Goal: Task Accomplishment & Management: Manage account settings

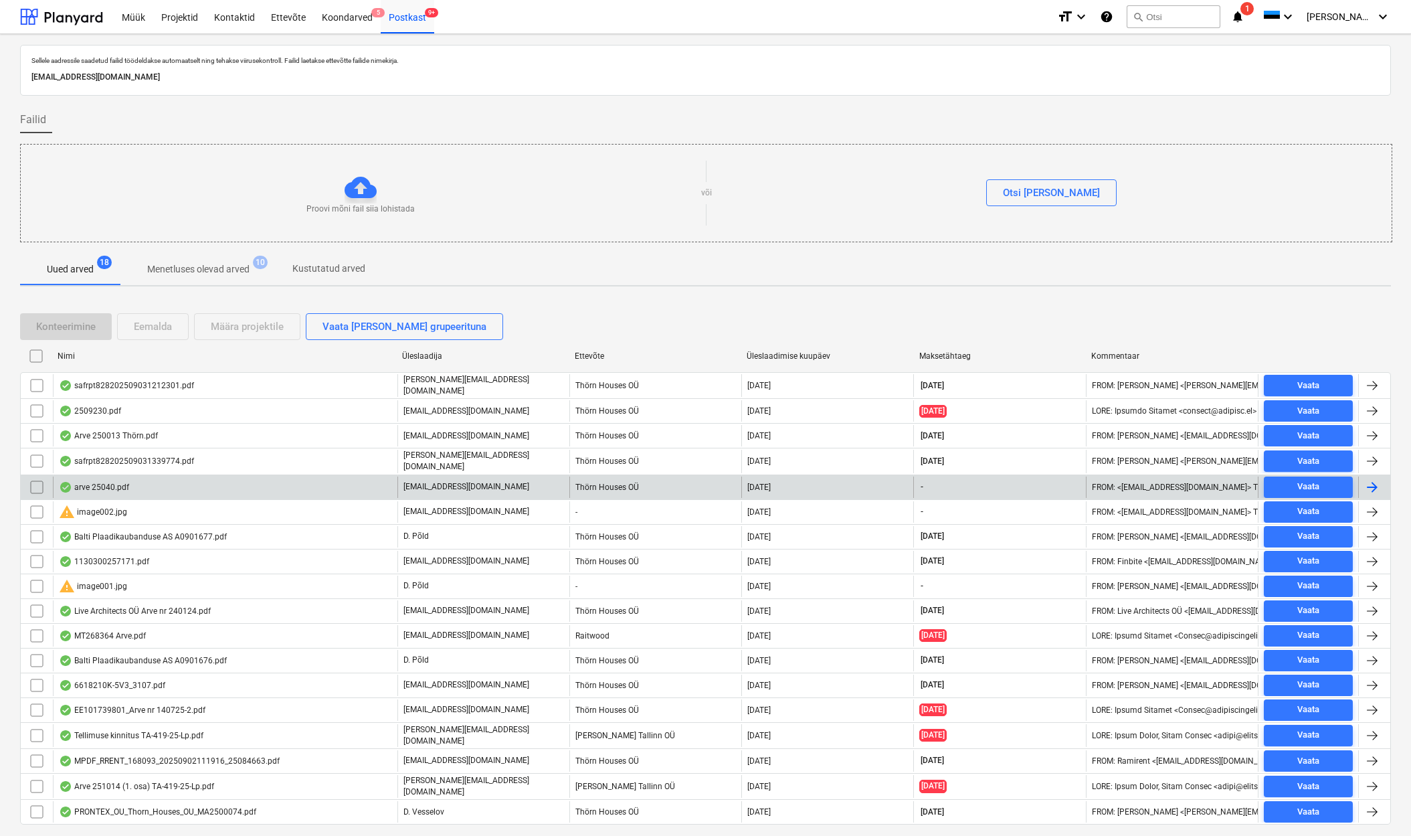
scroll to position [30, 0]
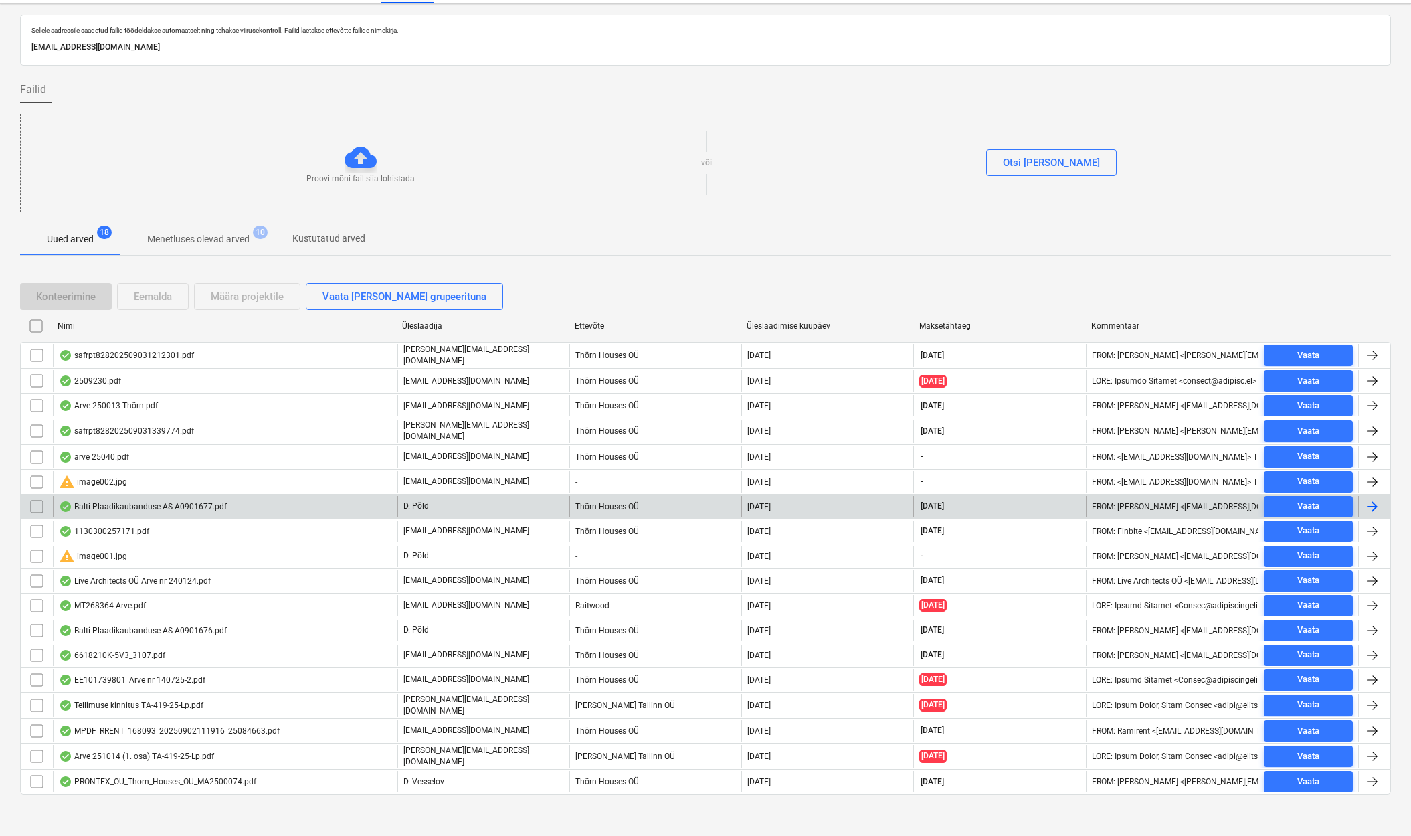
click at [100, 502] on div "Balti Plaadikaubanduse AS A0901677.pdf" at bounding box center [143, 506] width 168 height 11
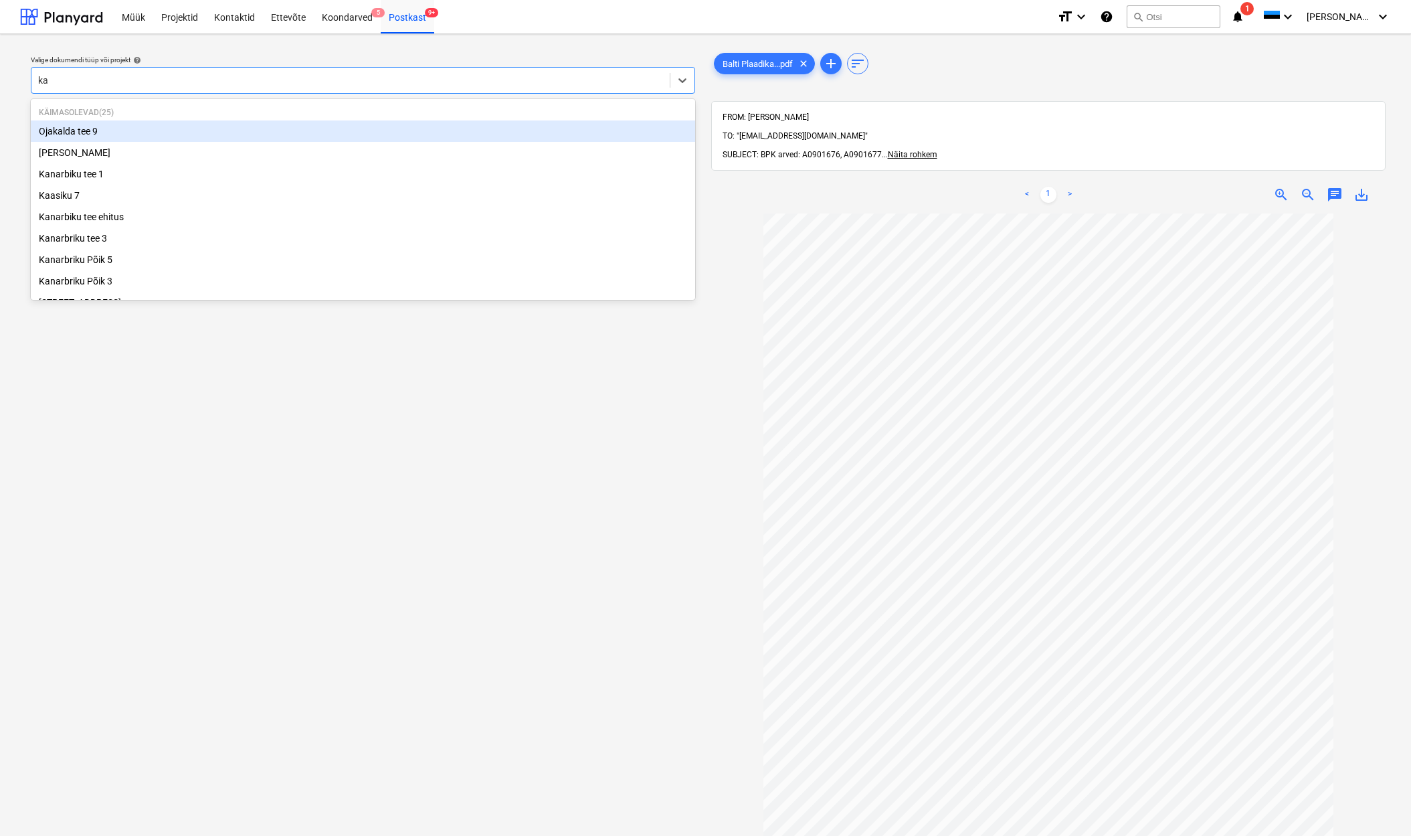
type input "kan"
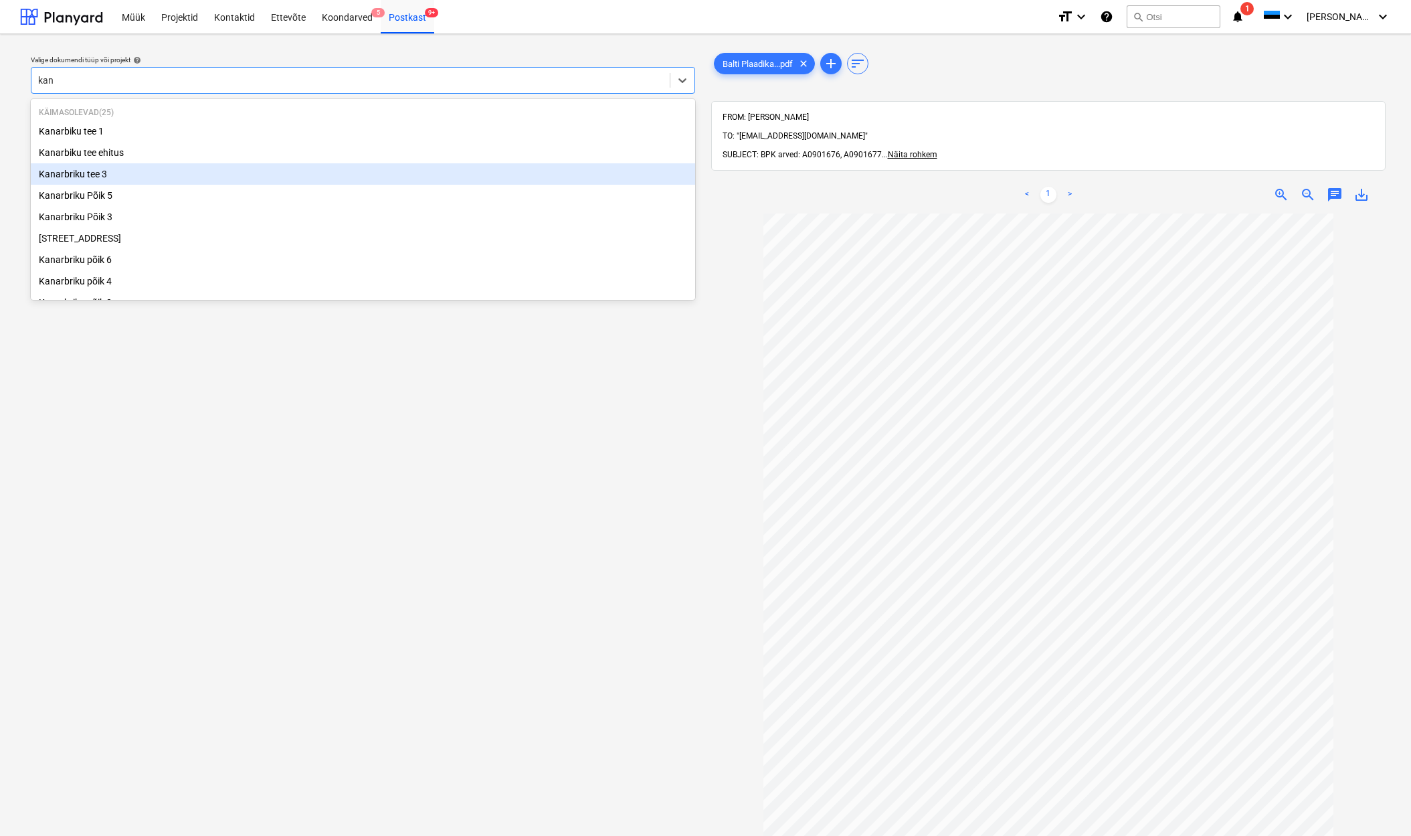
click at [106, 178] on div "Kanarbriku tee 3" at bounding box center [363, 173] width 664 height 21
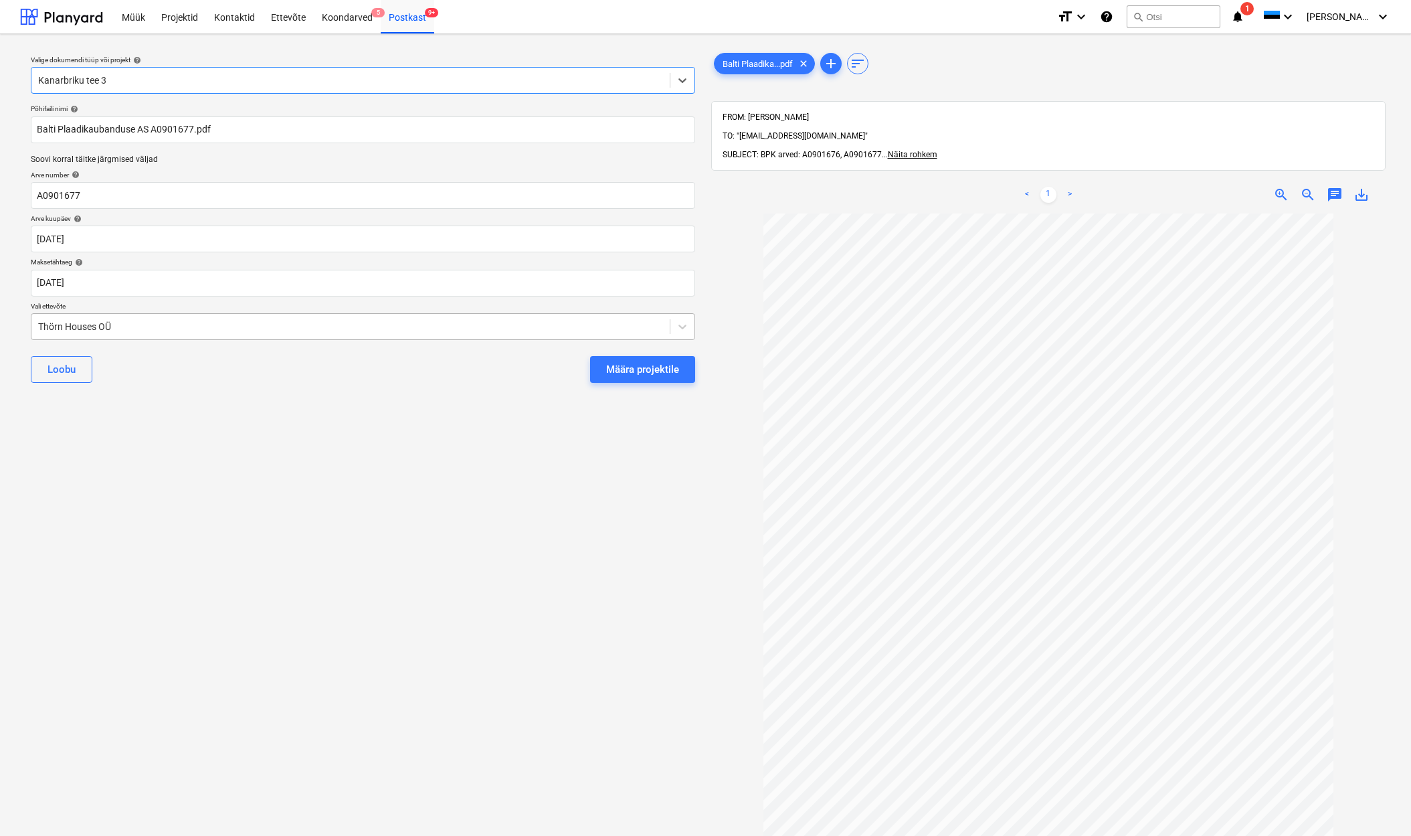
click at [31, 321] on div "Thörn Houses OÜ" at bounding box center [350, 326] width 638 height 19
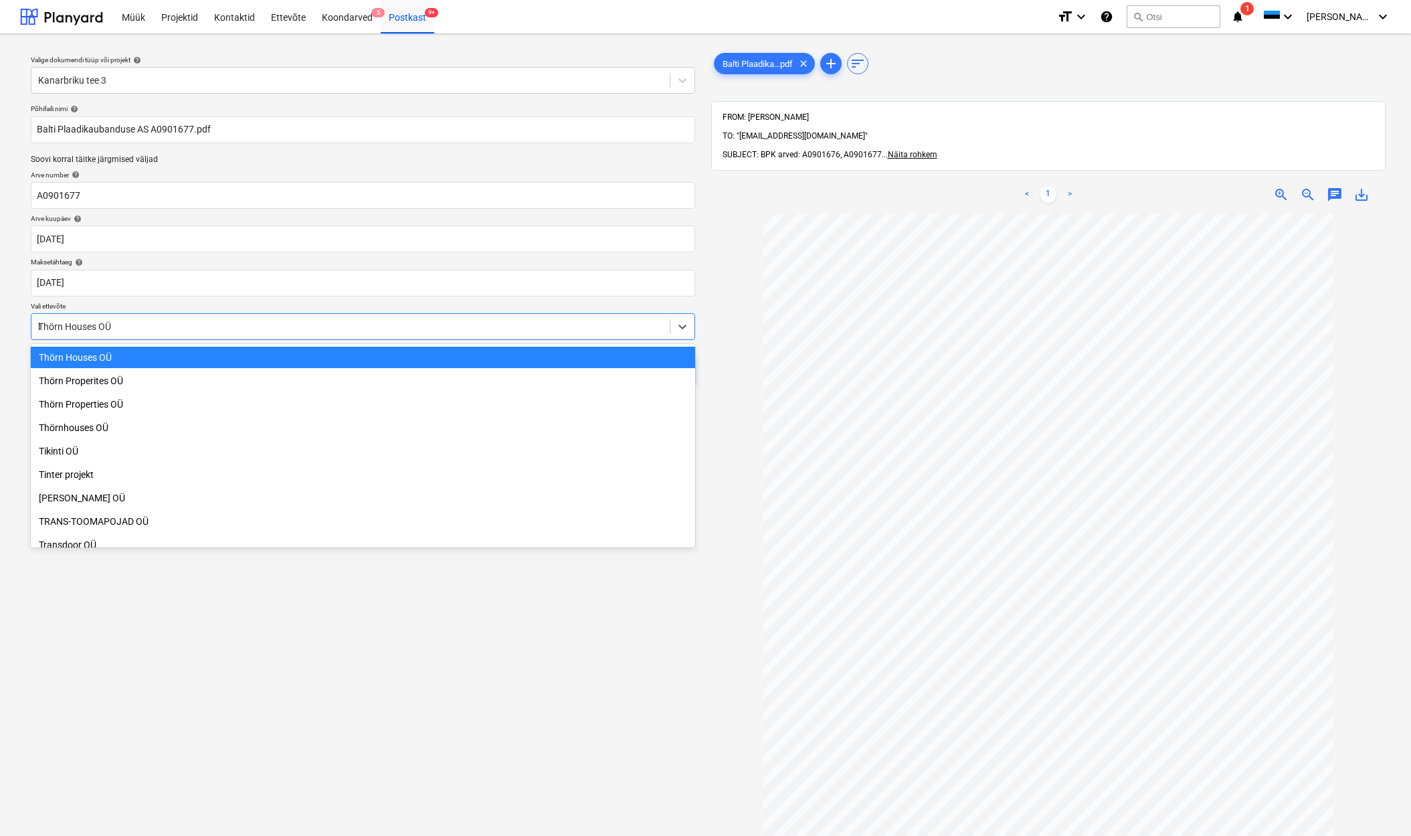
scroll to position [830, 0]
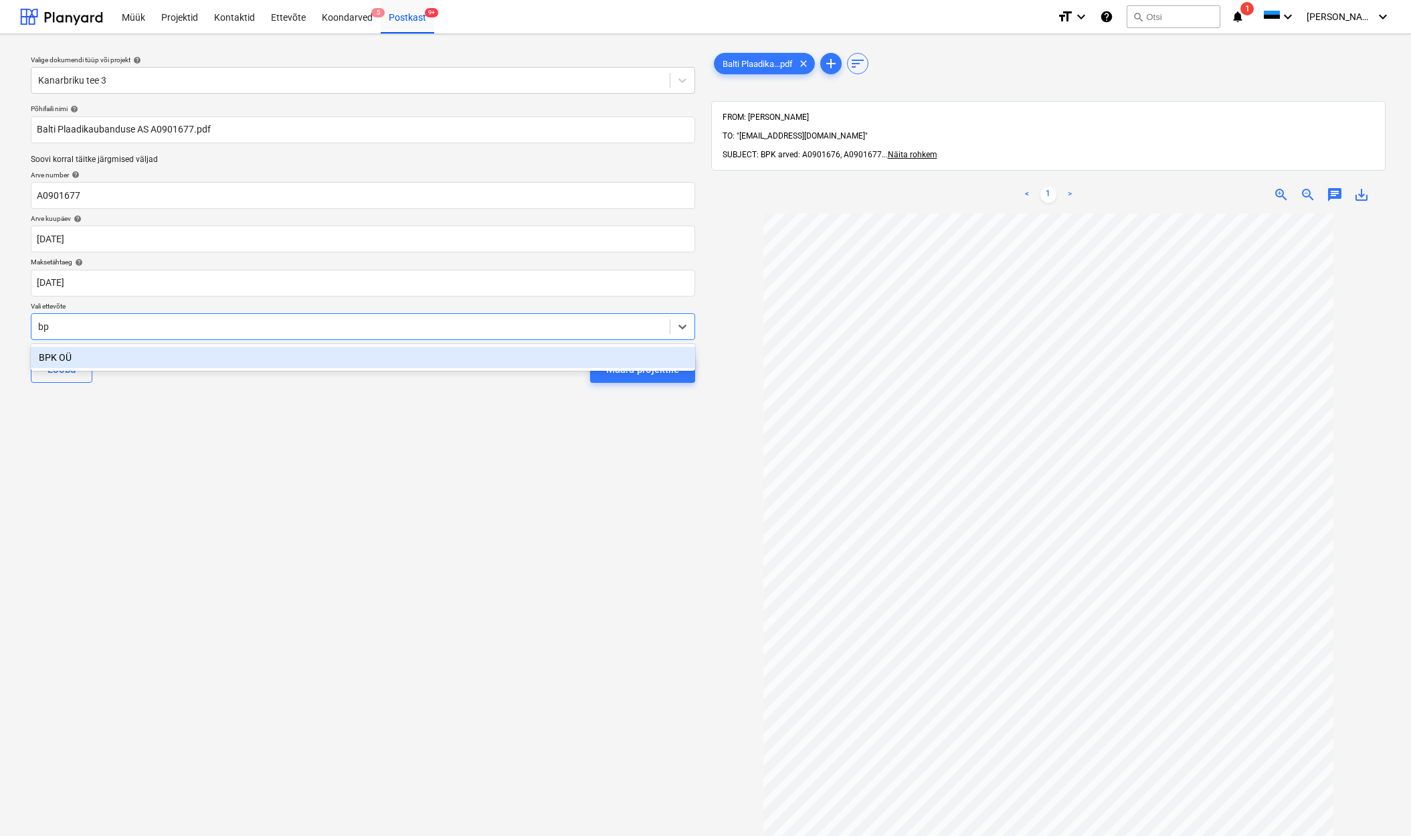
type input "bpk"
click at [59, 357] on div "BPK OÜ" at bounding box center [363, 357] width 664 height 21
click at [632, 369] on div "Määra projektile" at bounding box center [642, 369] width 73 height 17
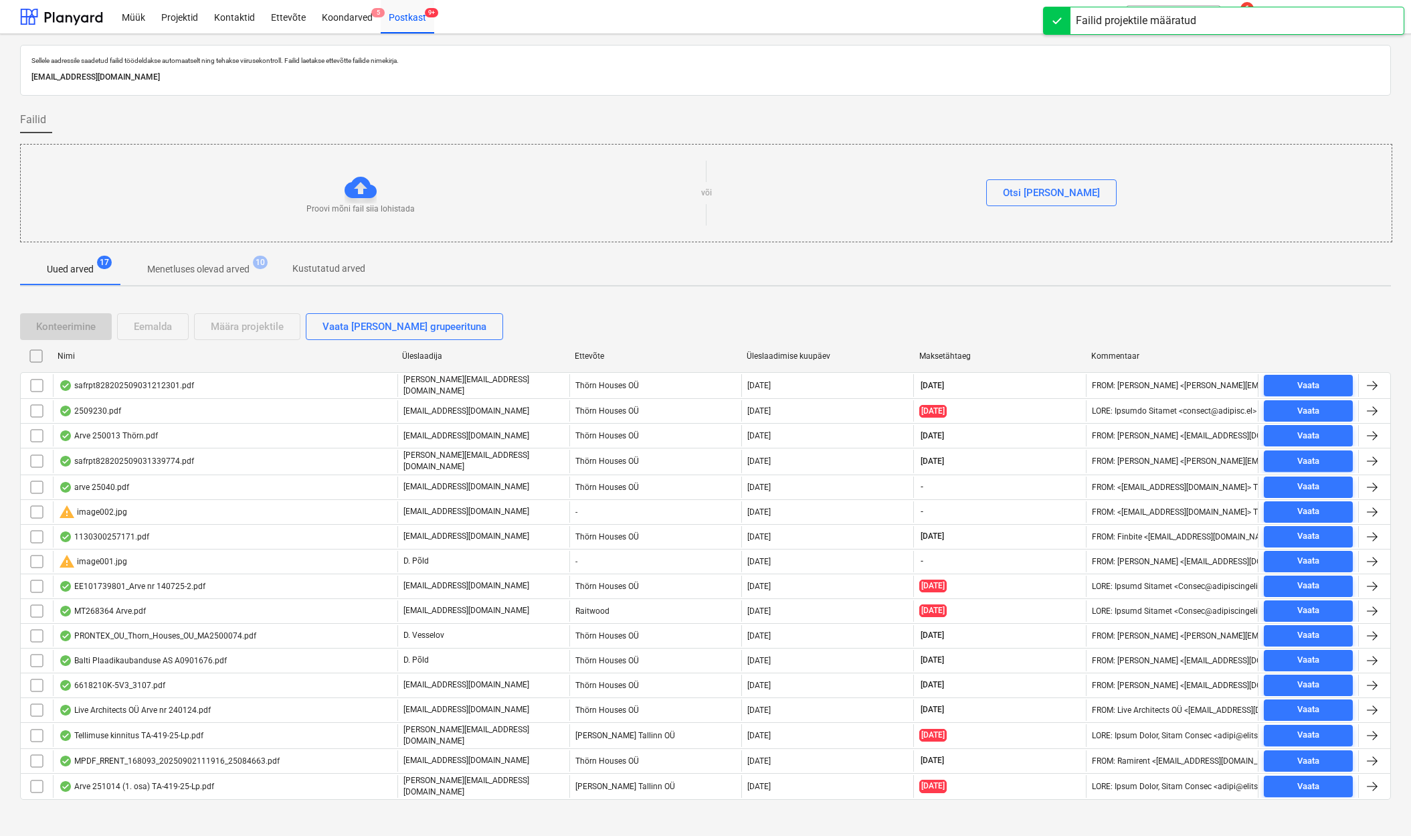
click at [135, 384] on div "safrpt828202509031212301.pdf" at bounding box center [126, 385] width 135 height 11
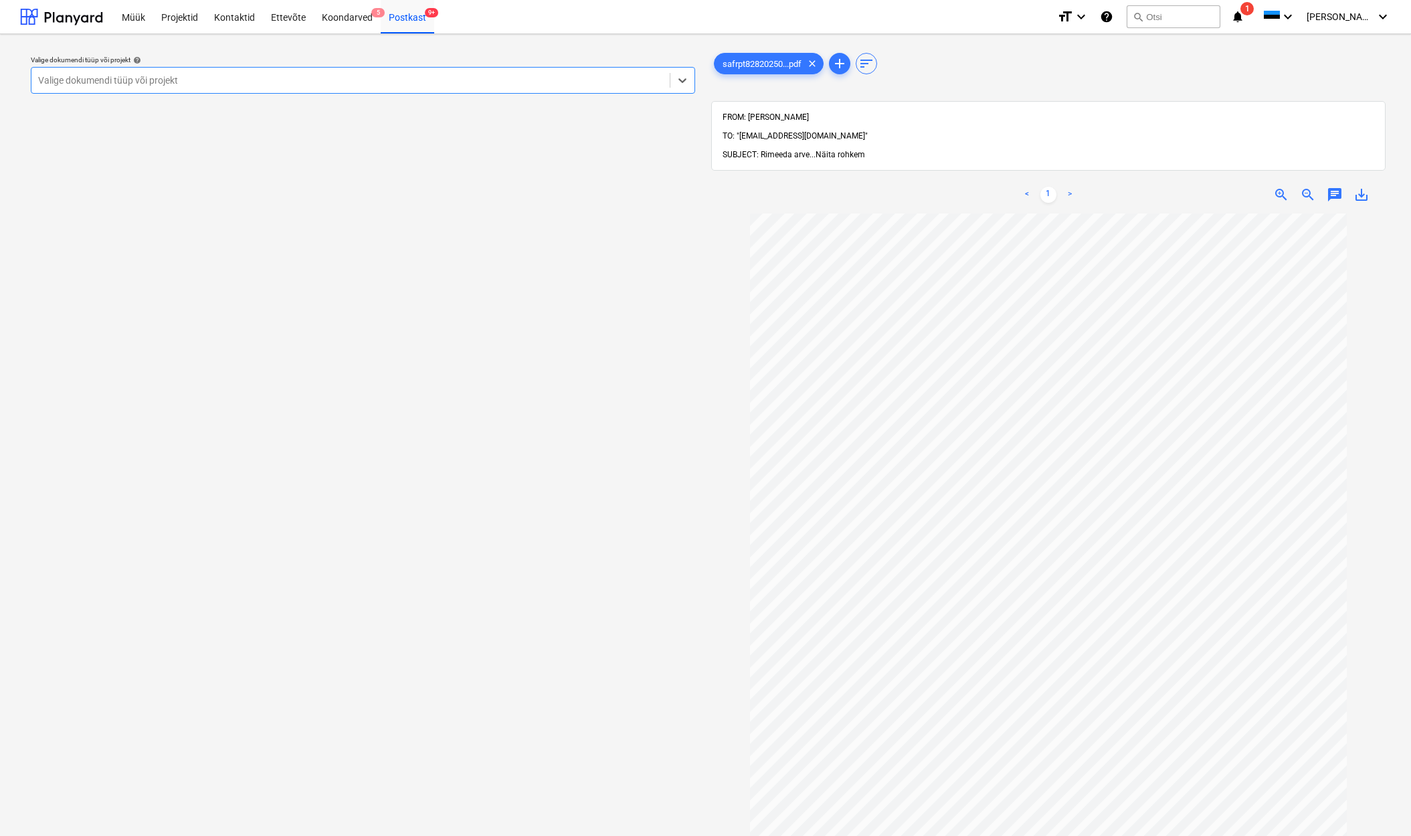
click at [830, 150] on span "Näita rohkem" at bounding box center [841, 154] width 50 height 9
click at [414, 16] on div "Postkast 9+" at bounding box center [408, 16] width 54 height 34
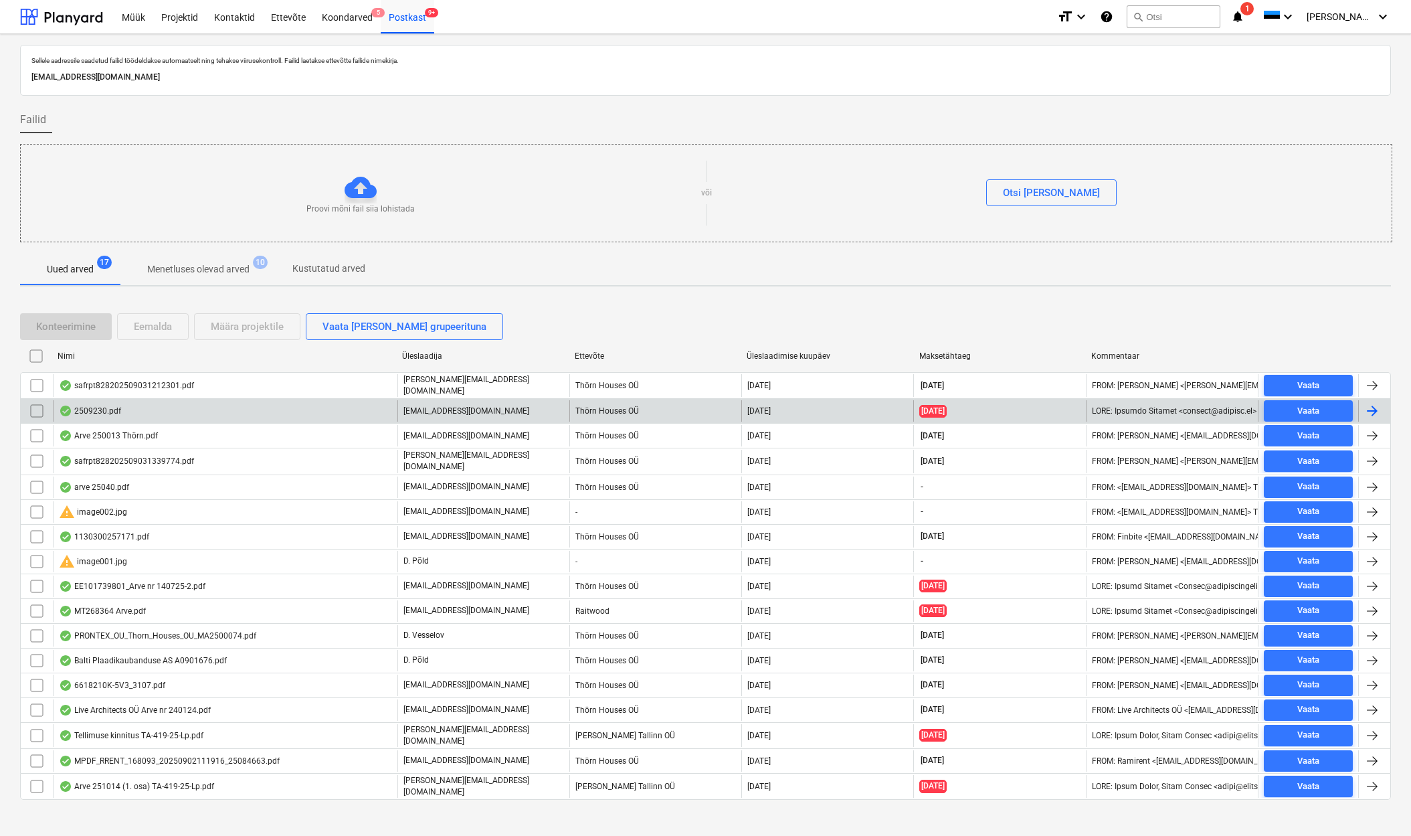
click at [110, 406] on div "2509230.pdf" at bounding box center [90, 410] width 62 height 11
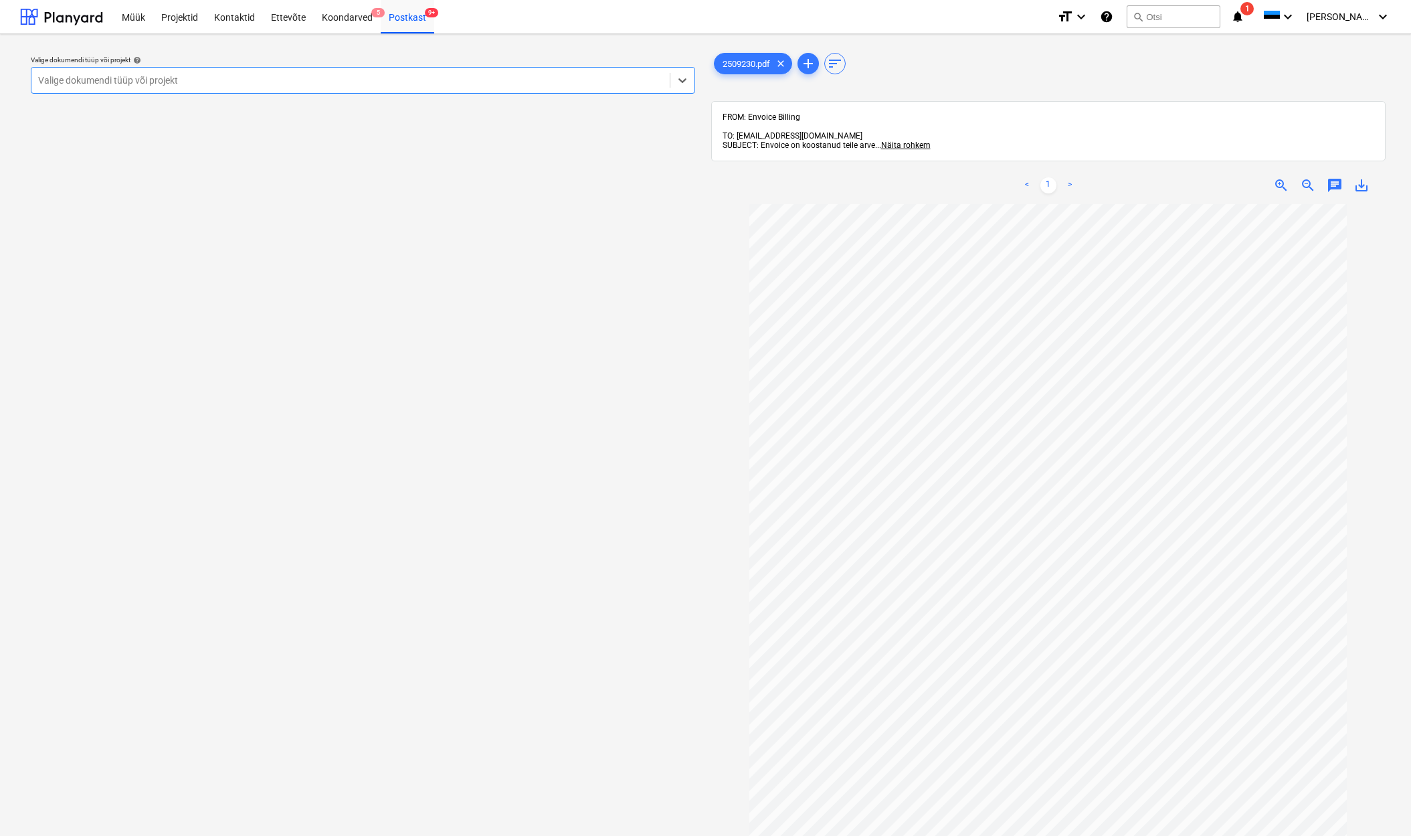
click at [98, 78] on div "Valige dokumendi tüüp või projekt" at bounding box center [350, 80] width 625 height 11
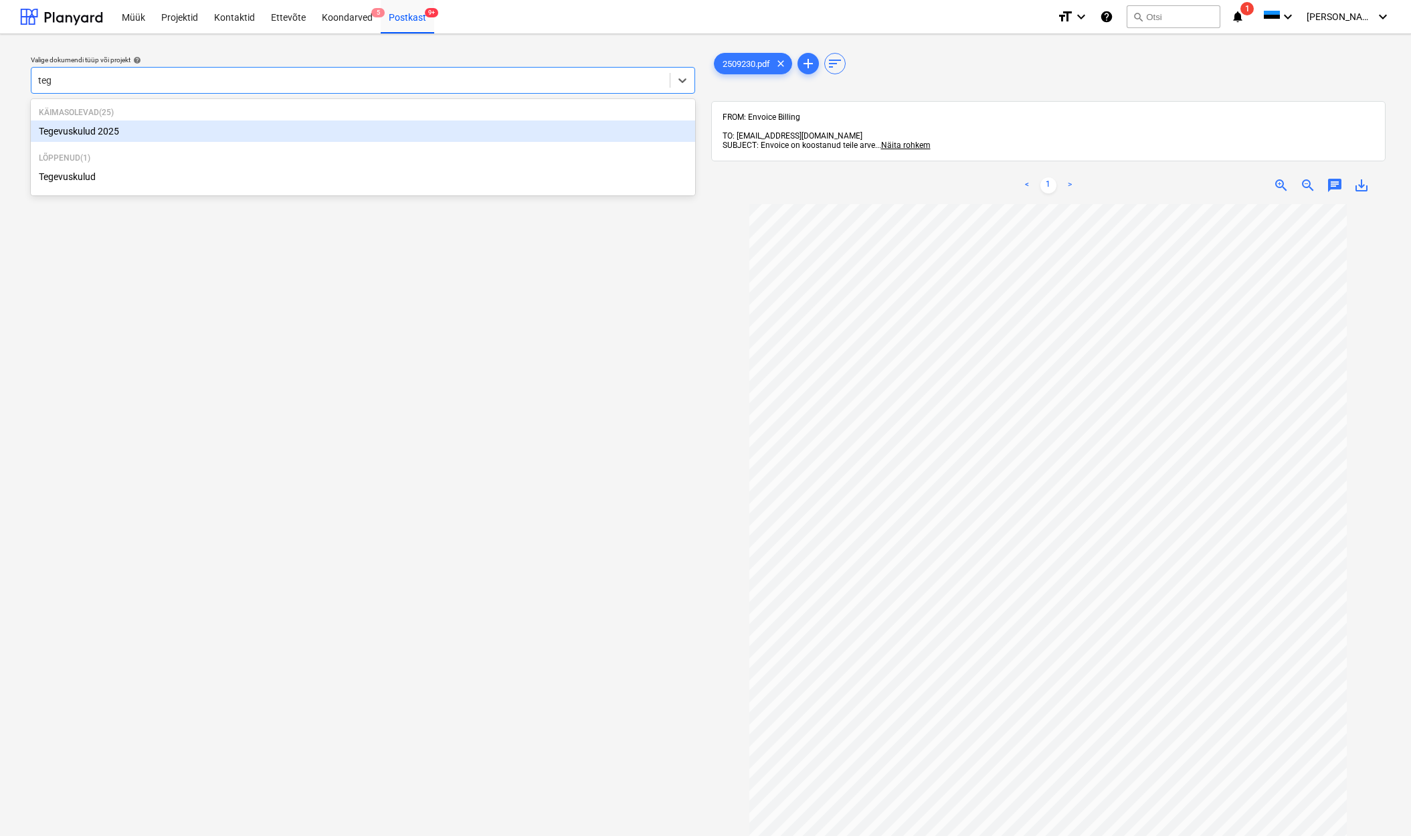
type input "tege"
click at [92, 134] on div "Tegevuskulud 2025" at bounding box center [363, 130] width 664 height 21
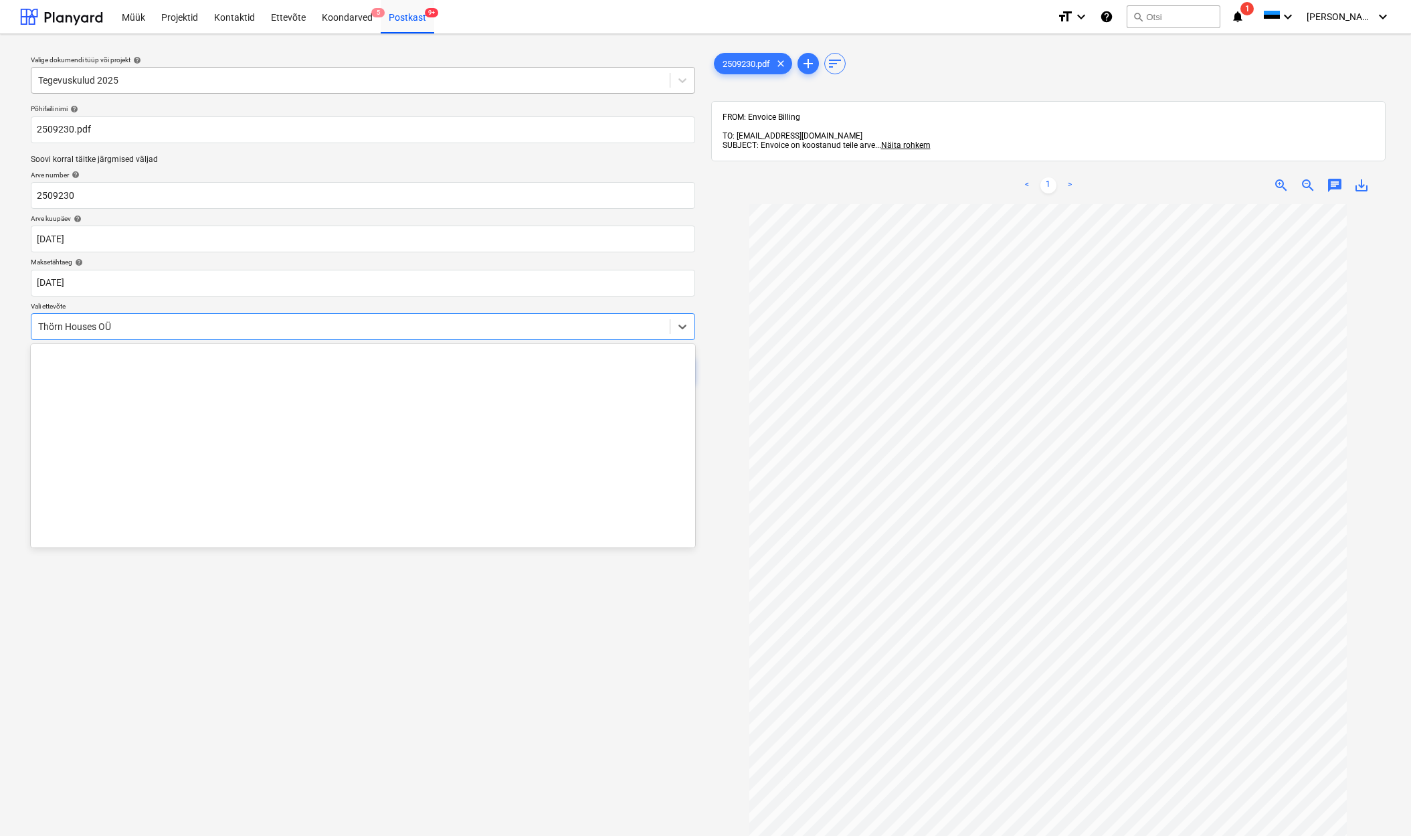
click at [35, 325] on div "Thörn Houses OÜ" at bounding box center [350, 326] width 638 height 19
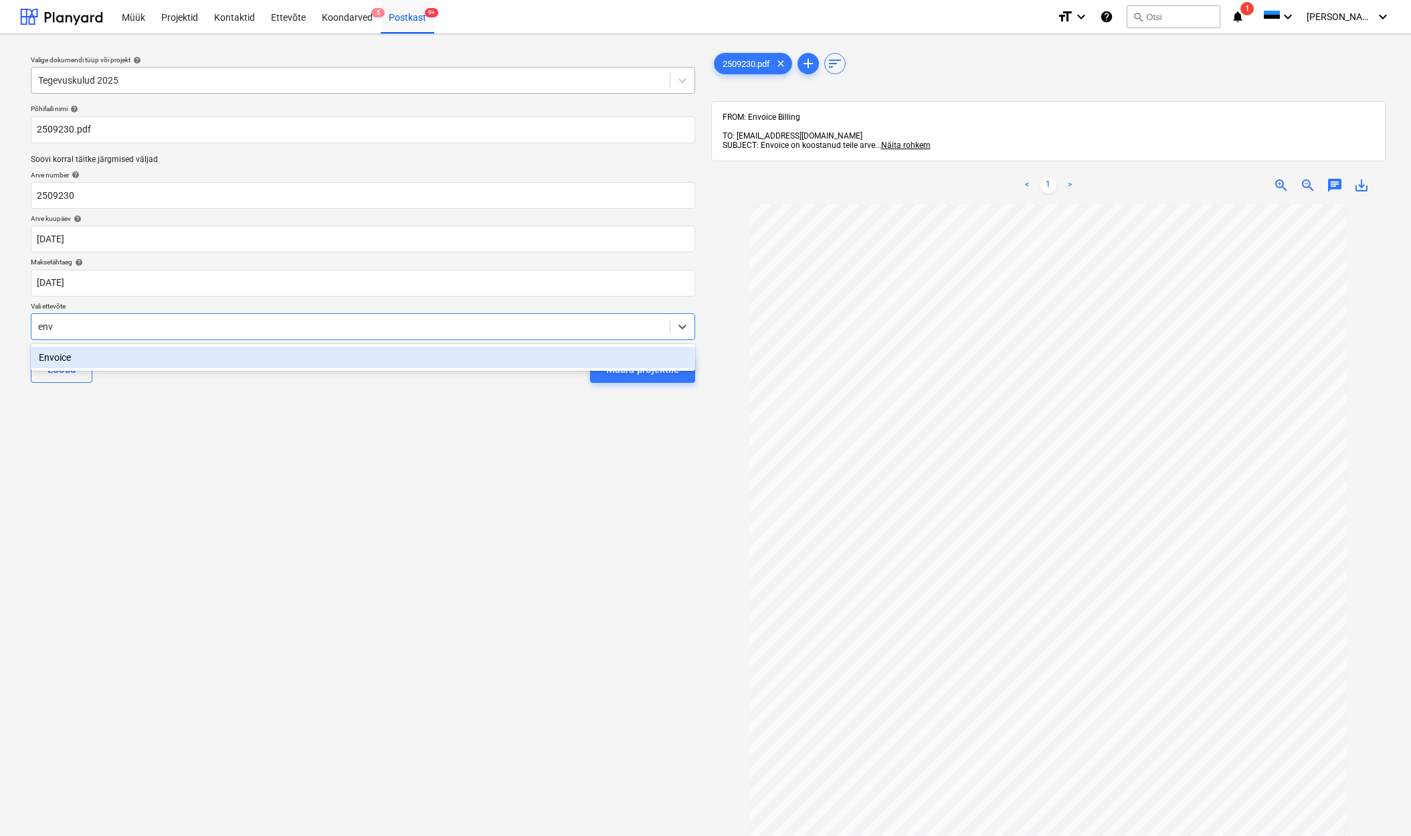
type input "envo"
click at [61, 359] on div "Envoice" at bounding box center [363, 357] width 664 height 21
click at [612, 368] on div "Määra projektile" at bounding box center [642, 369] width 73 height 17
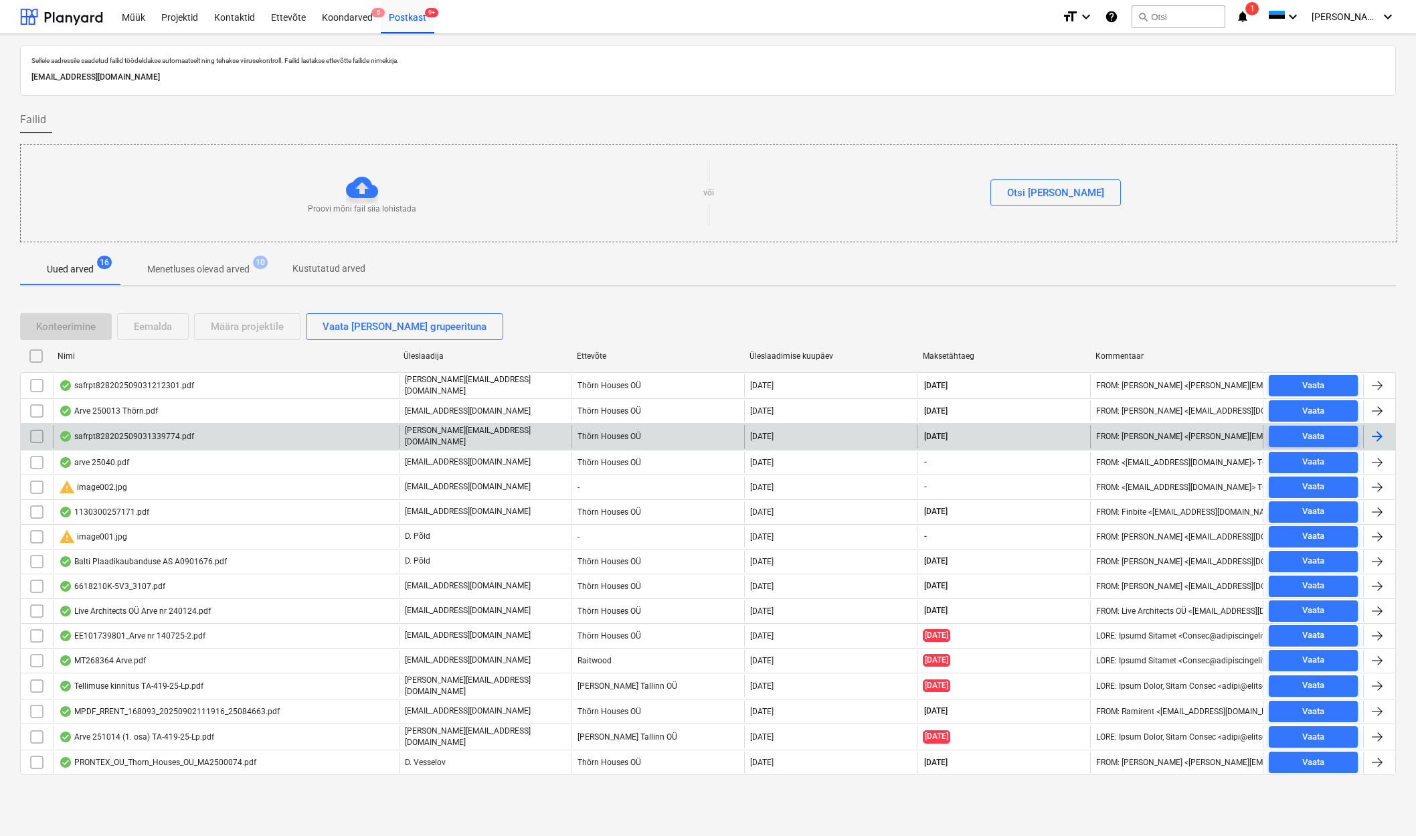
click at [108, 432] on div "safrpt828202509031339774.pdf" at bounding box center [126, 436] width 135 height 11
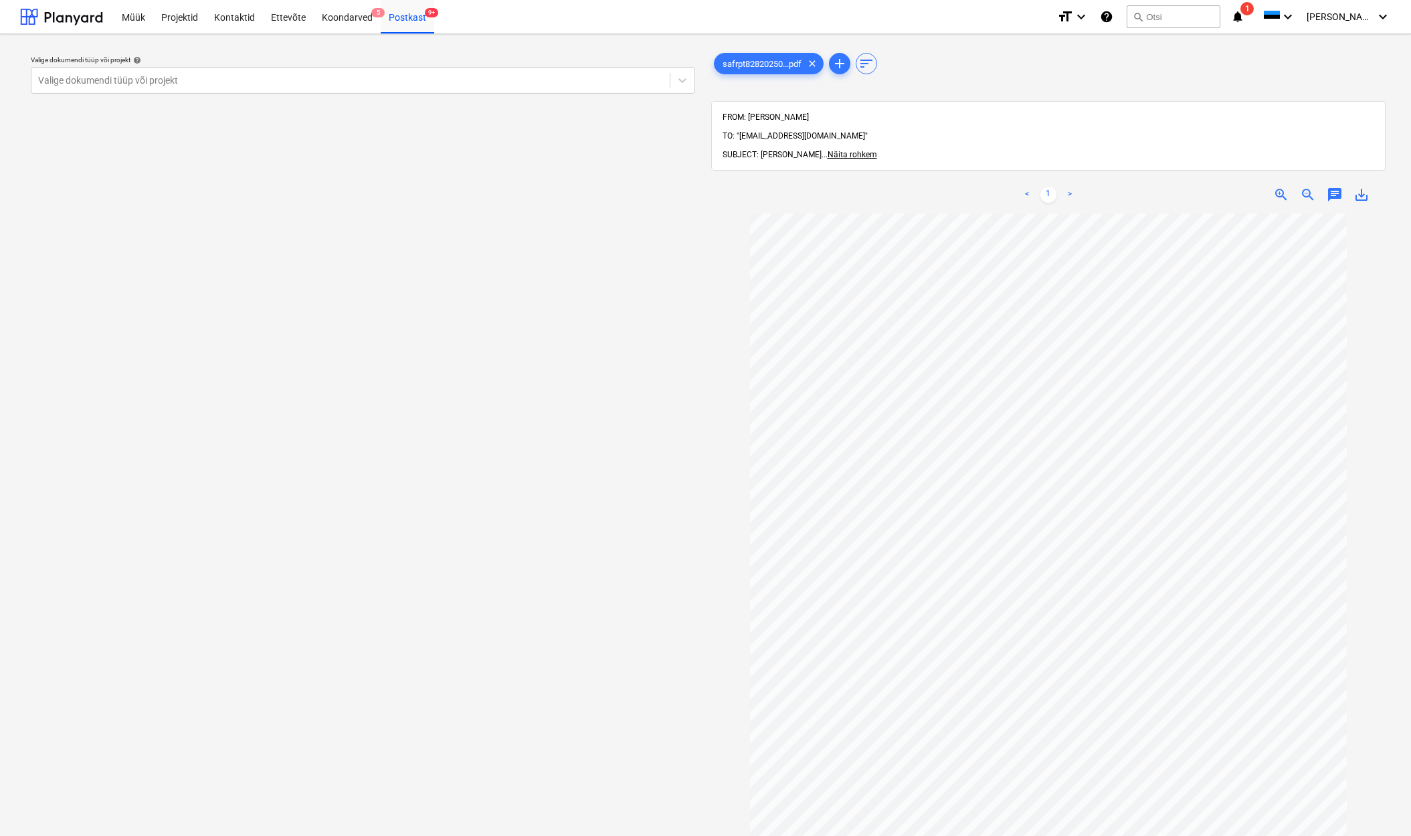
click at [830, 131] on span "TO: "[EMAIL_ADDRESS][DOMAIN_NAME]"" at bounding box center [795, 135] width 145 height 9
click at [838, 150] on span "Näita rohkem" at bounding box center [853, 154] width 50 height 9
click at [404, 14] on div "Postkast 9+" at bounding box center [408, 16] width 54 height 34
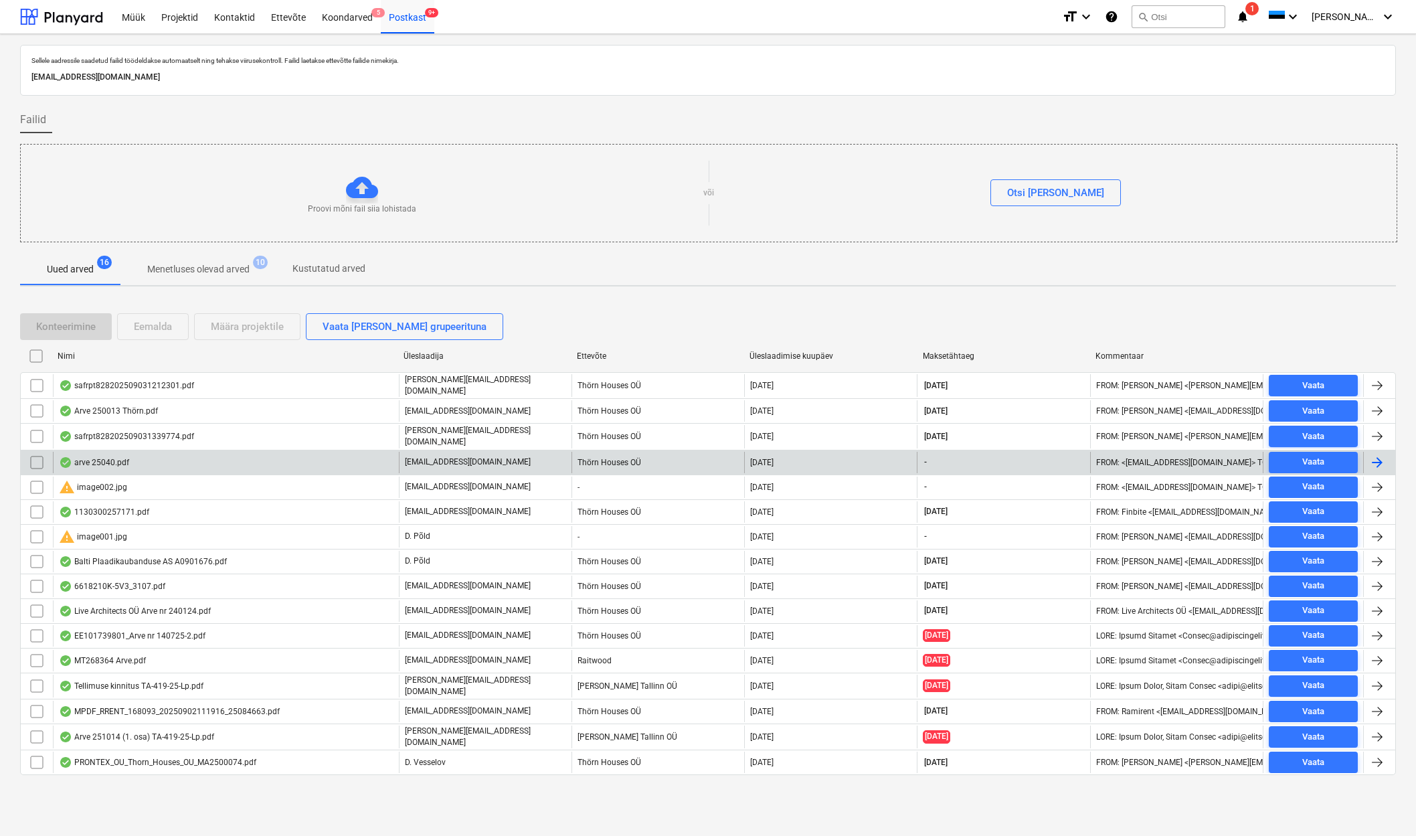
click at [130, 462] on div "arve 25040.pdf" at bounding box center [226, 462] width 346 height 21
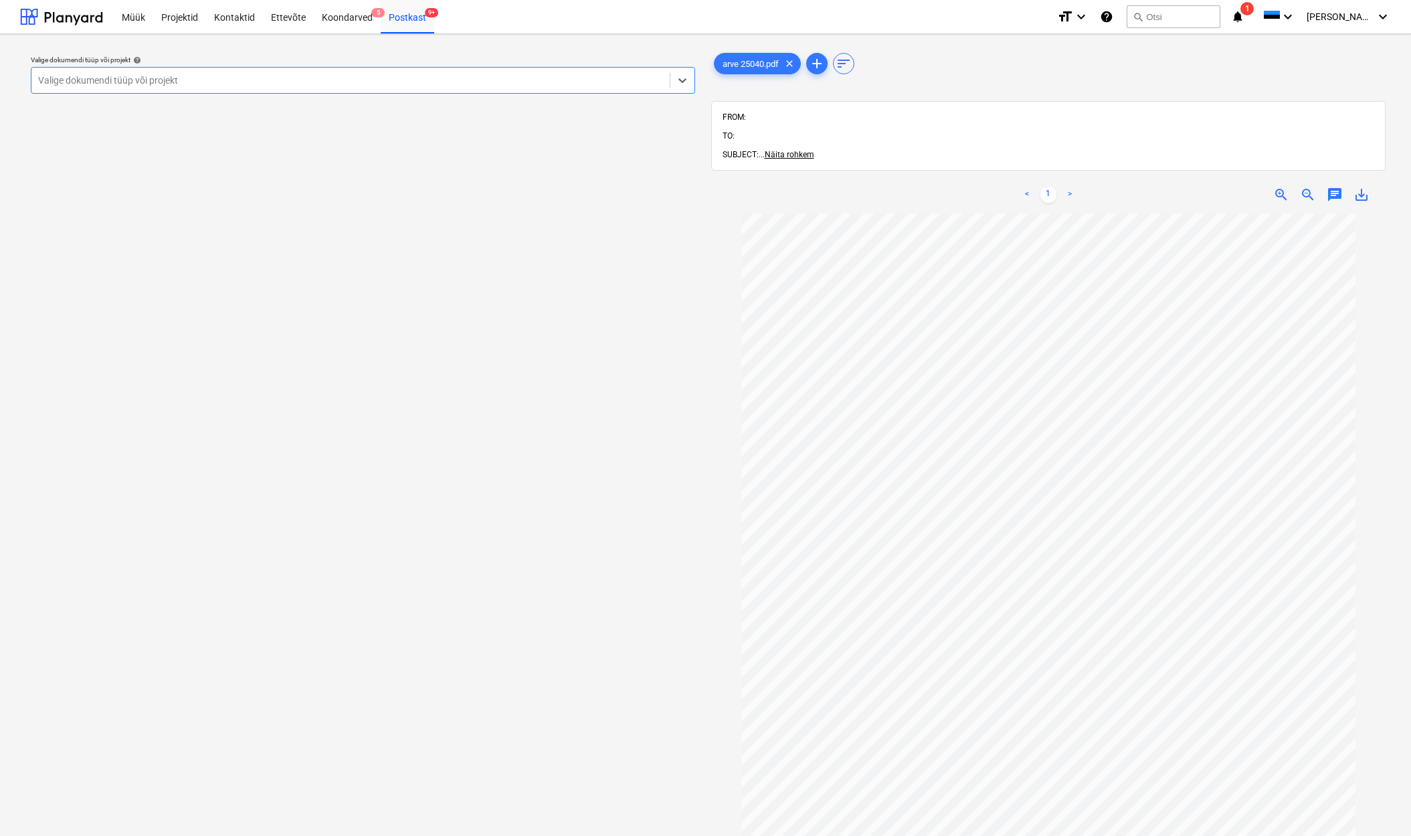
click at [64, 85] on div "Valige dokumendi tüüp või projekt" at bounding box center [350, 80] width 625 height 11
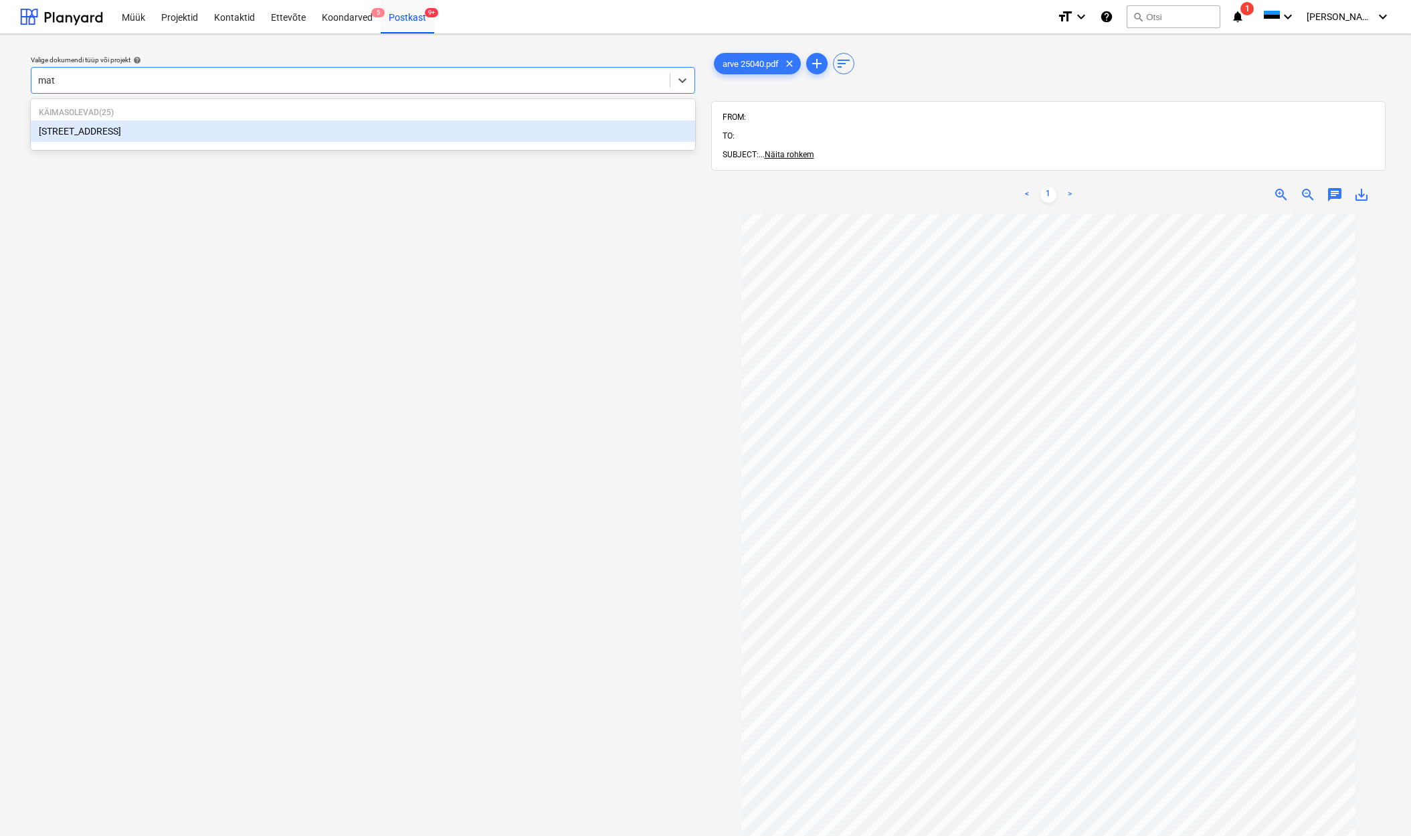
type input "mats"
click at [80, 127] on div "[STREET_ADDRESS]" at bounding box center [363, 130] width 664 height 21
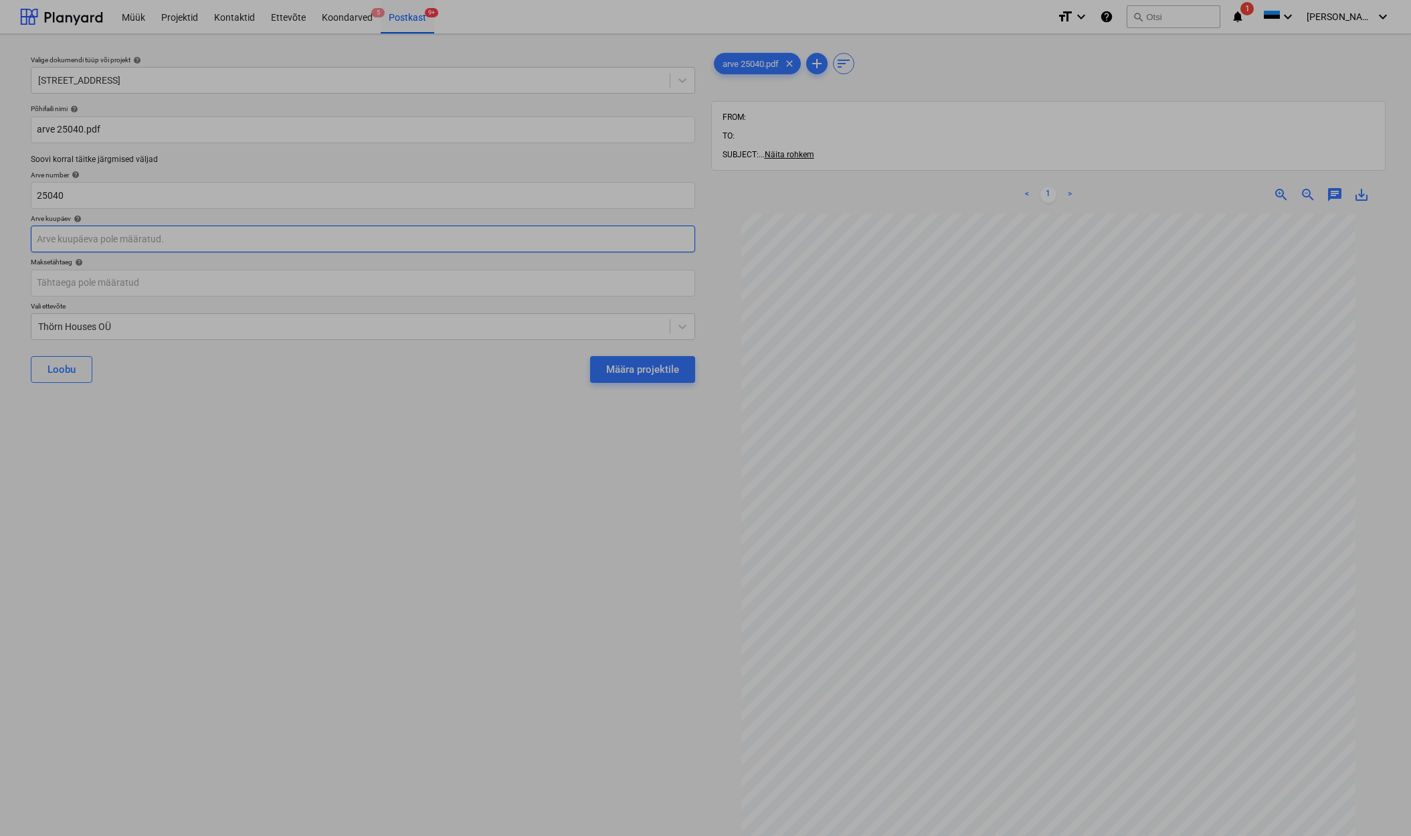
click at [54, 240] on body "Müük Projektid Kontaktid Ettevõte Koondarved 5 Postkast 9+ format_size keyboard…" at bounding box center [705, 418] width 1411 height 836
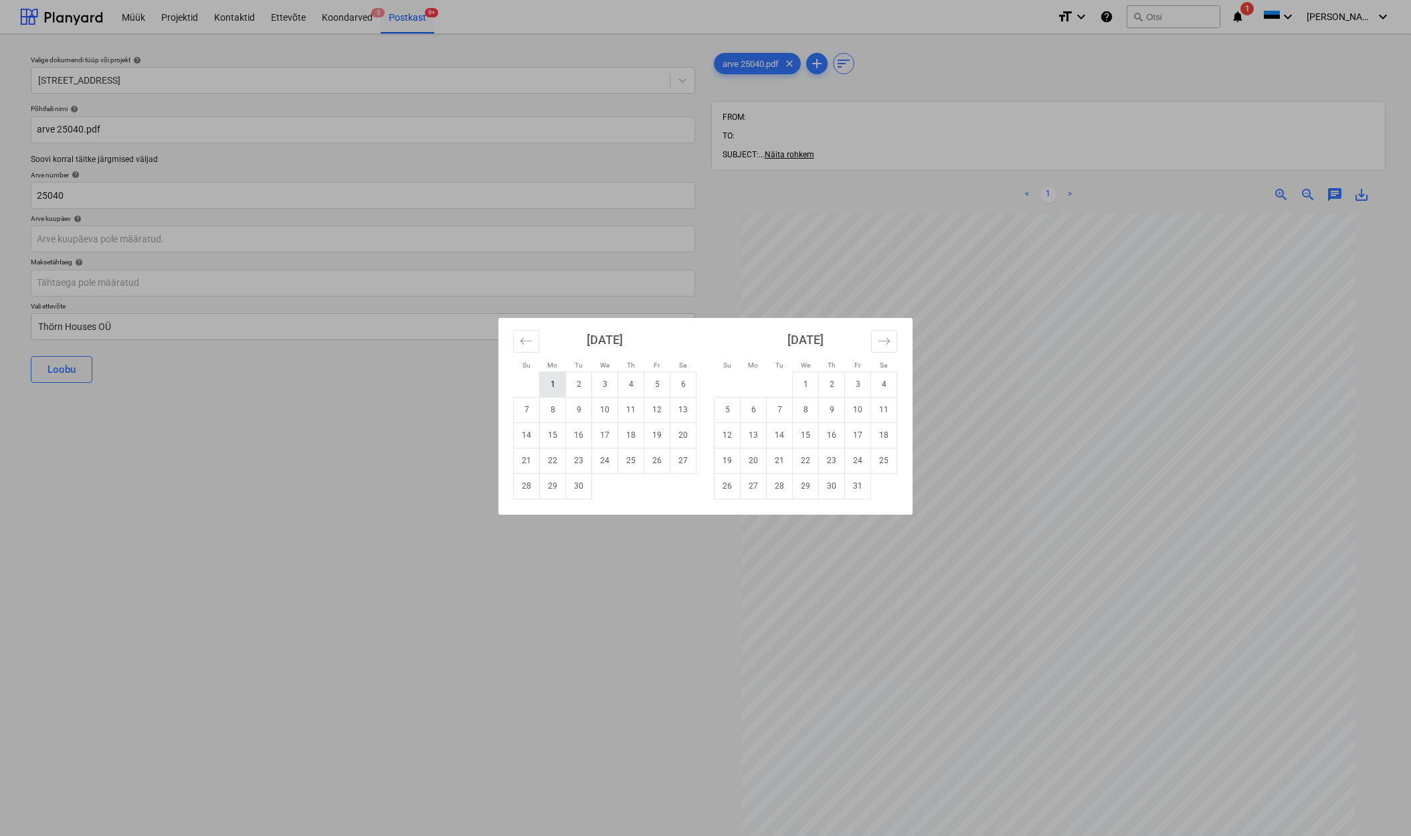
click at [551, 378] on td "1" at bounding box center [553, 383] width 26 height 25
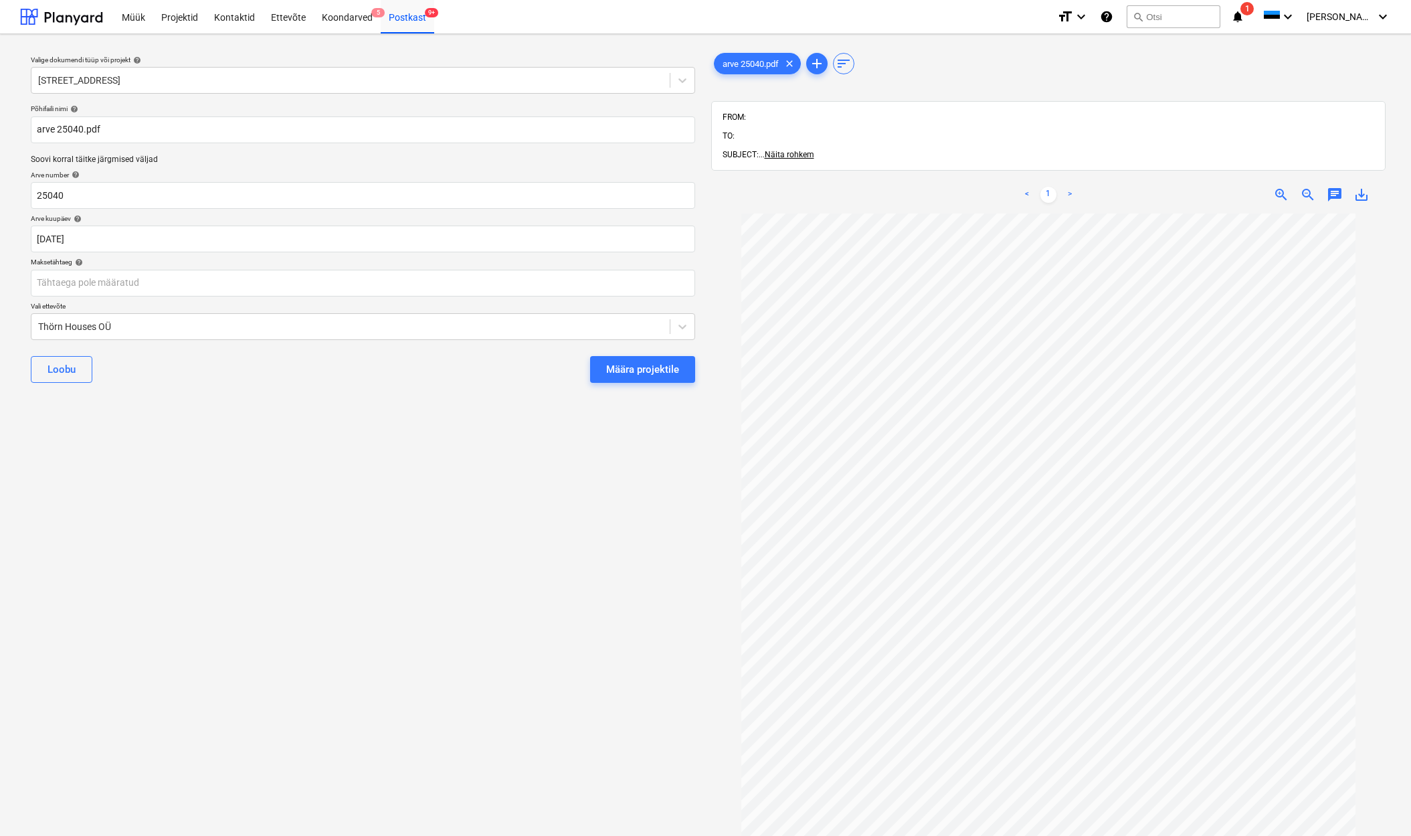
type input "[DATE]"
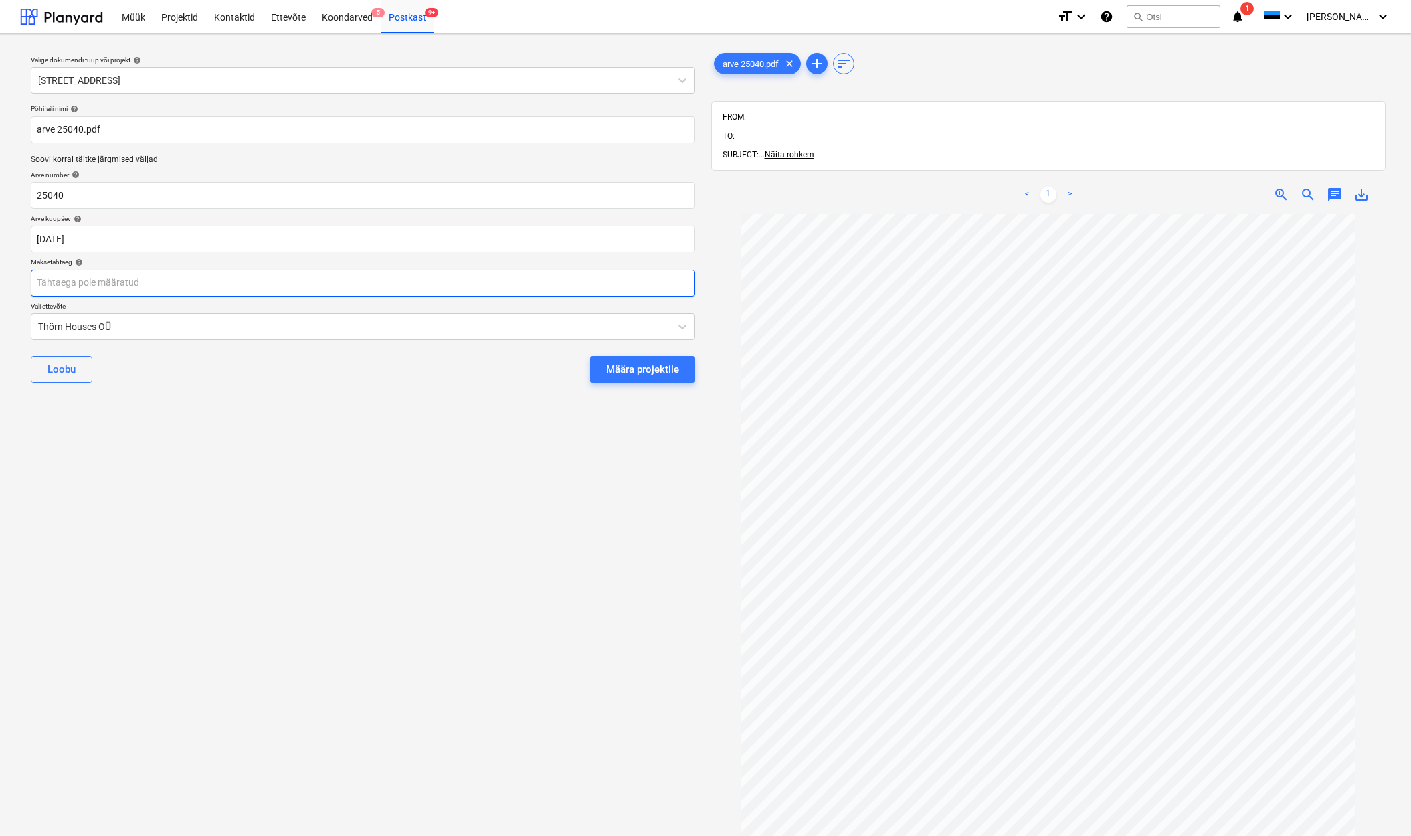
click at [80, 286] on body "Müük Projektid Kontaktid Ettevõte Koondarved 5 Postkast 9+ format_size keyboard…" at bounding box center [705, 418] width 1411 height 836
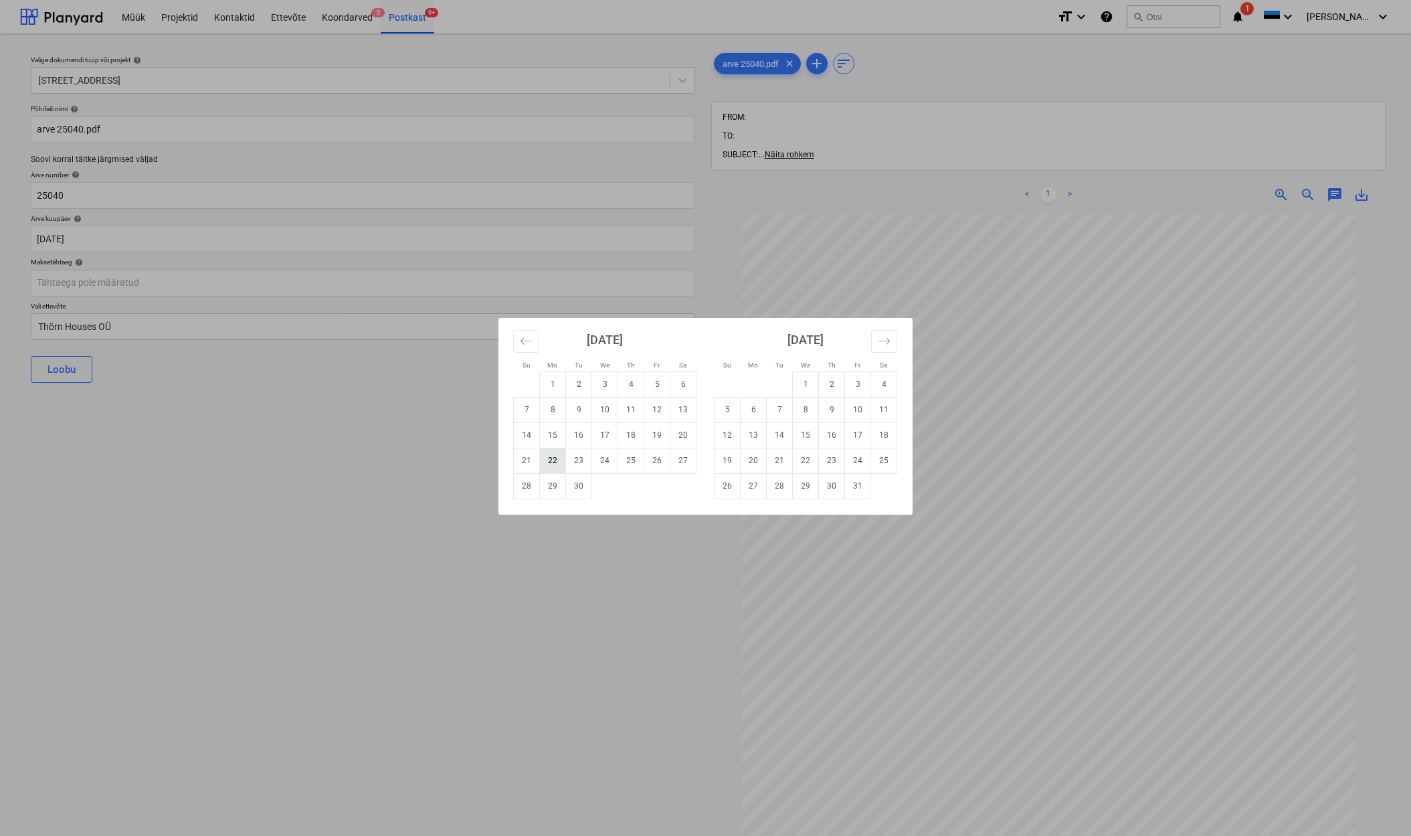
click at [555, 461] on td "22" at bounding box center [553, 460] width 26 height 25
type input "[DATE]"
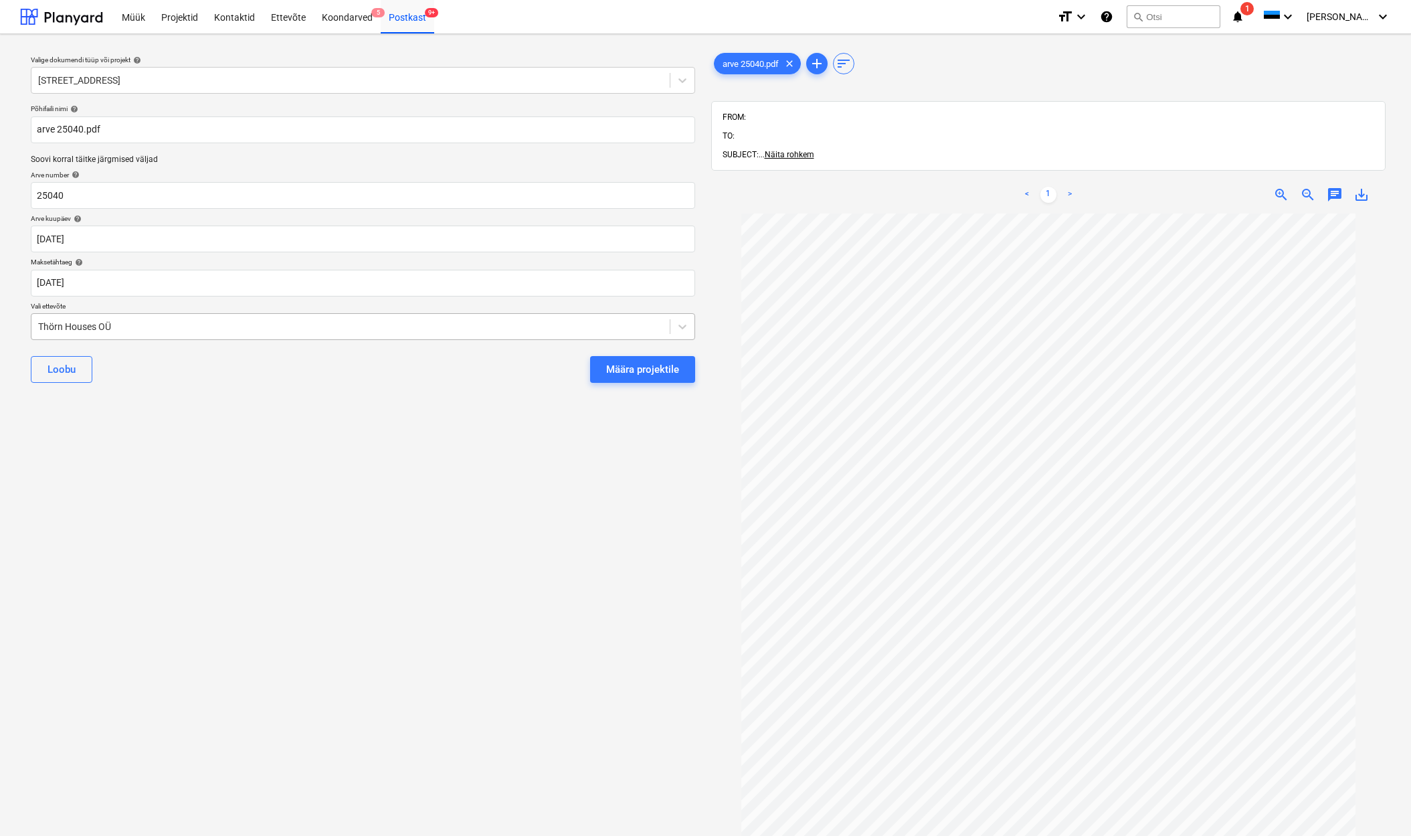
click at [35, 323] on div "Thörn Houses OÜ" at bounding box center [350, 326] width 638 height 19
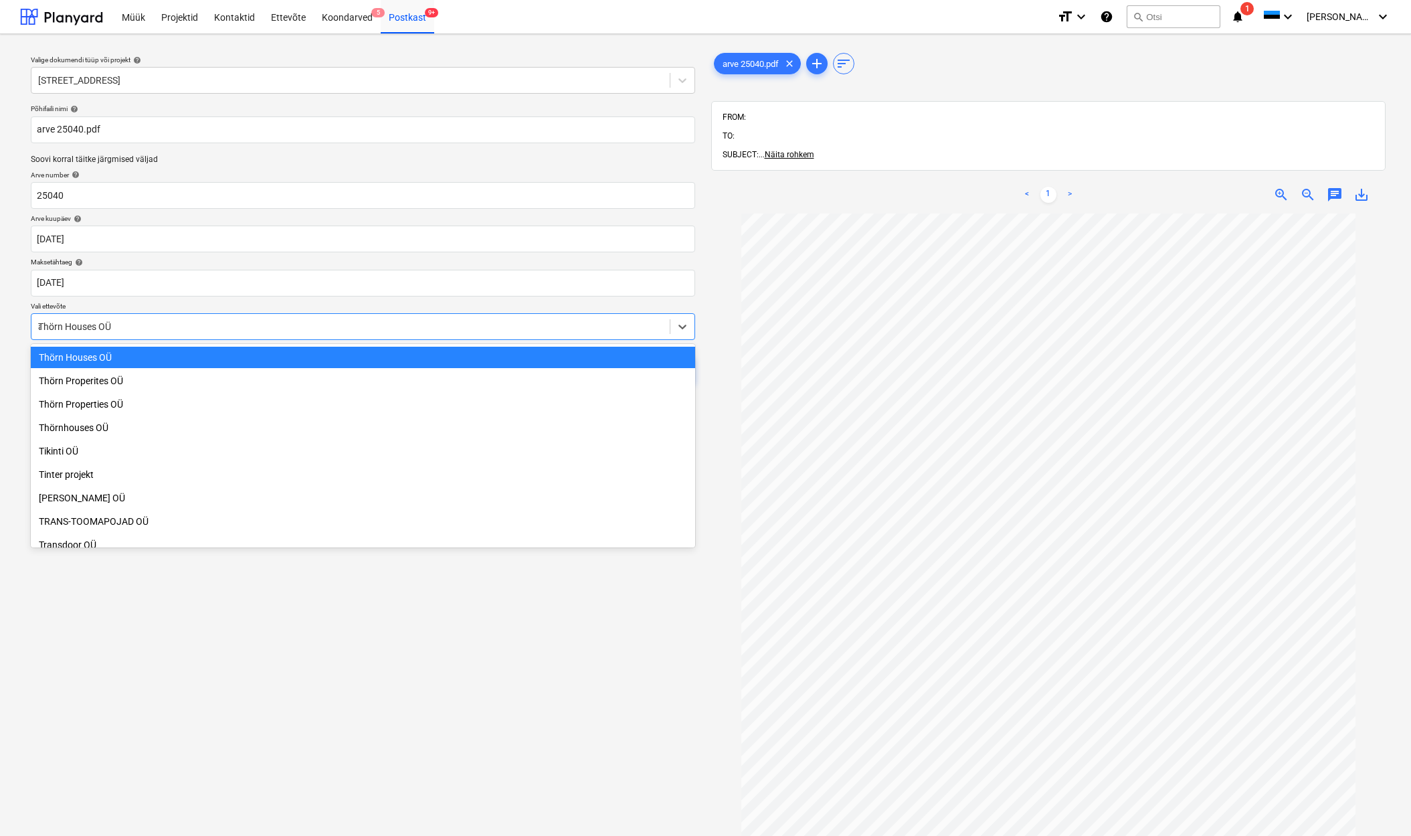
scroll to position [4904, 0]
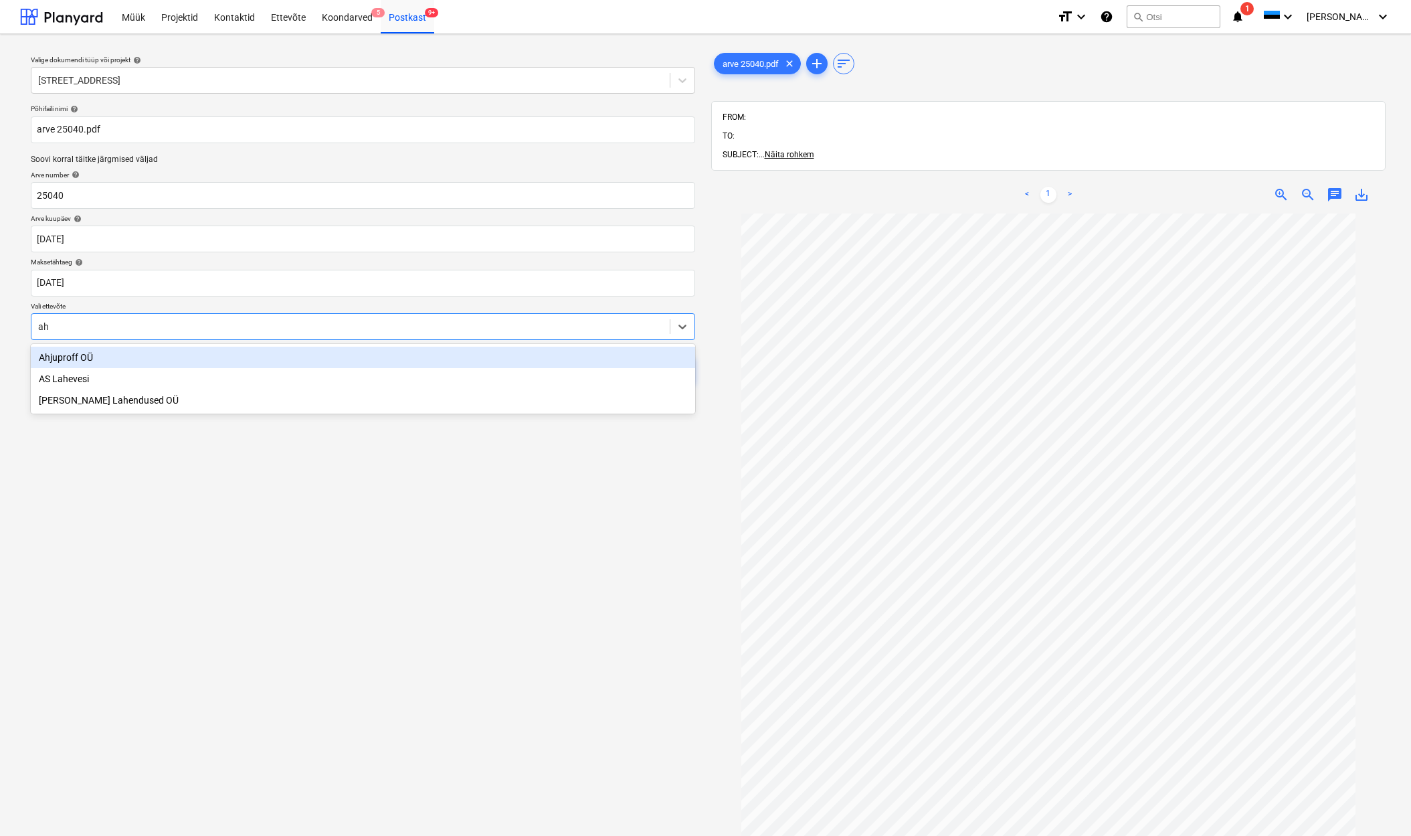
type input "ahj"
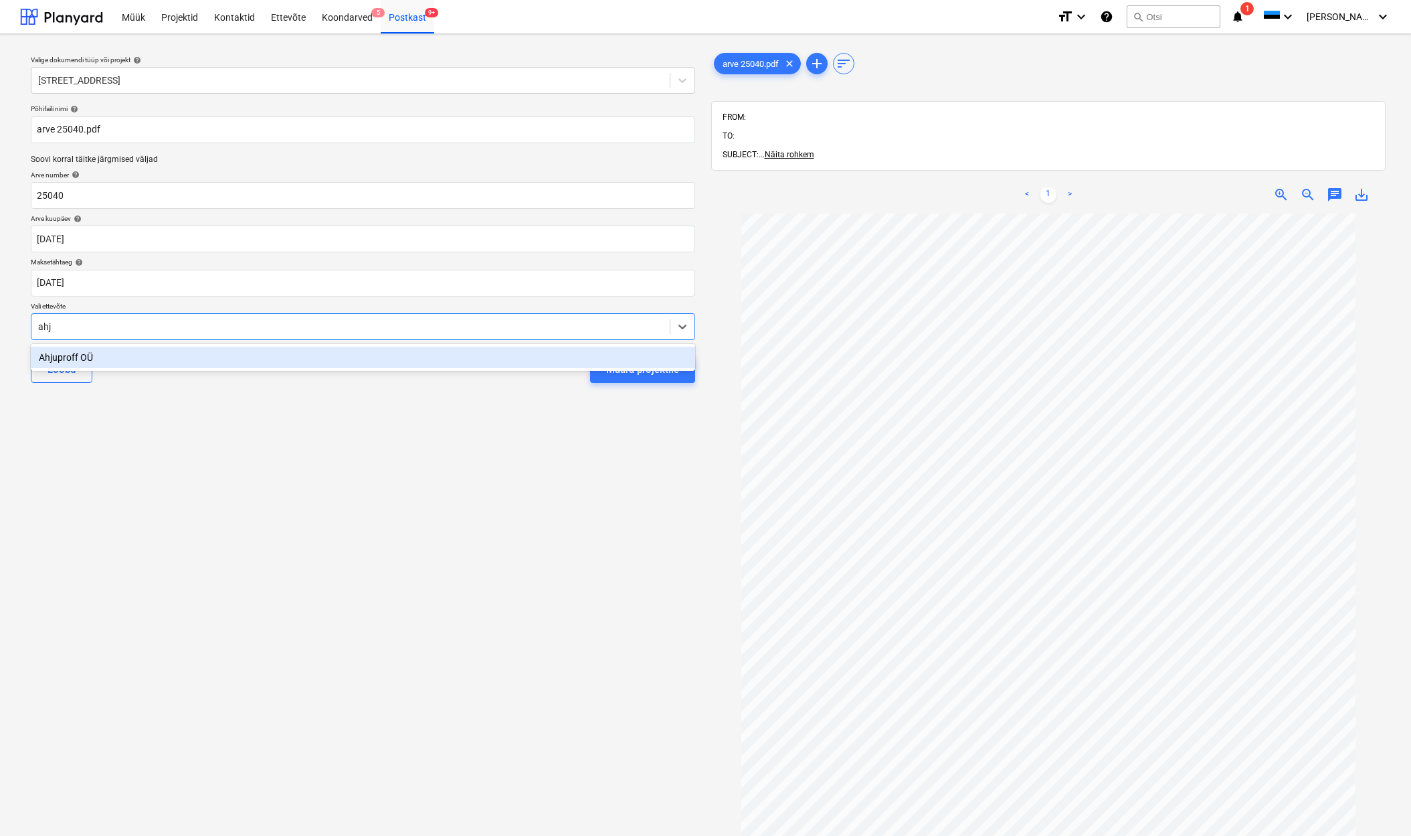
click at [88, 353] on div "Ahjuproff OÜ" at bounding box center [363, 357] width 664 height 21
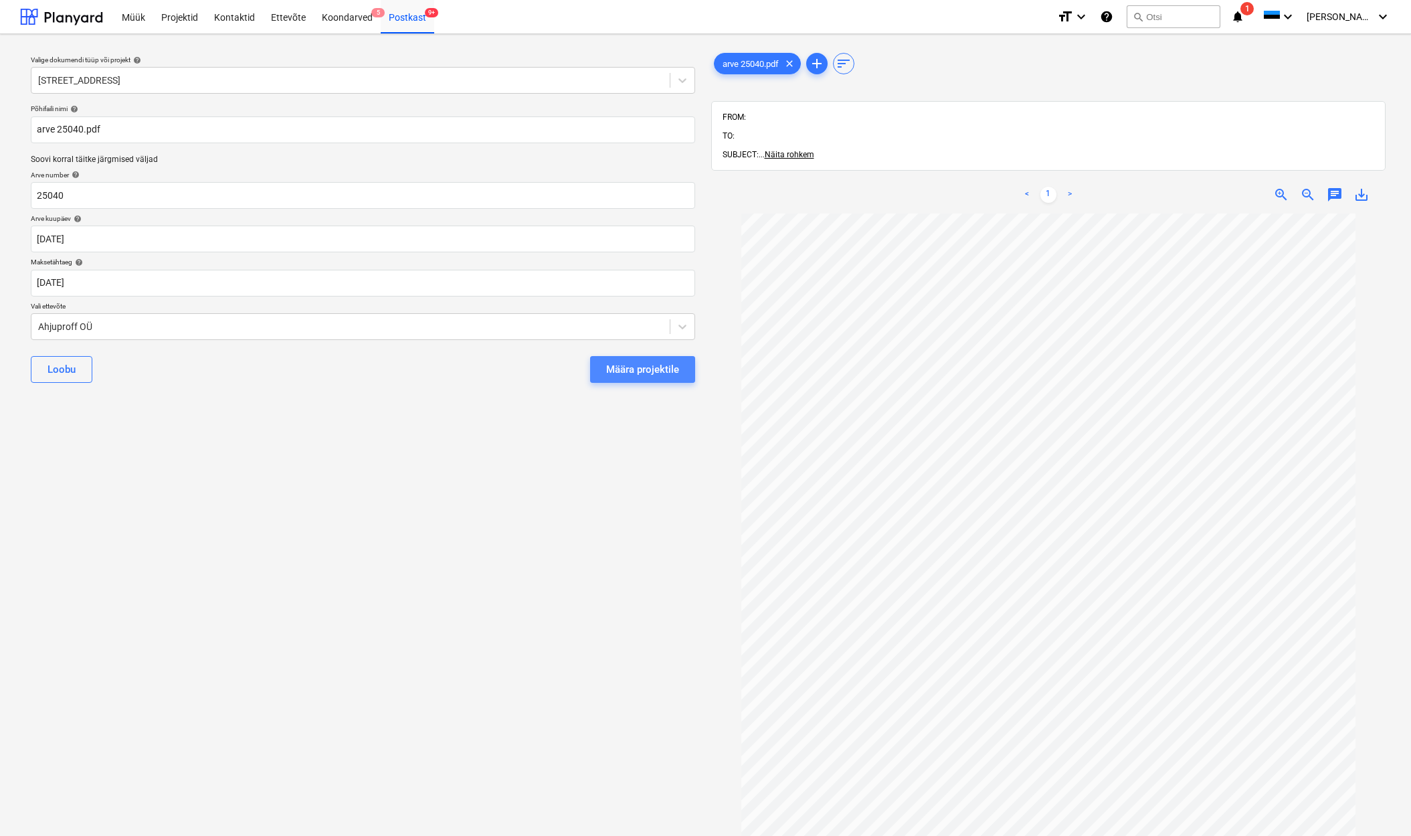
click at [680, 368] on button "Määra projektile" at bounding box center [642, 369] width 105 height 27
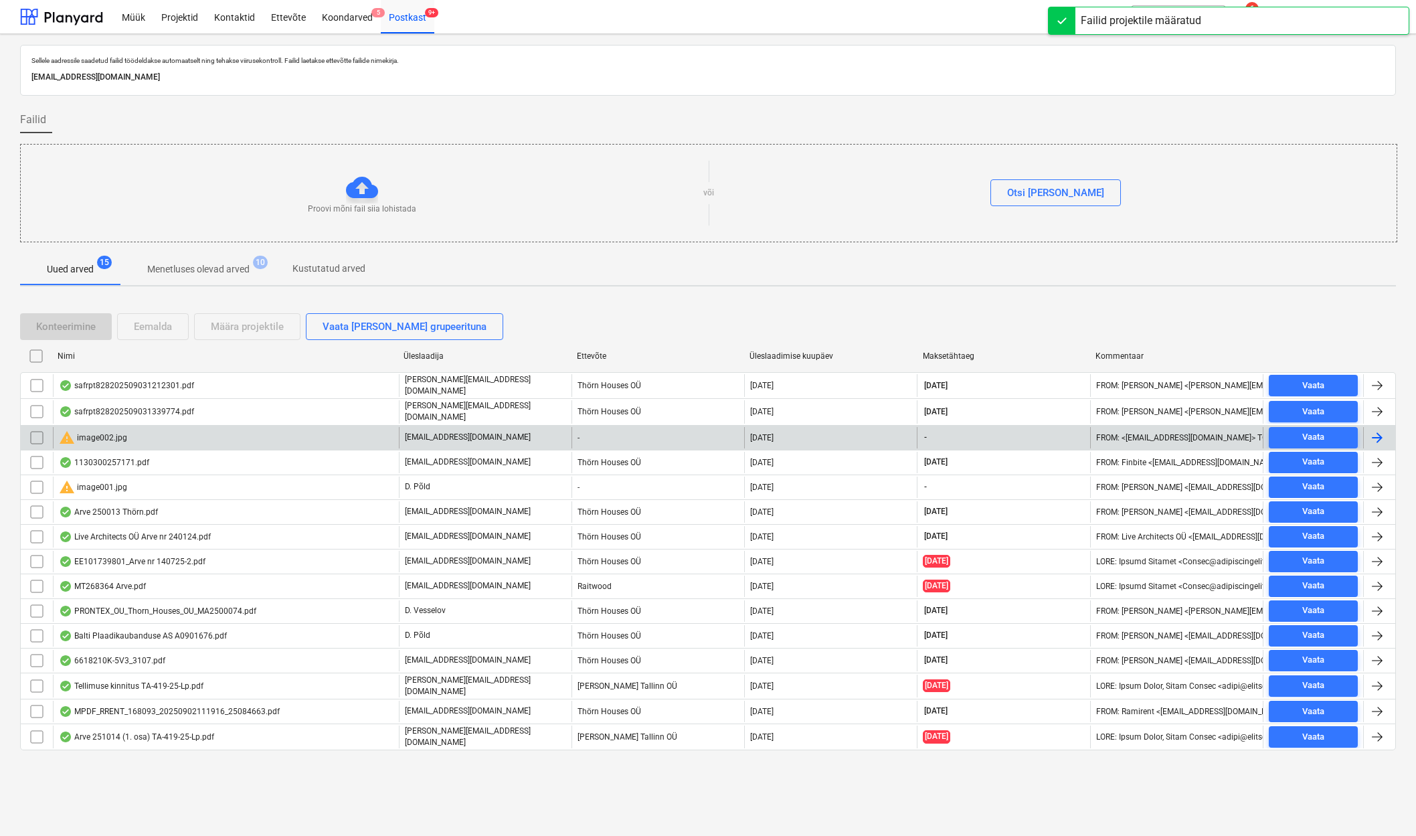
click at [34, 434] on input "checkbox" at bounding box center [36, 437] width 21 height 21
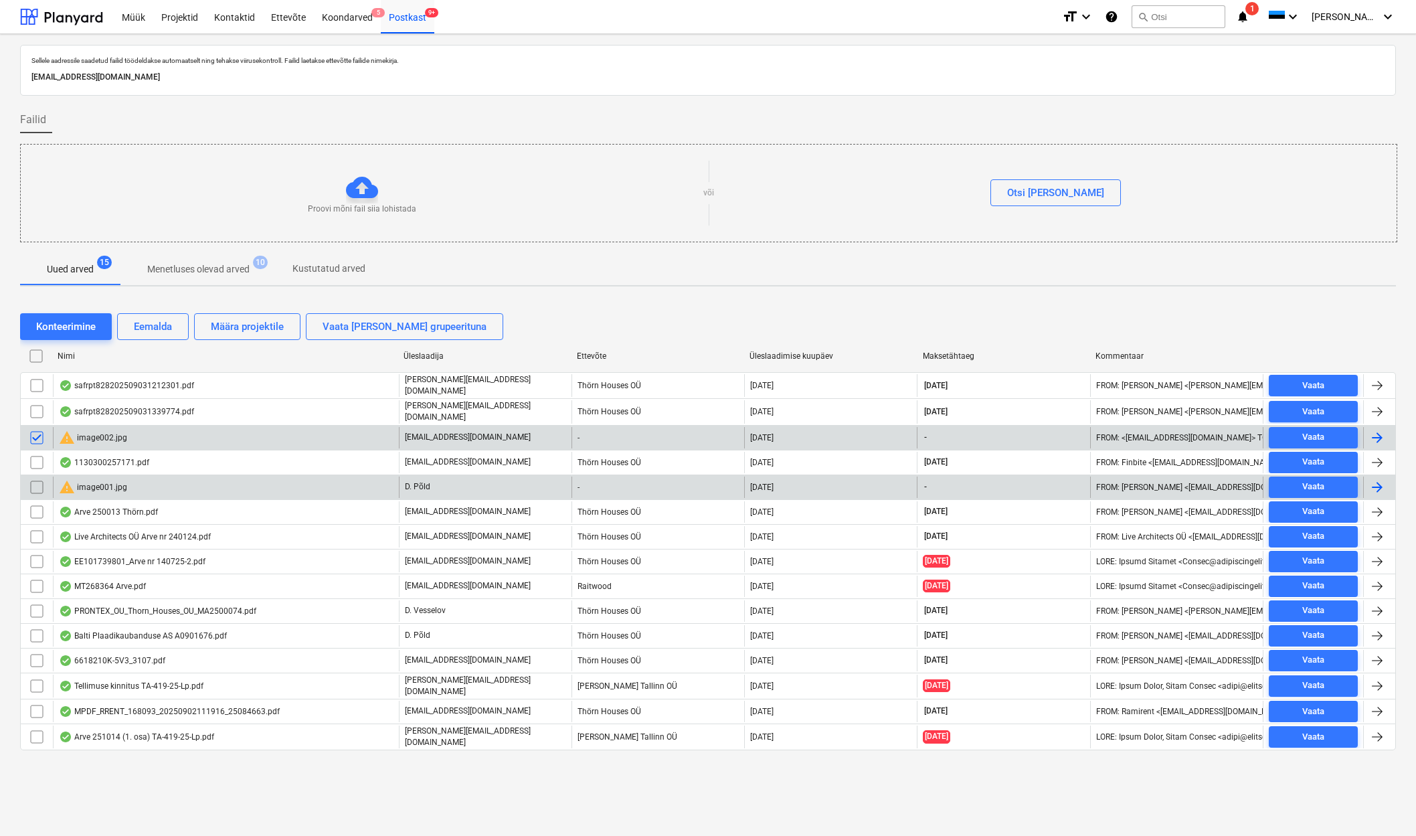
click at [37, 482] on input "checkbox" at bounding box center [36, 486] width 21 height 21
click at [153, 328] on div "Eemalda" at bounding box center [153, 326] width 38 height 17
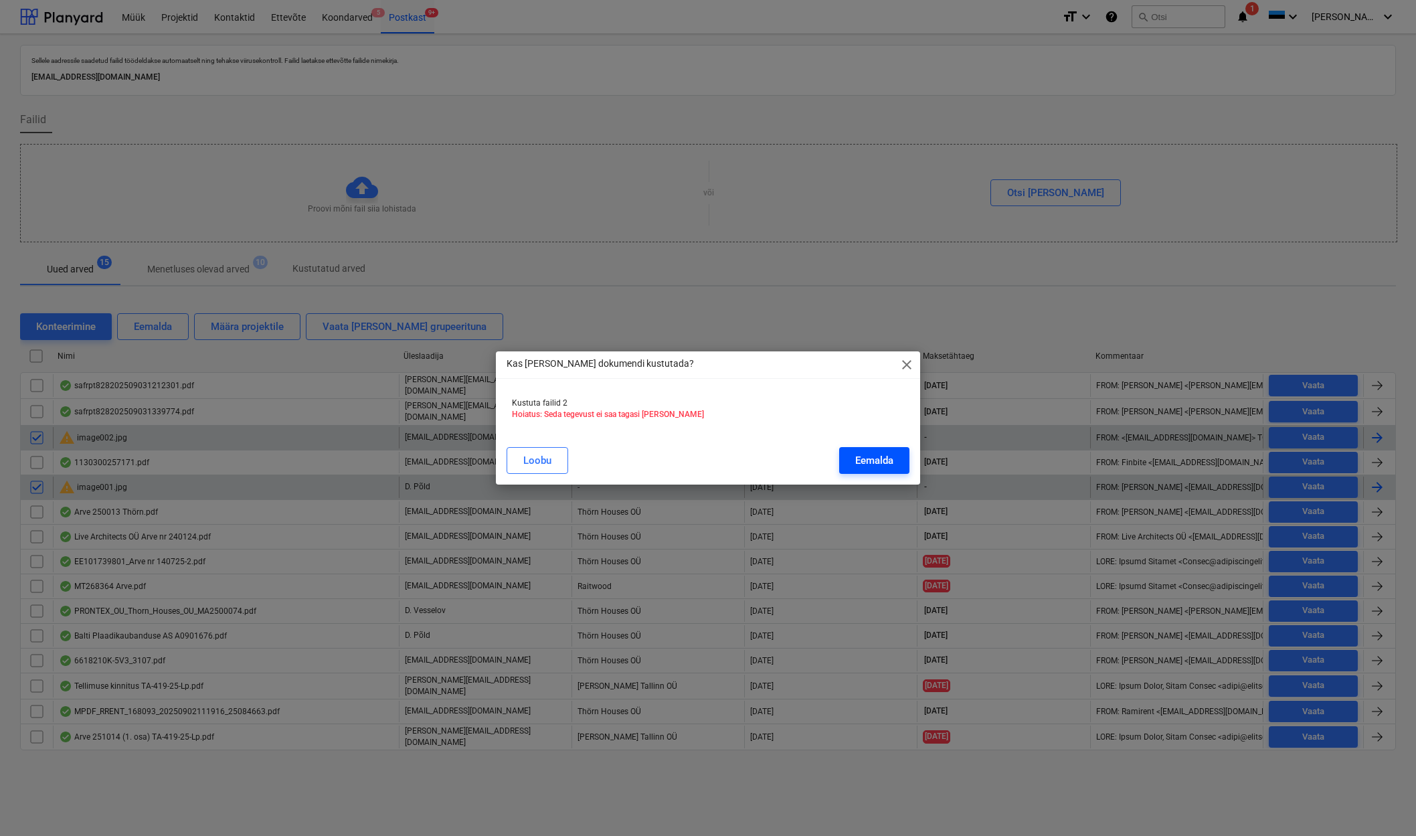
click at [858, 460] on div "Eemalda" at bounding box center [874, 460] width 38 height 17
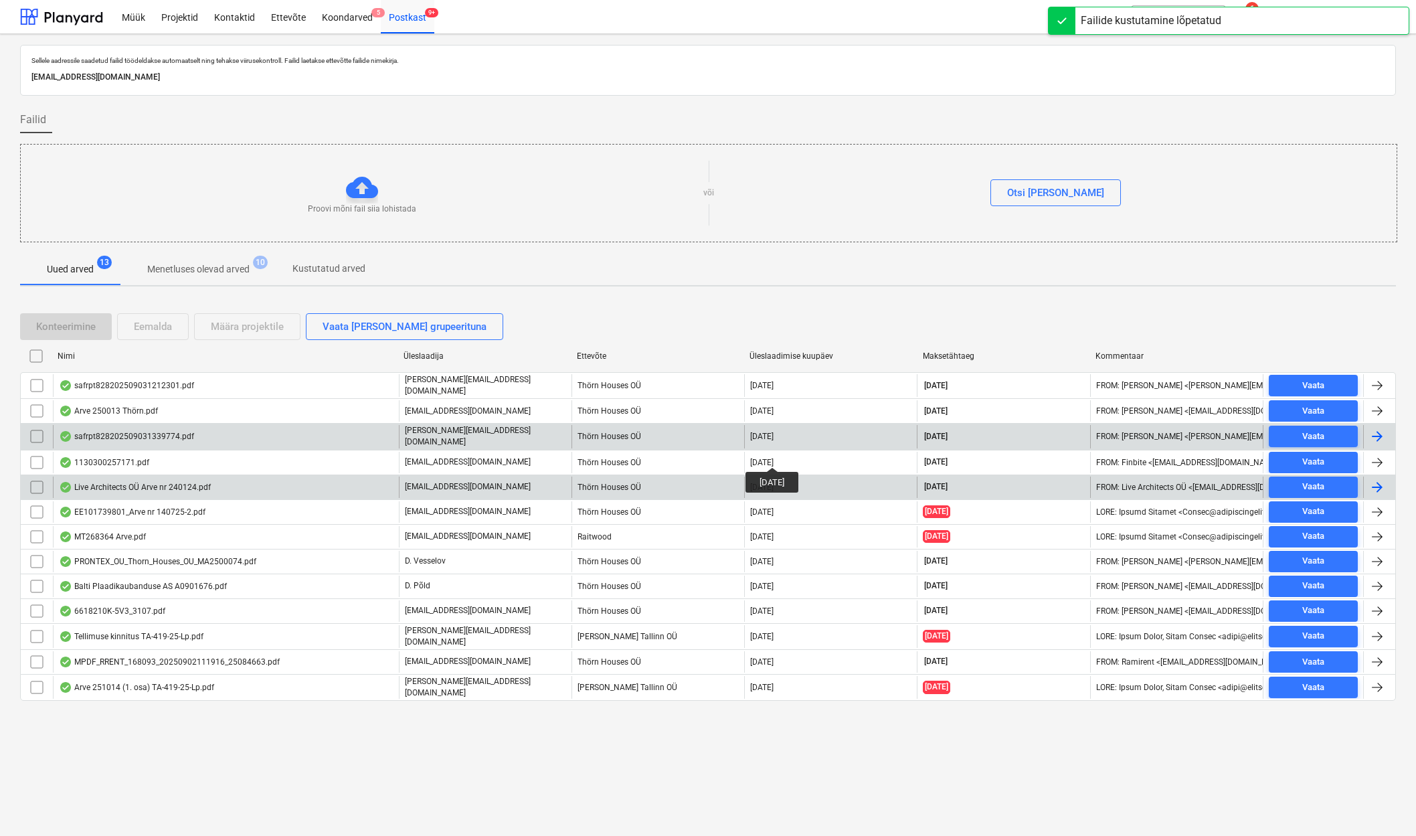
click at [115, 431] on div "safrpt828202509031339774.pdf" at bounding box center [126, 436] width 135 height 11
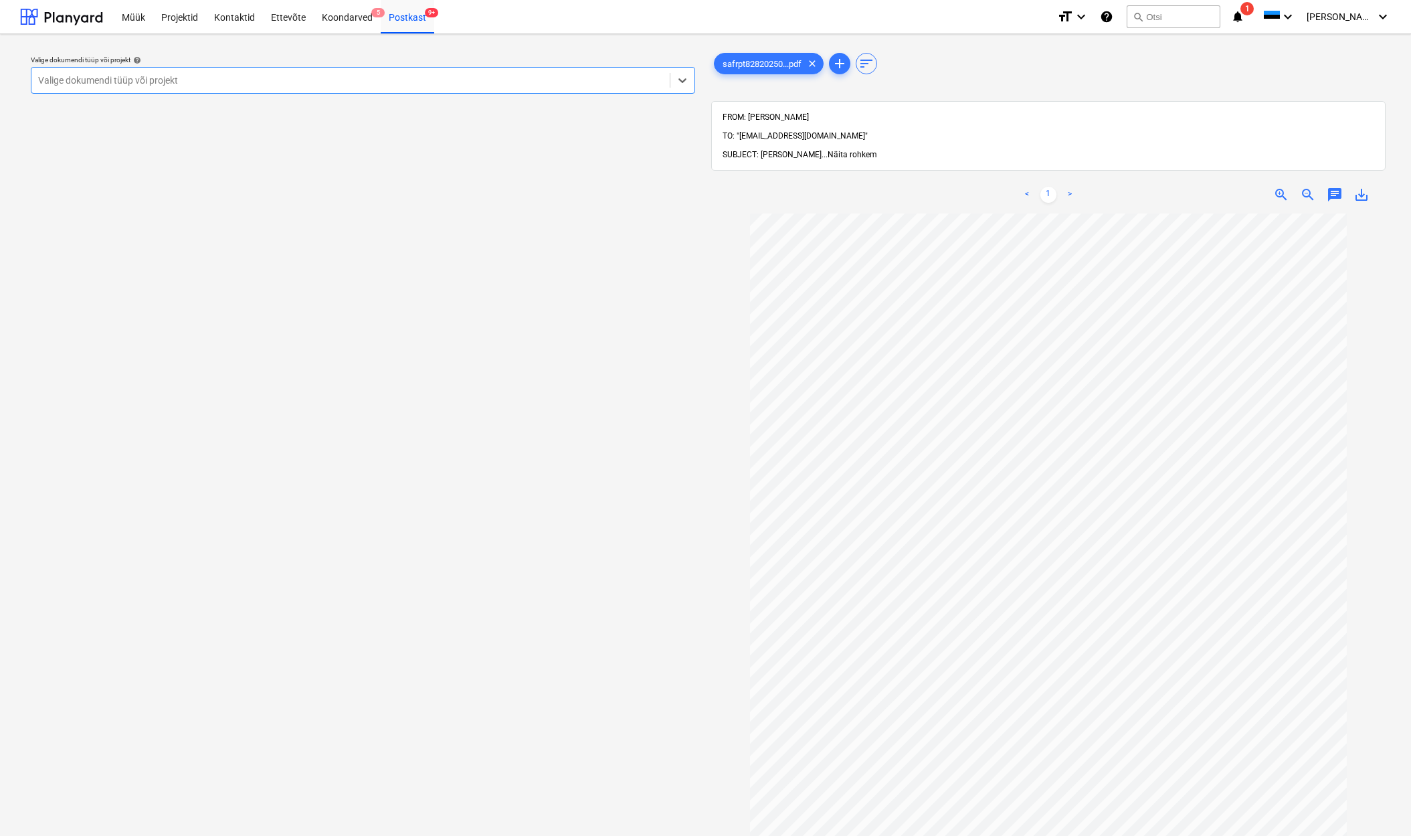
click at [842, 150] on span "Näita rohkem" at bounding box center [853, 154] width 50 height 9
click at [410, 18] on div "Postkast 9+" at bounding box center [408, 16] width 54 height 34
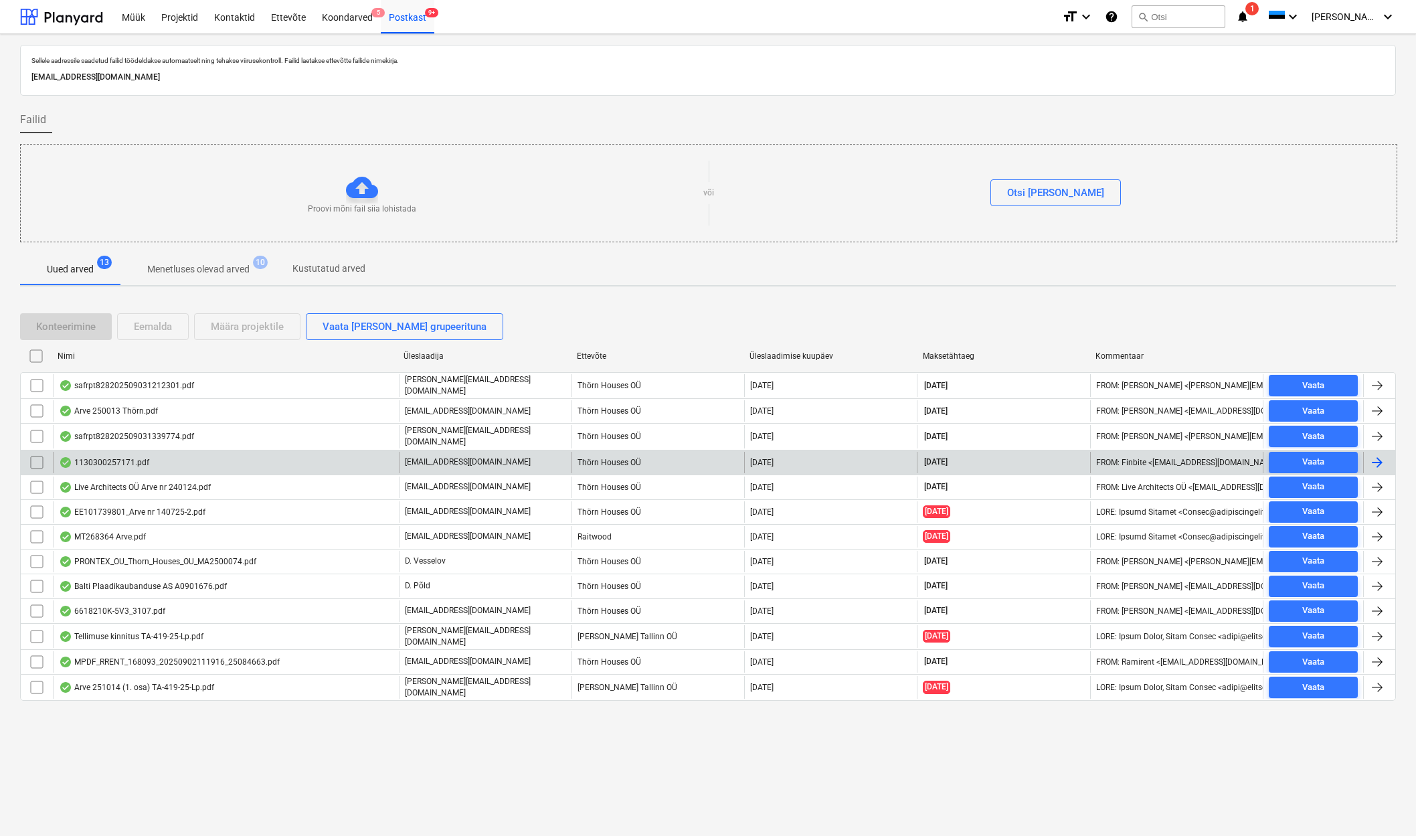
click at [127, 458] on div "1130300257171.pdf" at bounding box center [104, 462] width 90 height 11
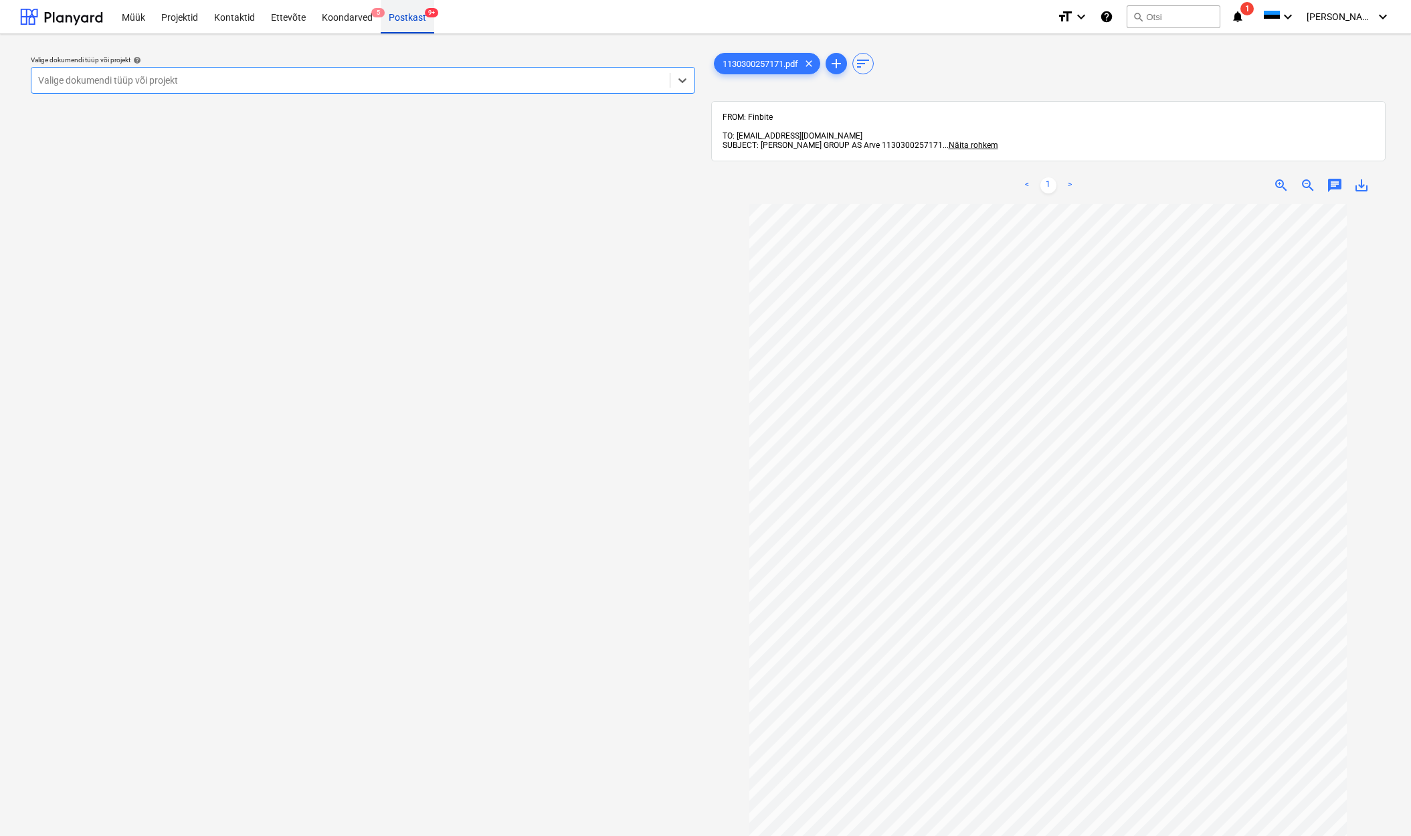
click at [409, 12] on div "Postkast 9+" at bounding box center [408, 16] width 54 height 34
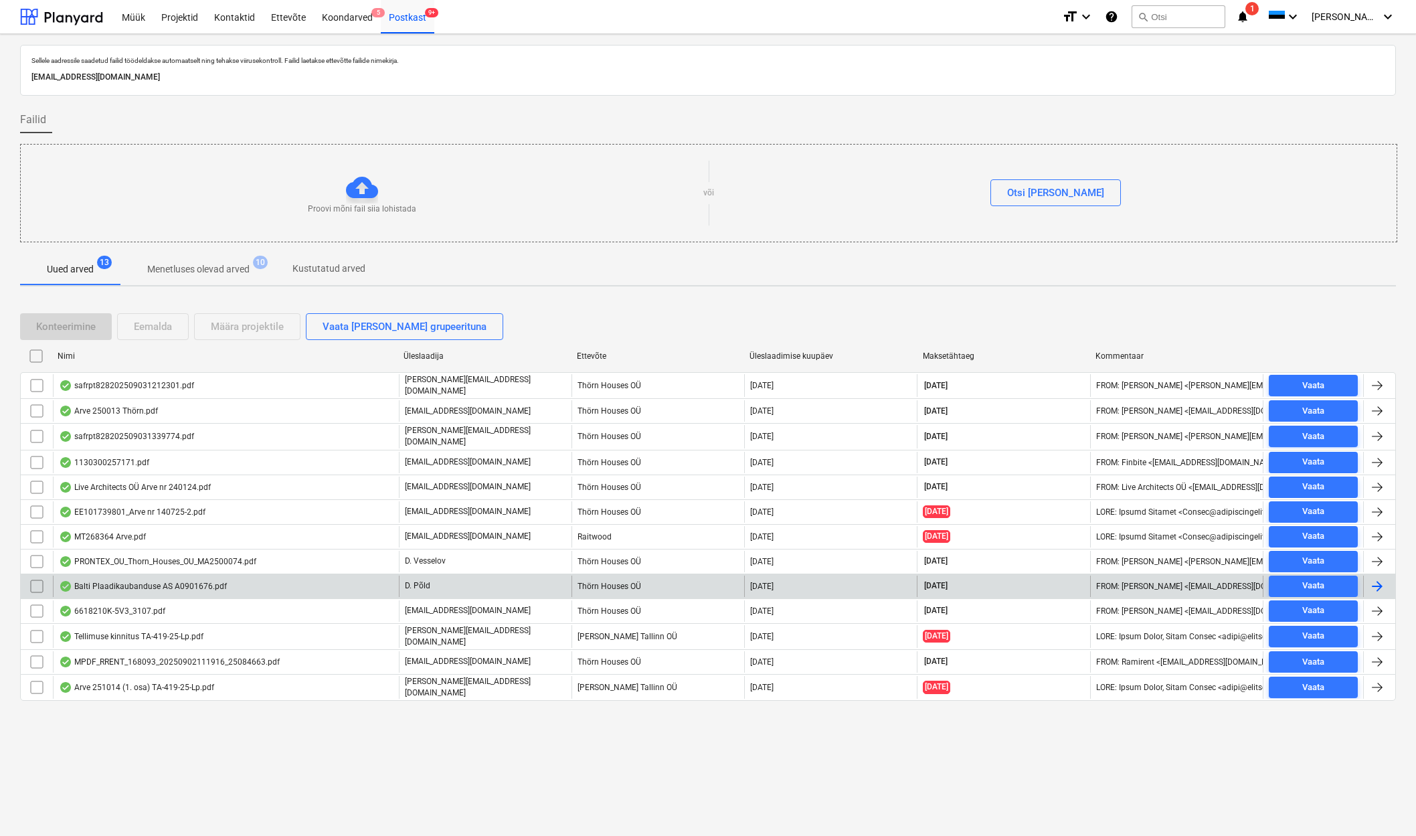
click at [112, 582] on div "Balti Plaadikaubanduse AS A0901676.pdf" at bounding box center [143, 586] width 168 height 11
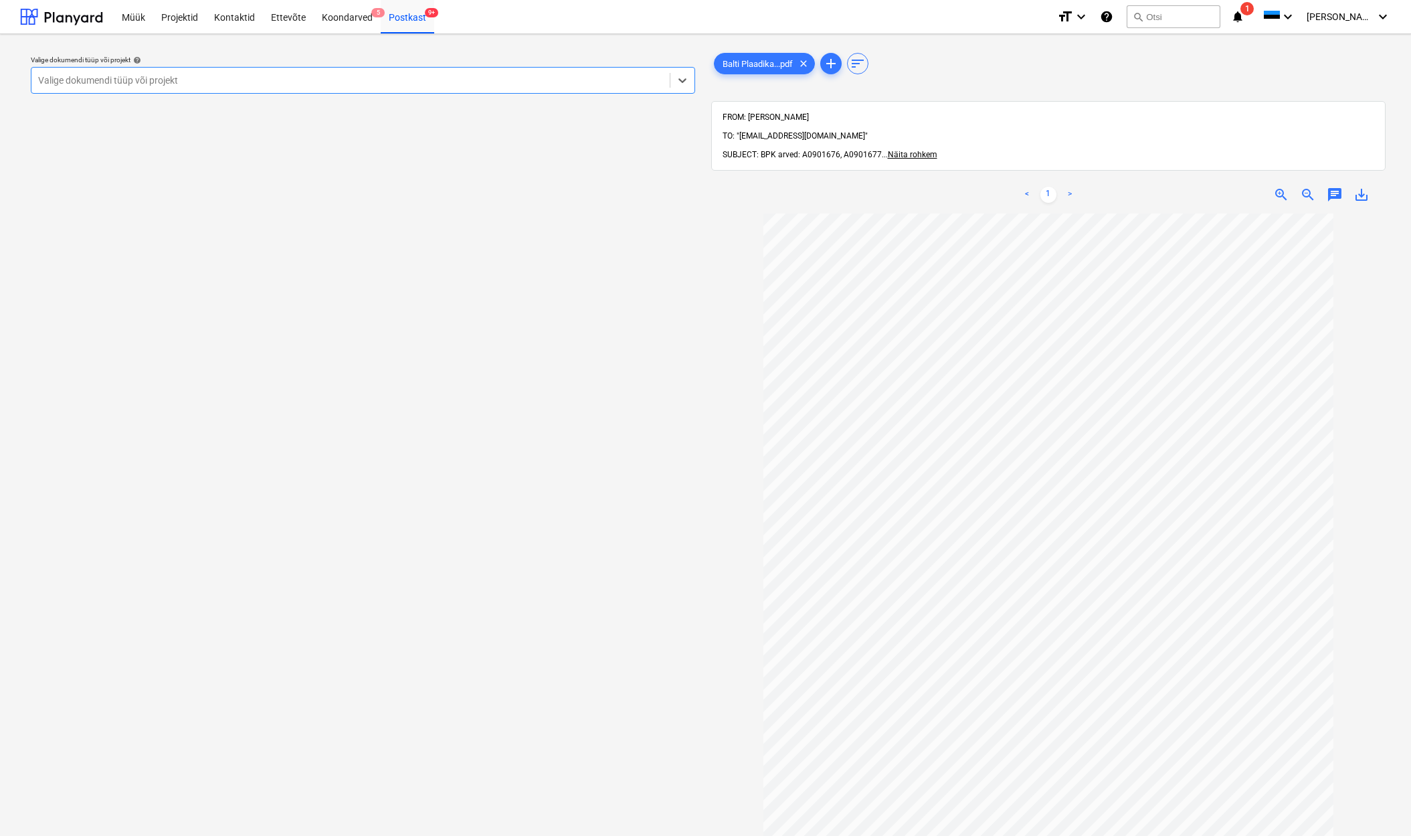
click at [115, 75] on div "Valige dokumendi tüüp või projekt" at bounding box center [350, 80] width 625 height 11
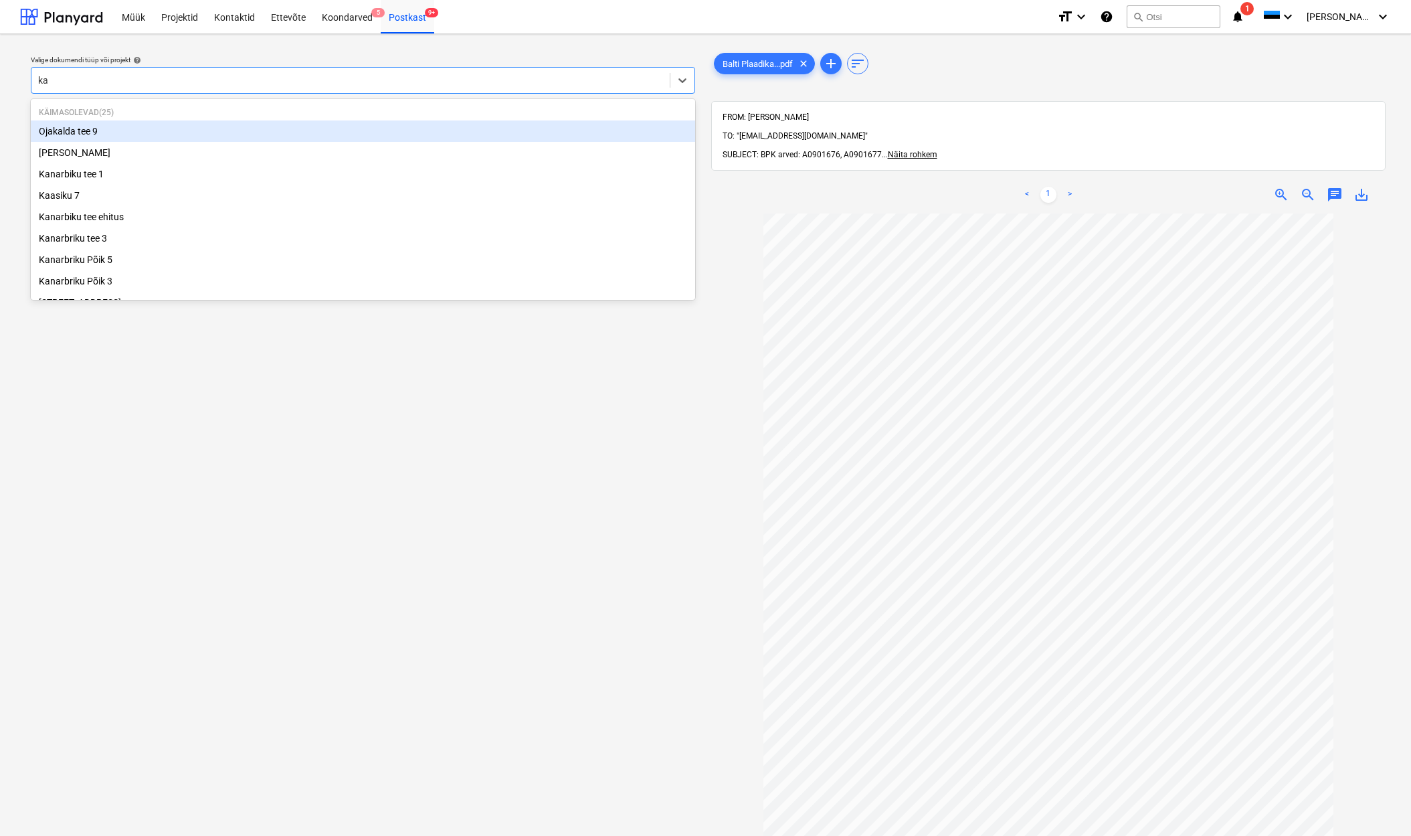
type input "kan"
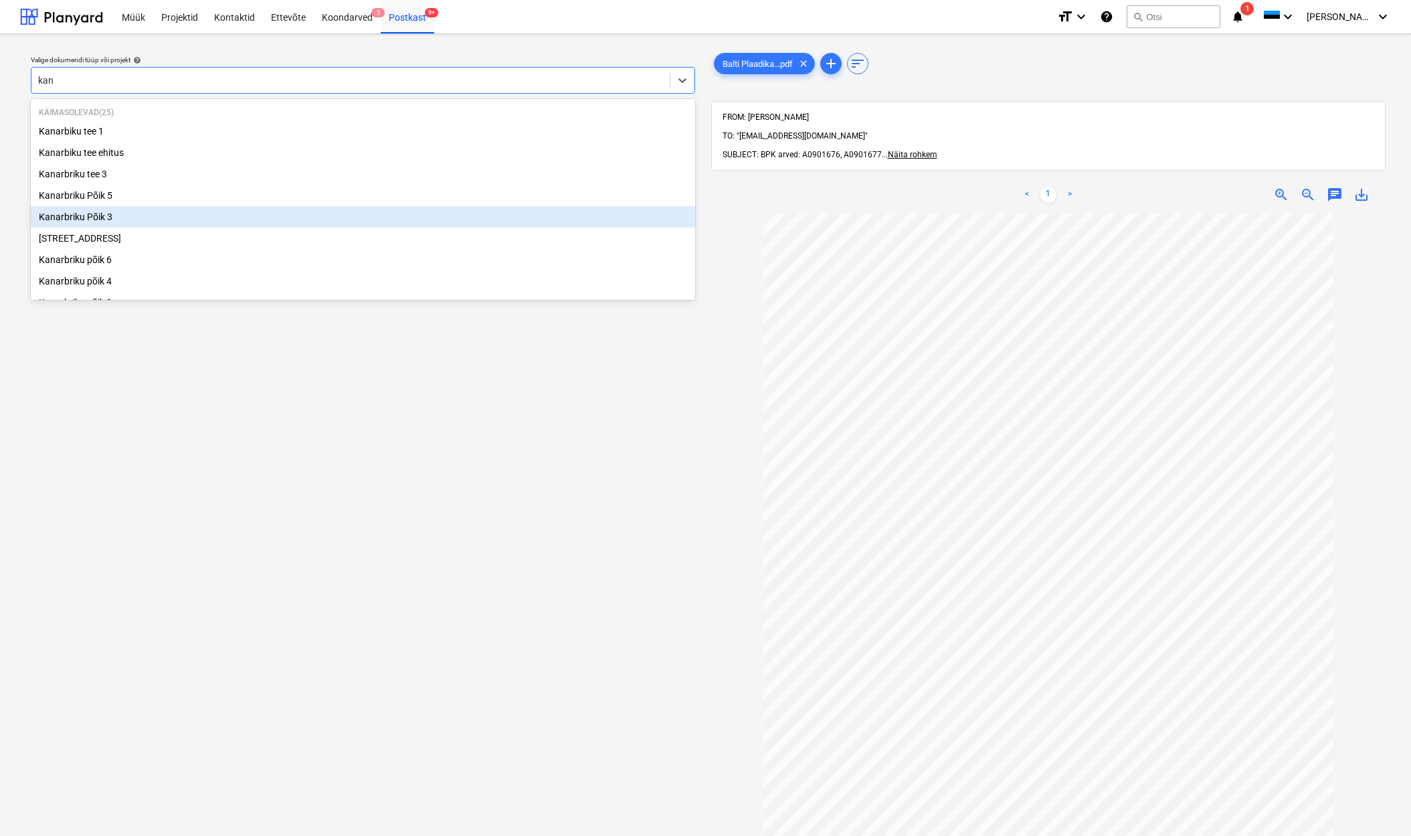
click at [90, 220] on div "Kanarbriku Põik 3" at bounding box center [363, 216] width 664 height 21
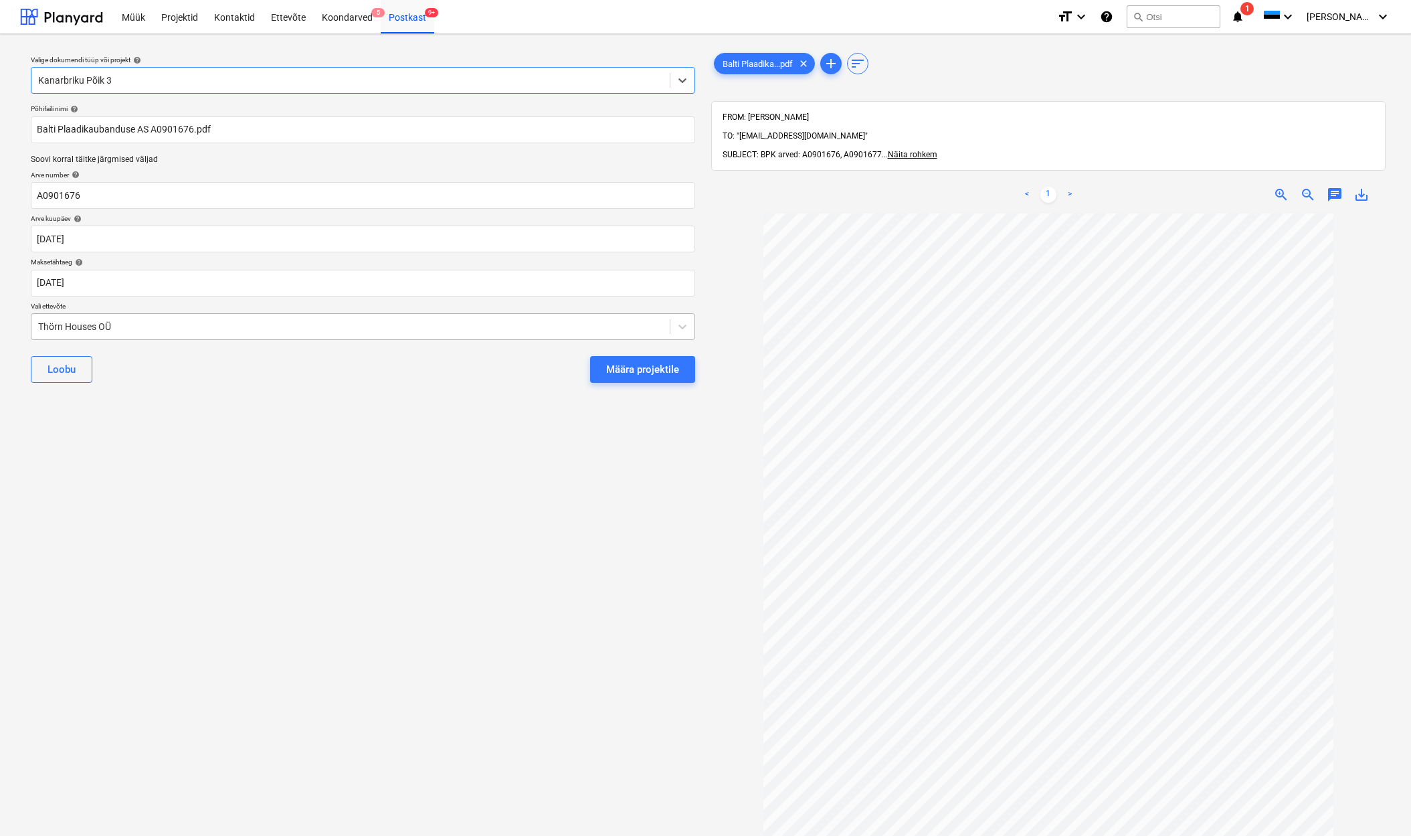
click at [35, 322] on div "Thörn Houses OÜ" at bounding box center [350, 326] width 638 height 19
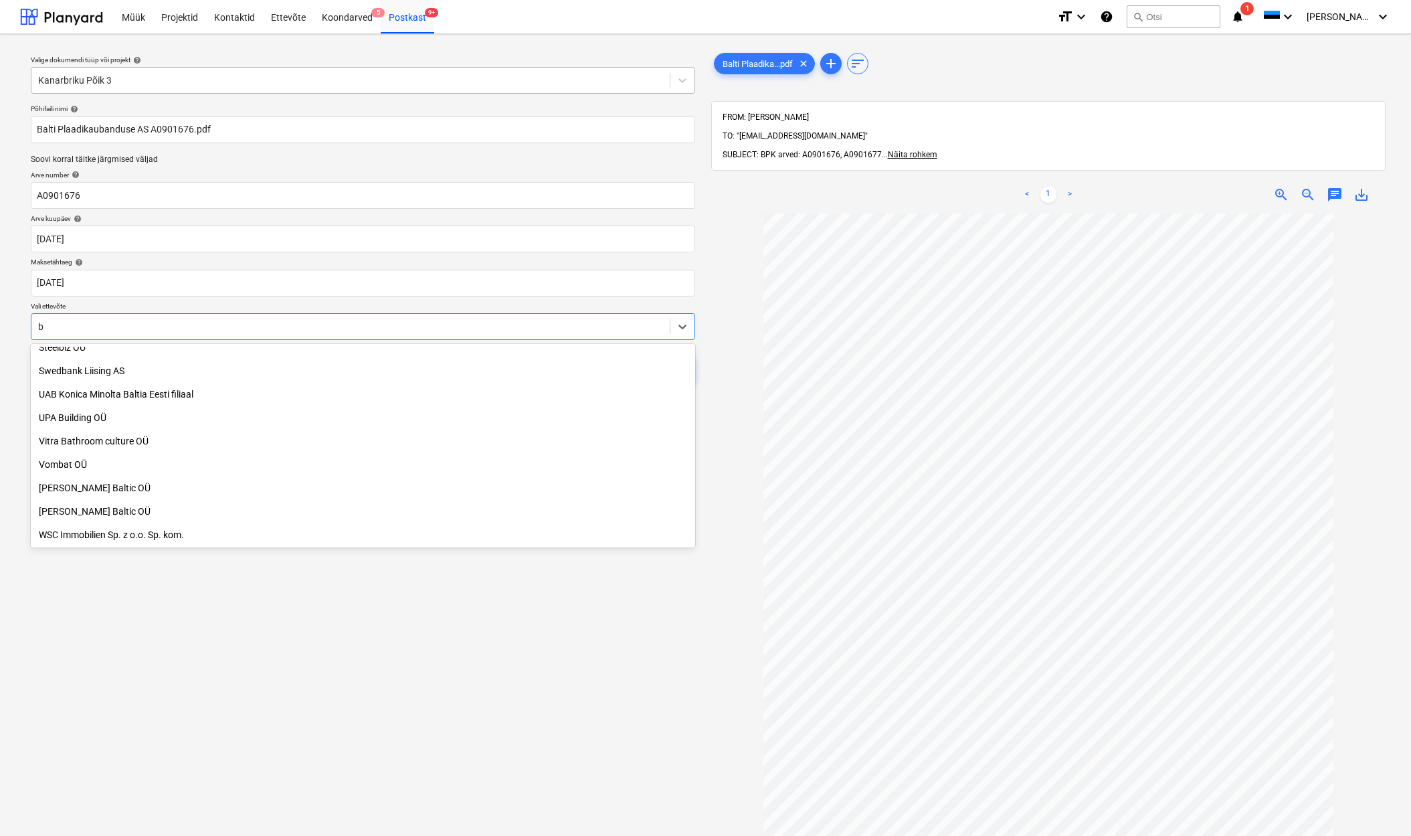
scroll to position [830, 0]
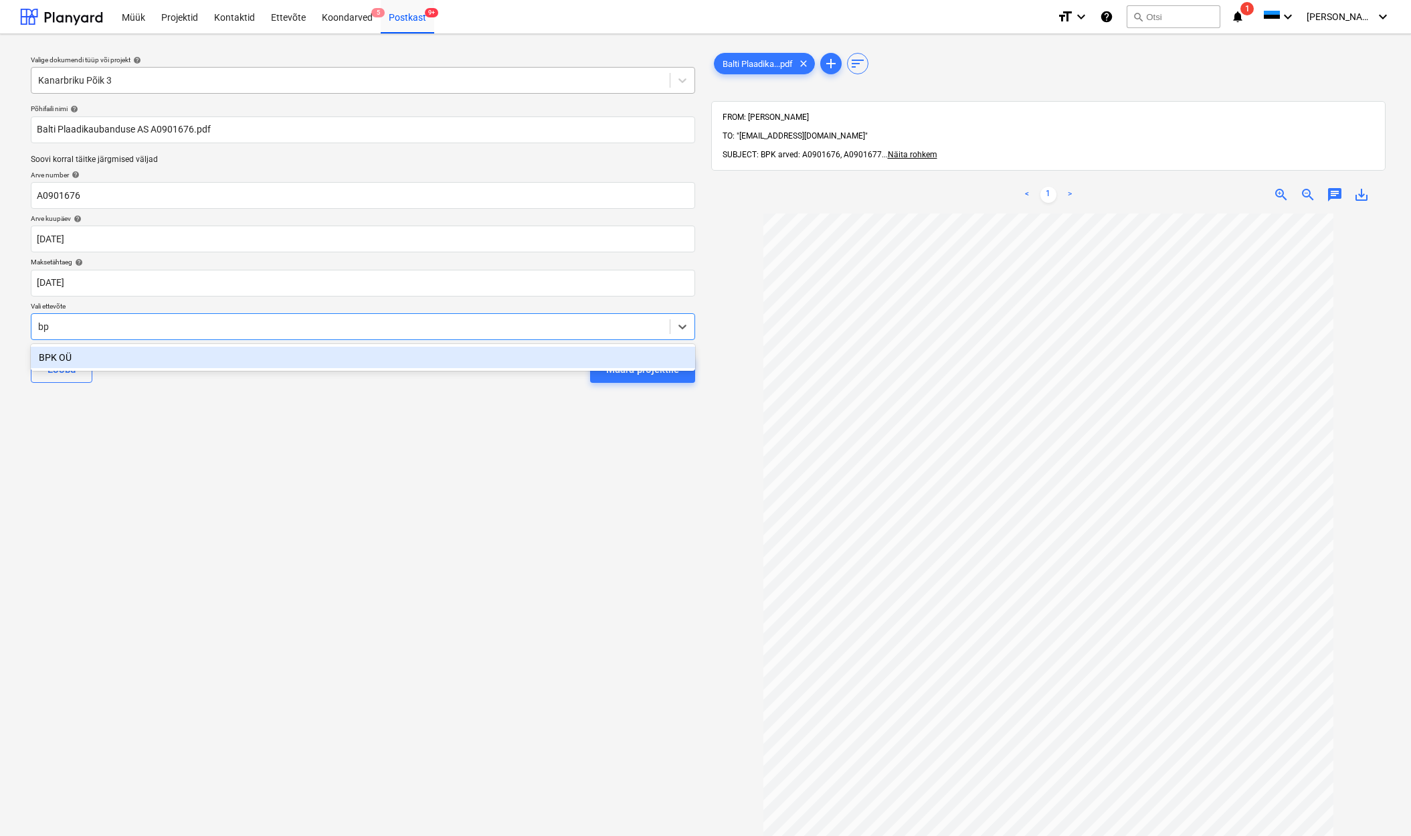
type input "bpk"
drag, startPoint x: 48, startPoint y: 357, endPoint x: 255, endPoint y: 351, distance: 206.8
click at [49, 357] on div "BPK OÜ" at bounding box center [363, 357] width 664 height 21
click at [646, 367] on div "Määra projektile" at bounding box center [642, 369] width 73 height 17
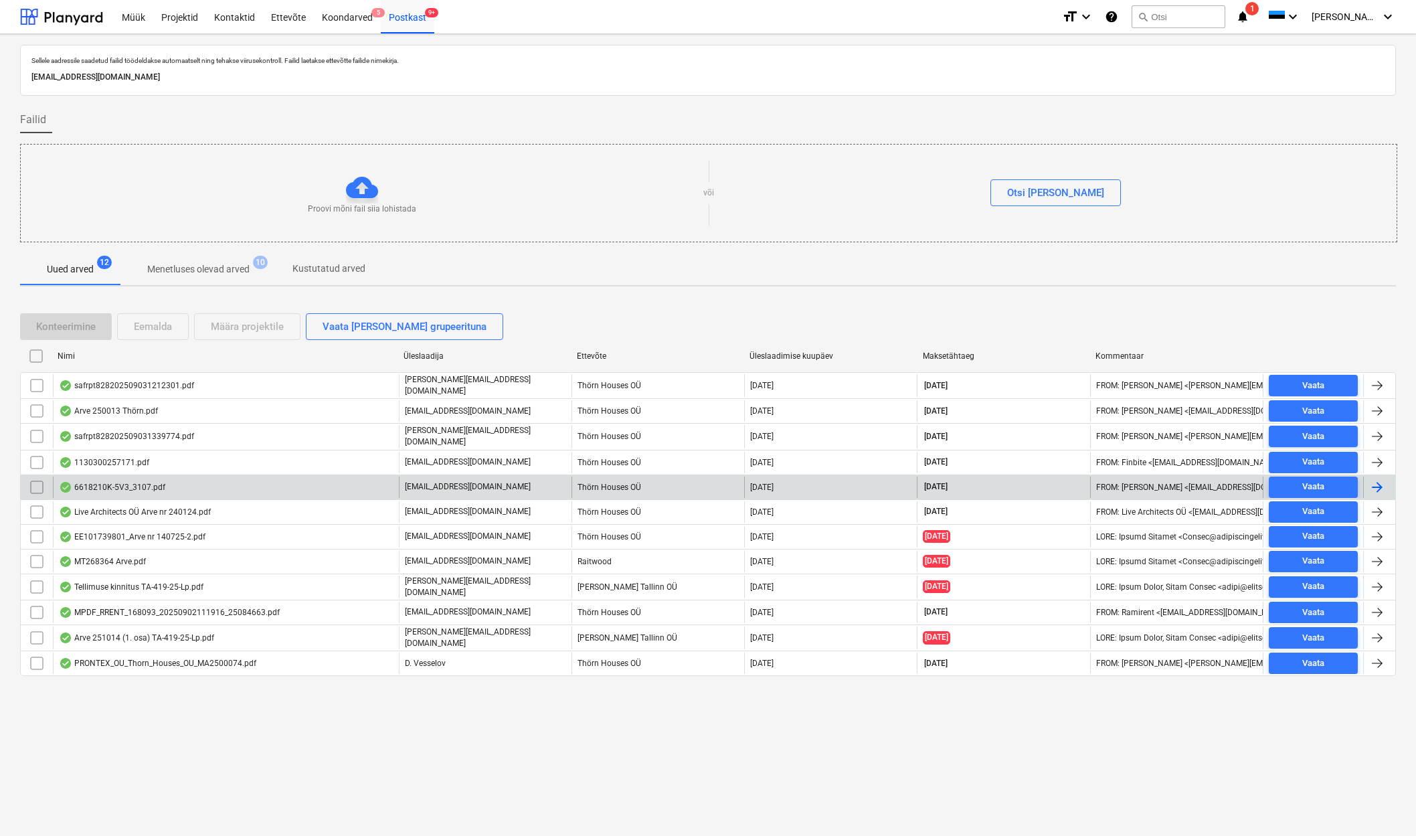
click at [142, 483] on div "6618210K-5V3_3107.pdf" at bounding box center [112, 487] width 106 height 11
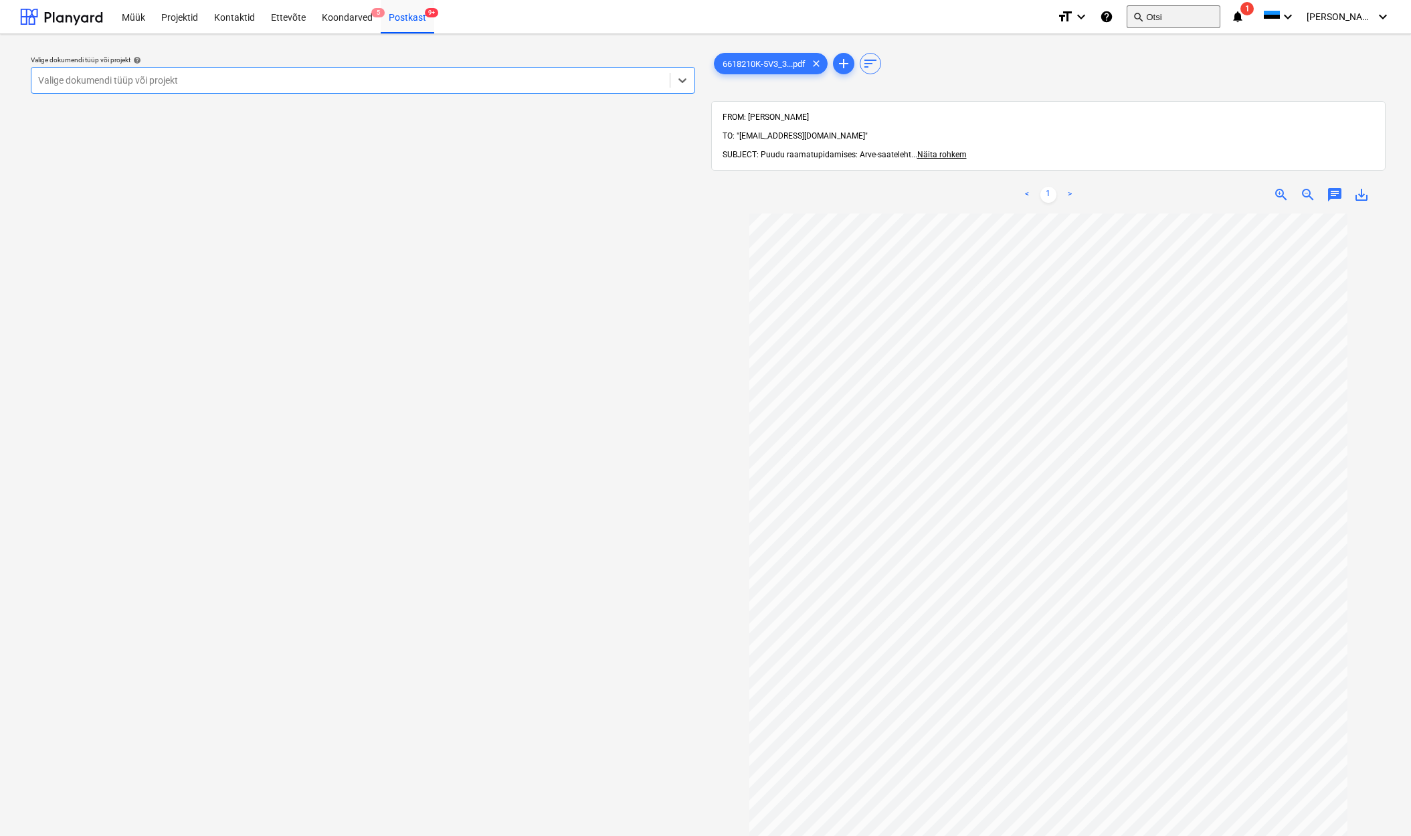
click at [1188, 15] on button "search Otsi" at bounding box center [1174, 16] width 94 height 23
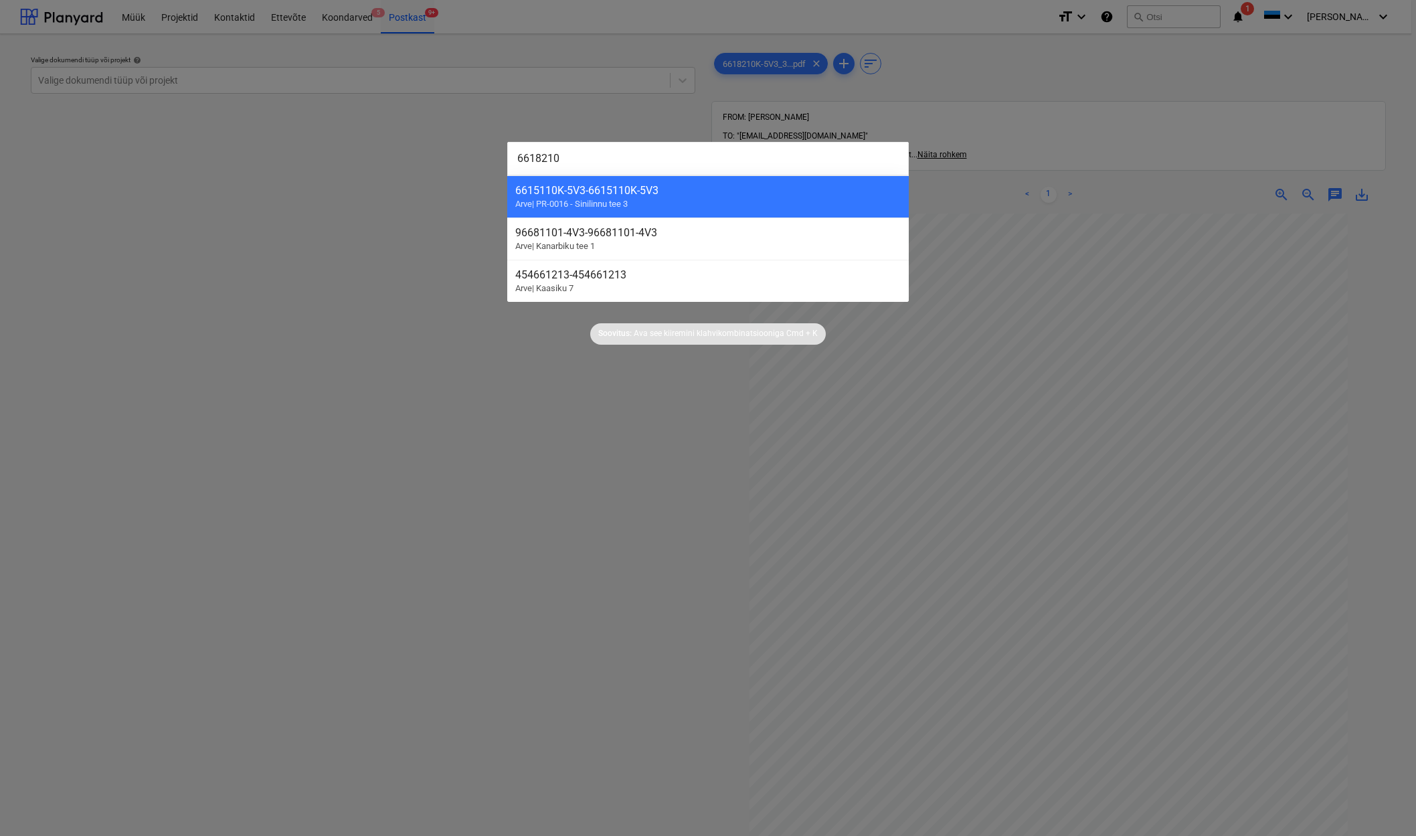
type input "6618210"
click at [451, 389] on div at bounding box center [708, 418] width 1416 height 836
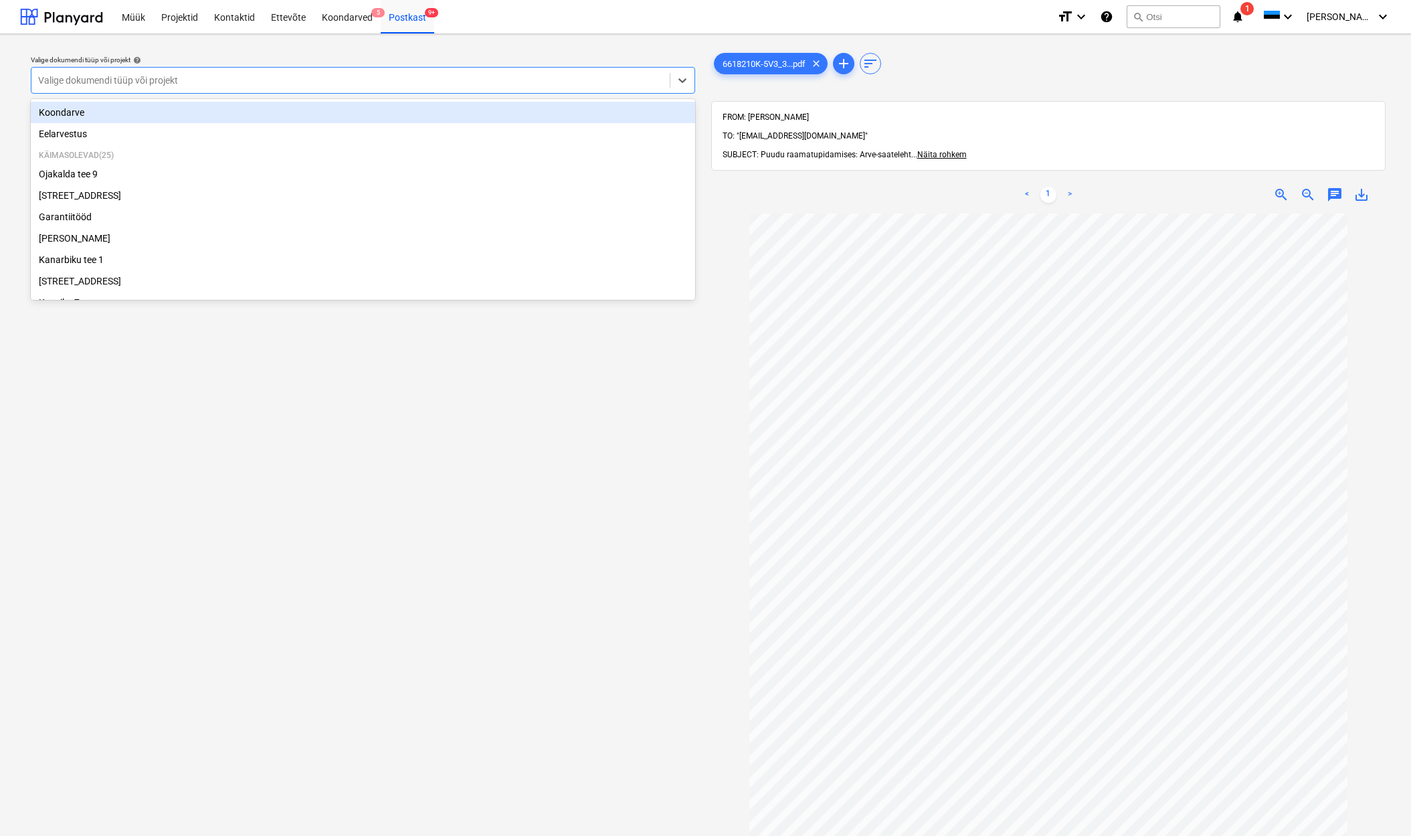
click at [100, 80] on div "Valige dokumendi tüüp või projekt" at bounding box center [350, 80] width 625 height 11
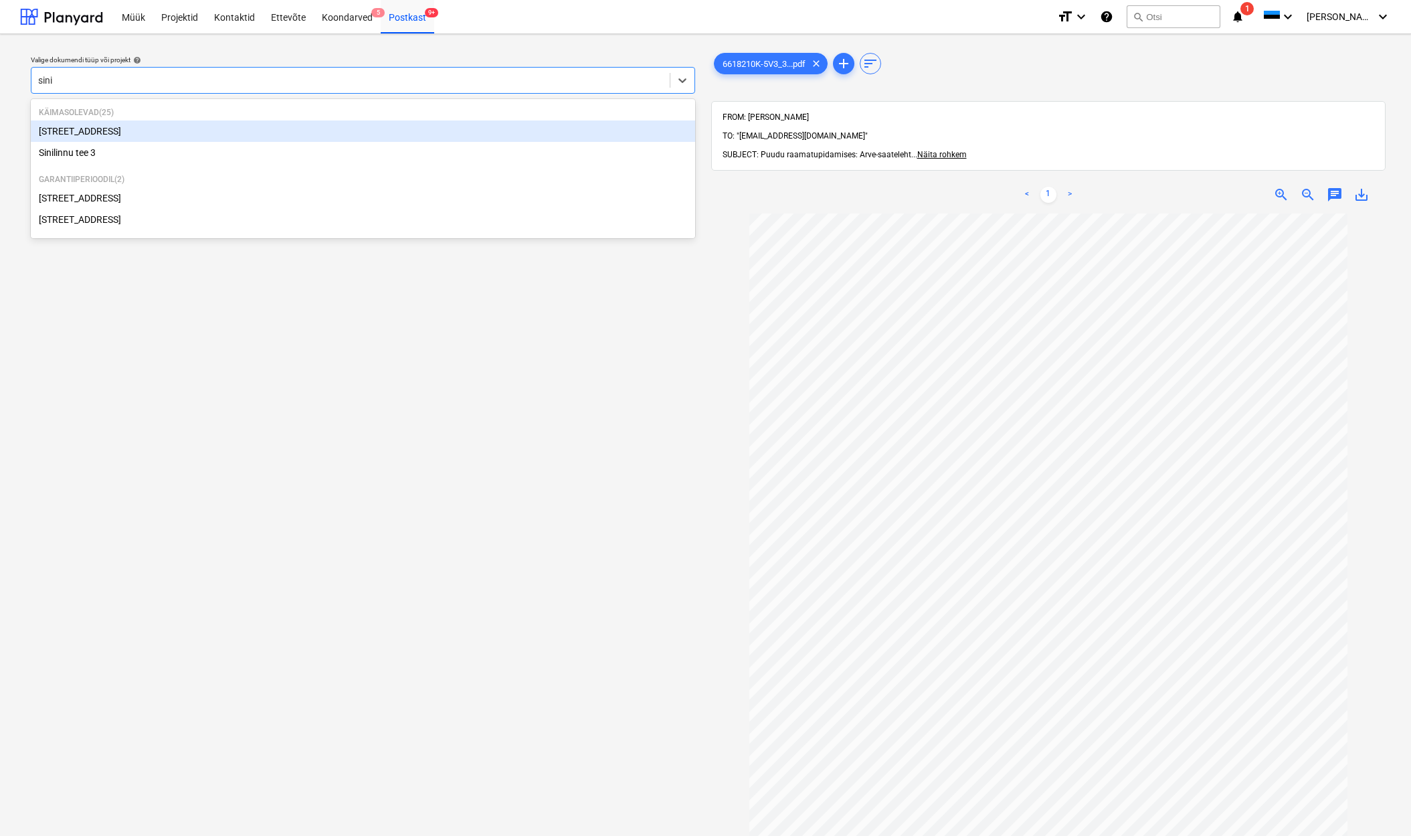
type input "sinil"
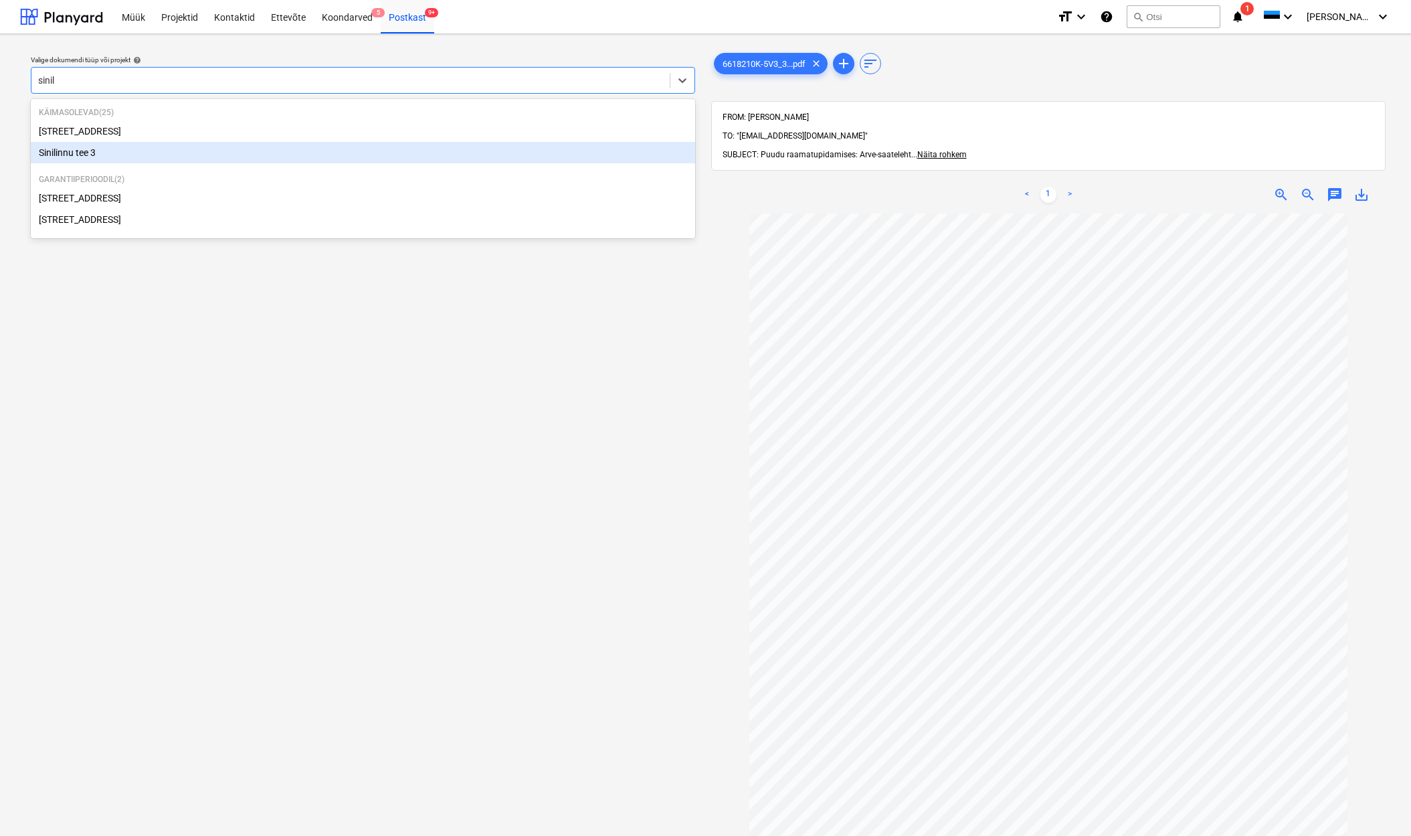
click at [86, 156] on div "Sinilinnu tee 3" at bounding box center [363, 152] width 664 height 21
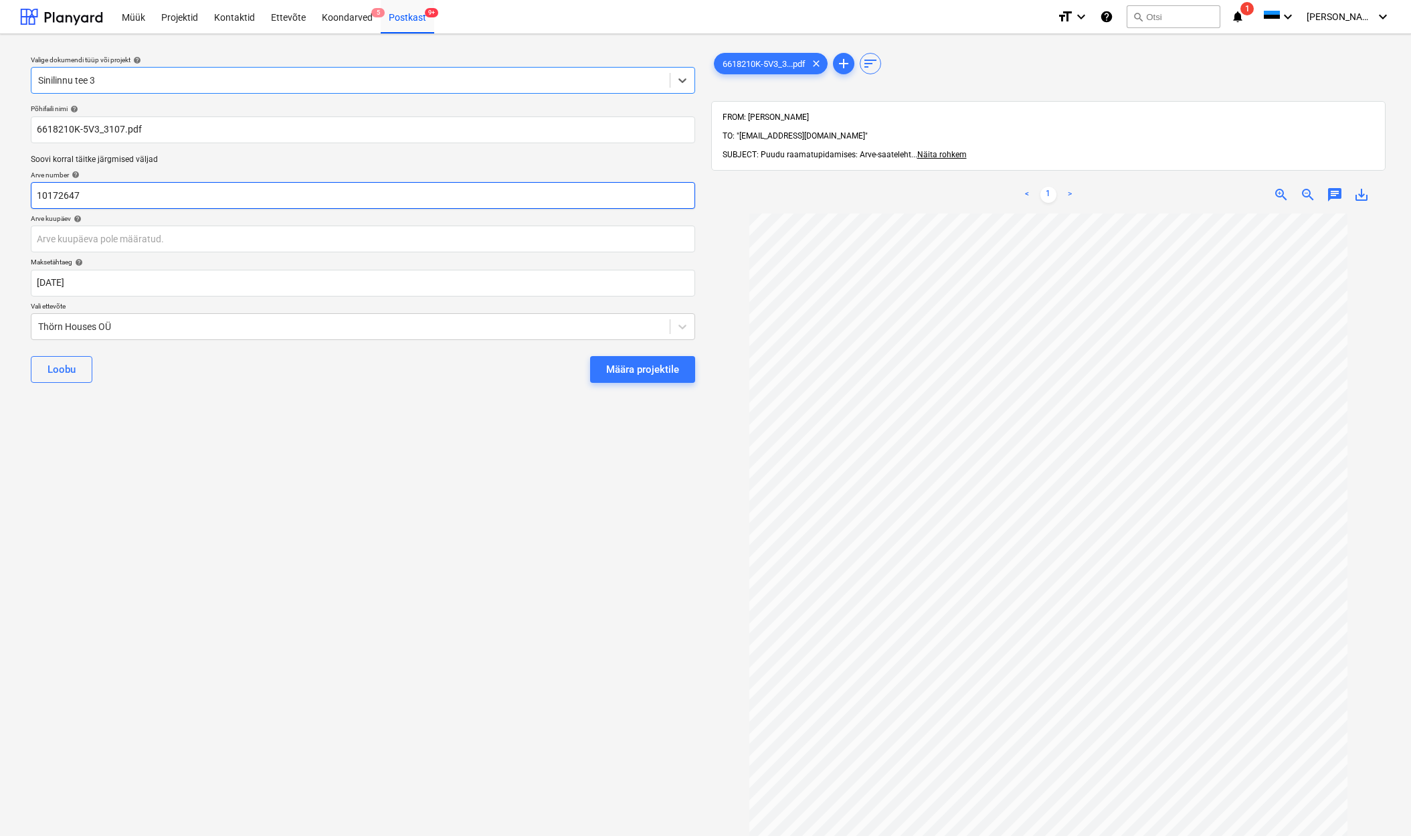
click at [94, 194] on input "10172647" at bounding box center [363, 195] width 664 height 27
type input "1"
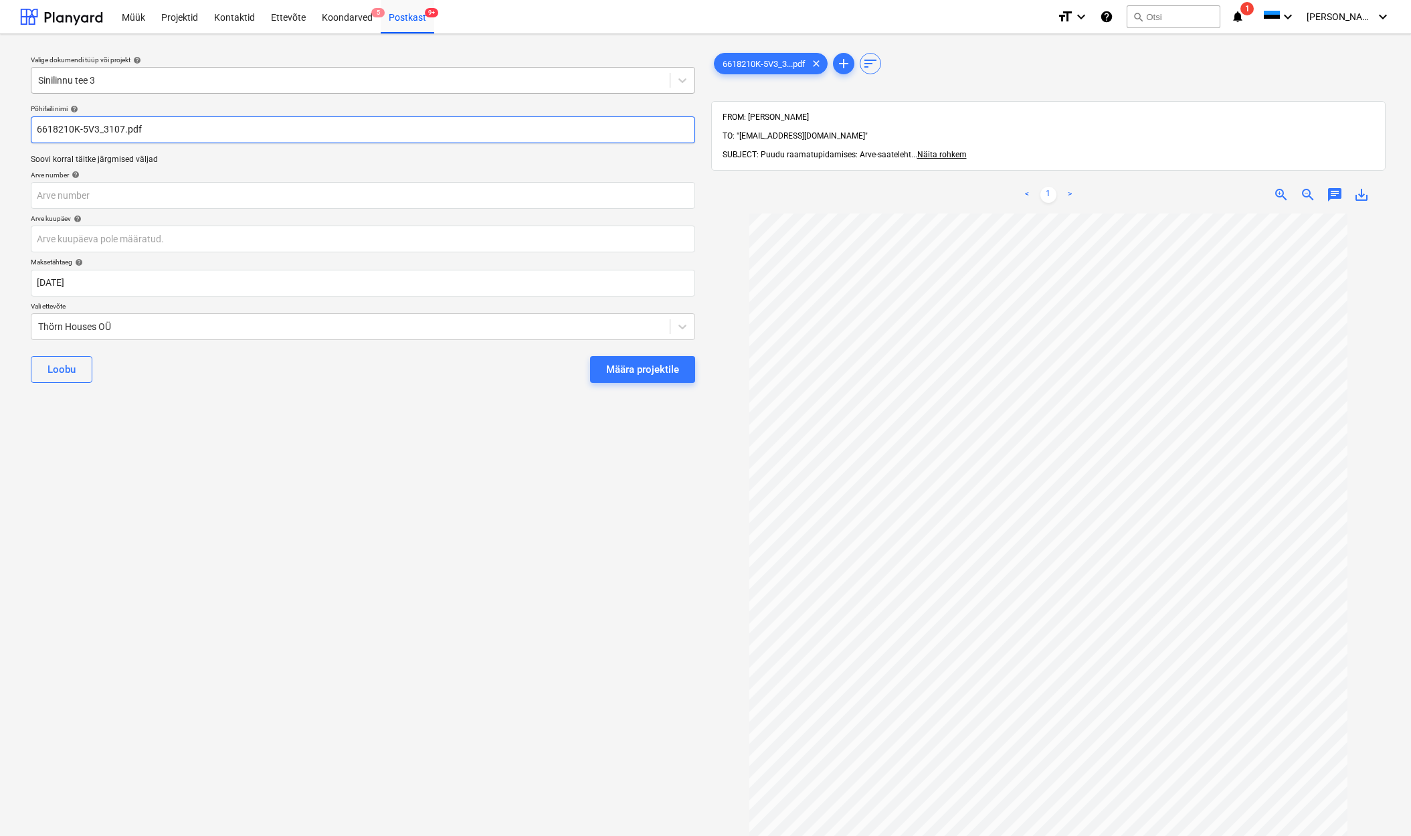
drag, startPoint x: 36, startPoint y: 128, endPoint x: 97, endPoint y: 126, distance: 60.9
click at [97, 126] on input "6618210K-5V3_3107.pdf" at bounding box center [363, 129] width 664 height 27
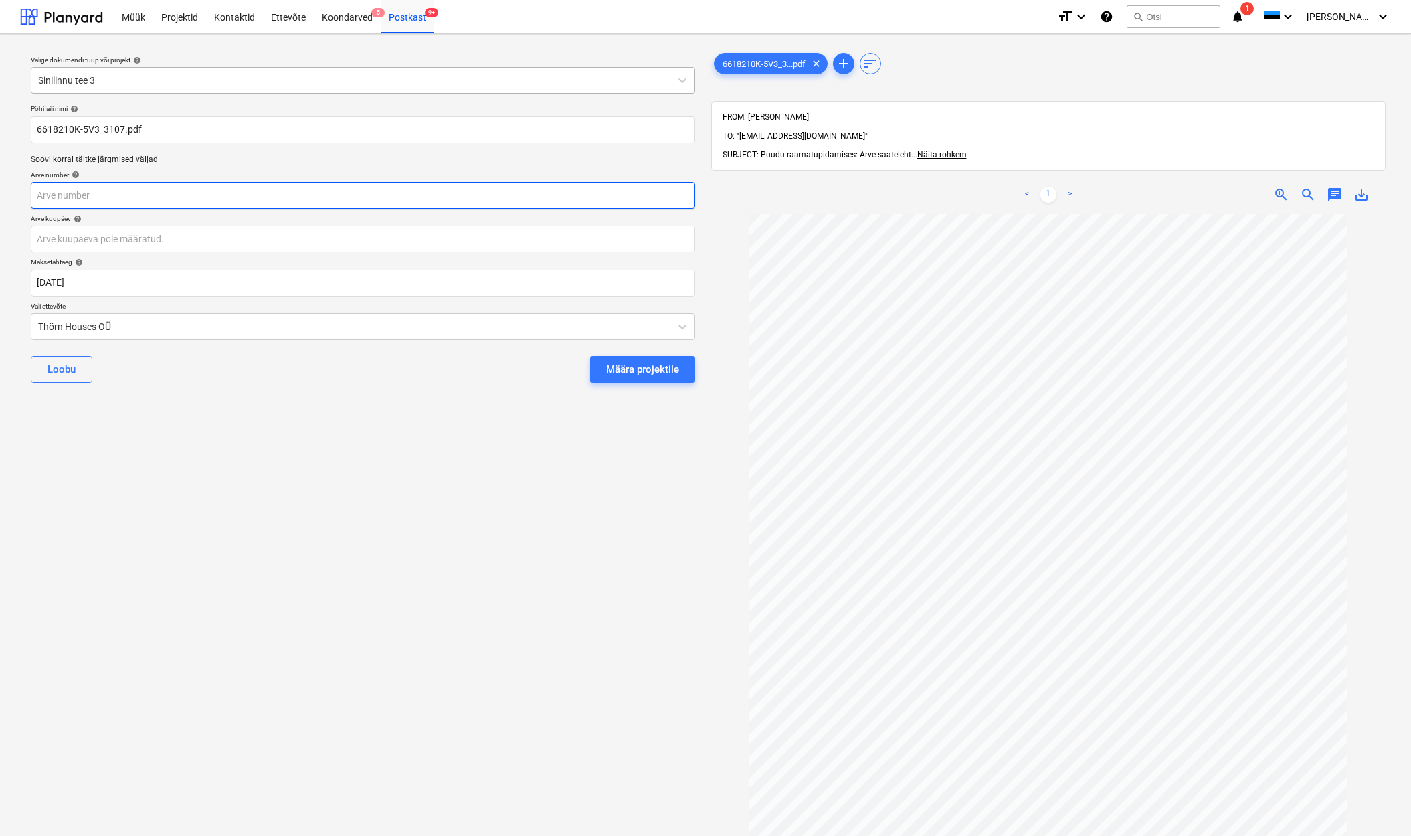
click at [44, 195] on input "text" at bounding box center [363, 195] width 664 height 27
paste input "6618210K-5V3"
type input "6618210K-5V3"
click at [50, 239] on body "Müük Projektid Kontaktid Ettevõte Koondarved 5 Postkast 9+ format_size keyboard…" at bounding box center [705, 418] width 1411 height 836
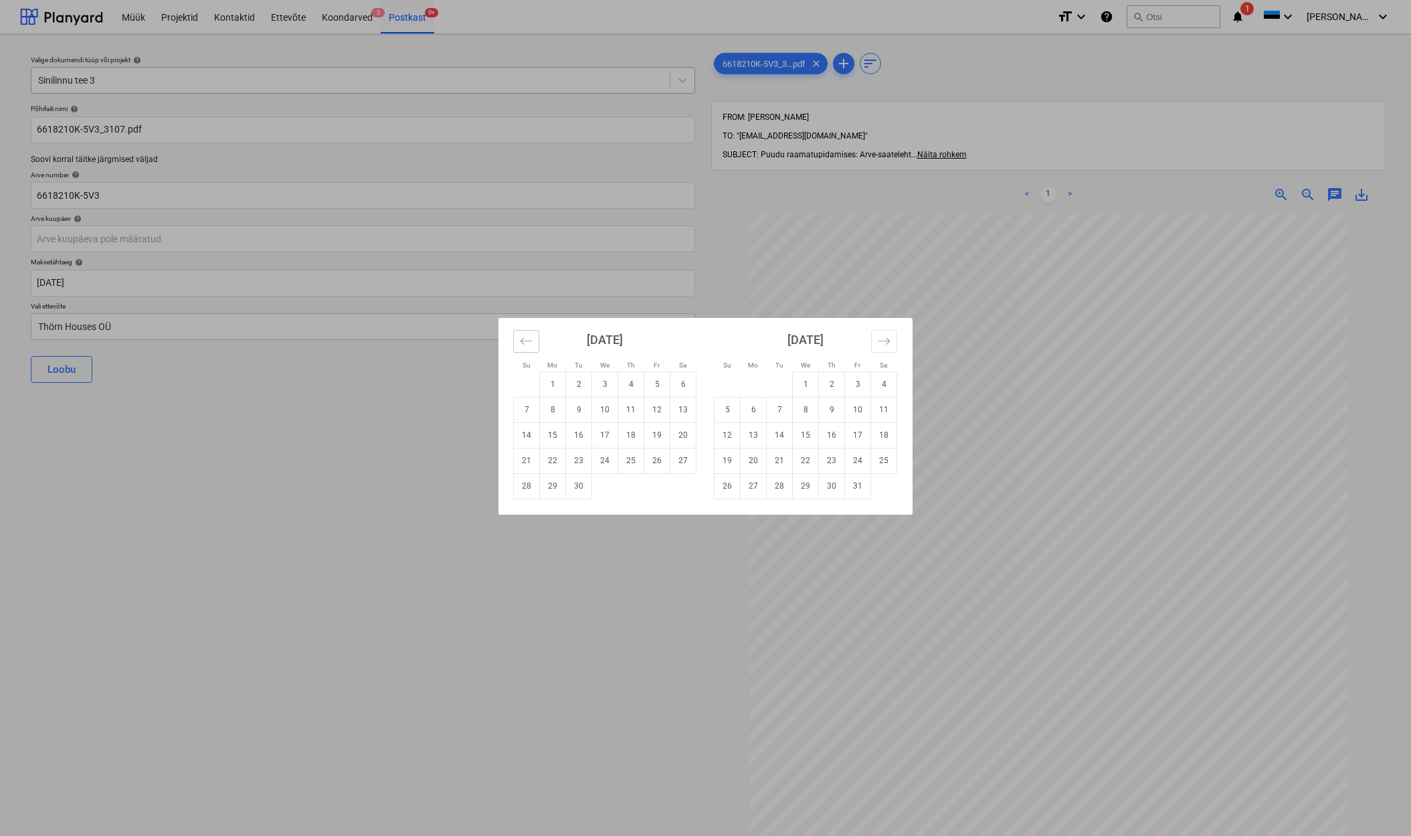
click at [529, 347] on icon "Move backward to switch to the previous month." at bounding box center [526, 341] width 13 height 13
click at [606, 491] on td "30" at bounding box center [605, 485] width 26 height 25
type input "[DATE]"
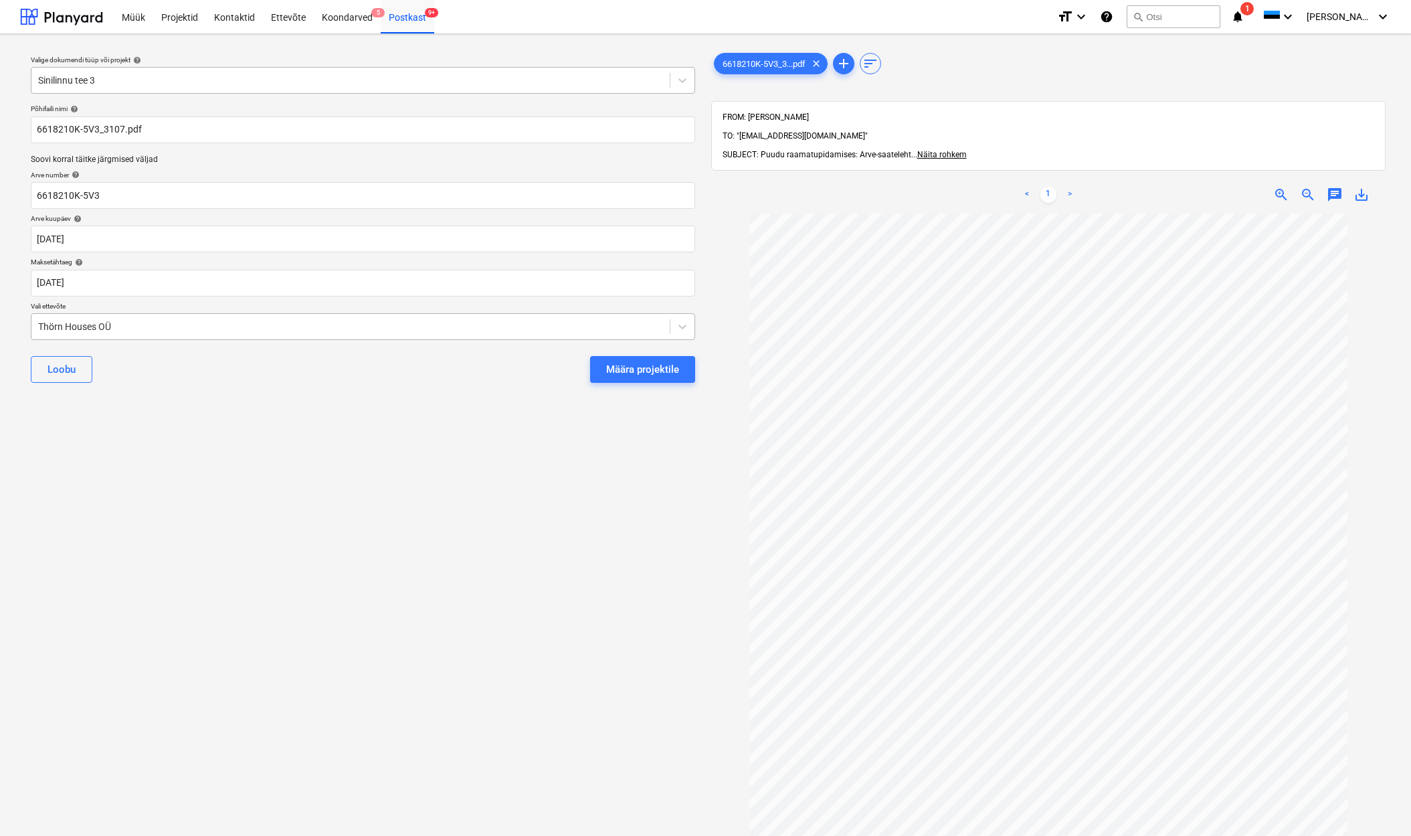
click at [39, 323] on div "Thörn Houses OÜ" at bounding box center [350, 326] width 625 height 11
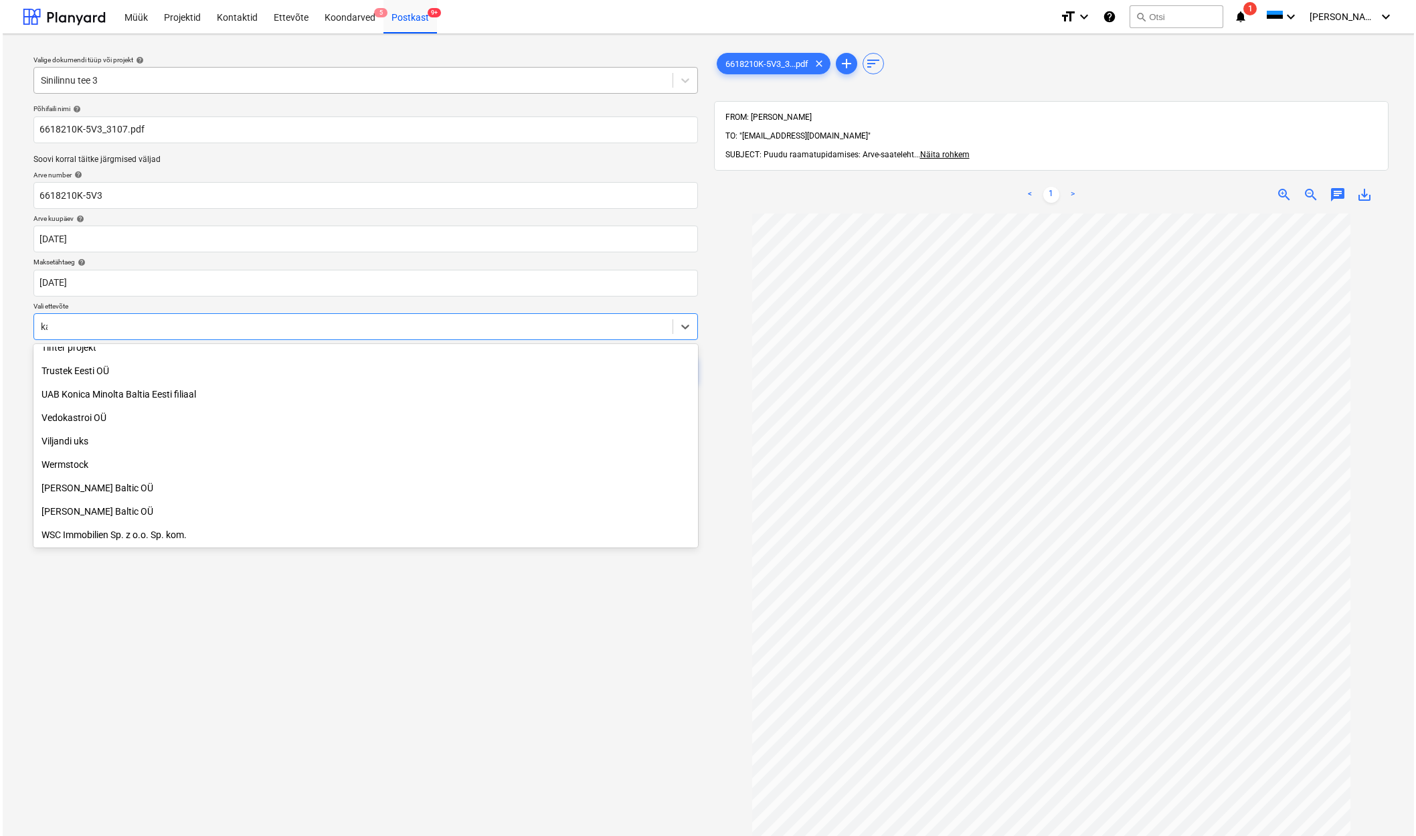
scroll to position [361, 0]
type input "kar"
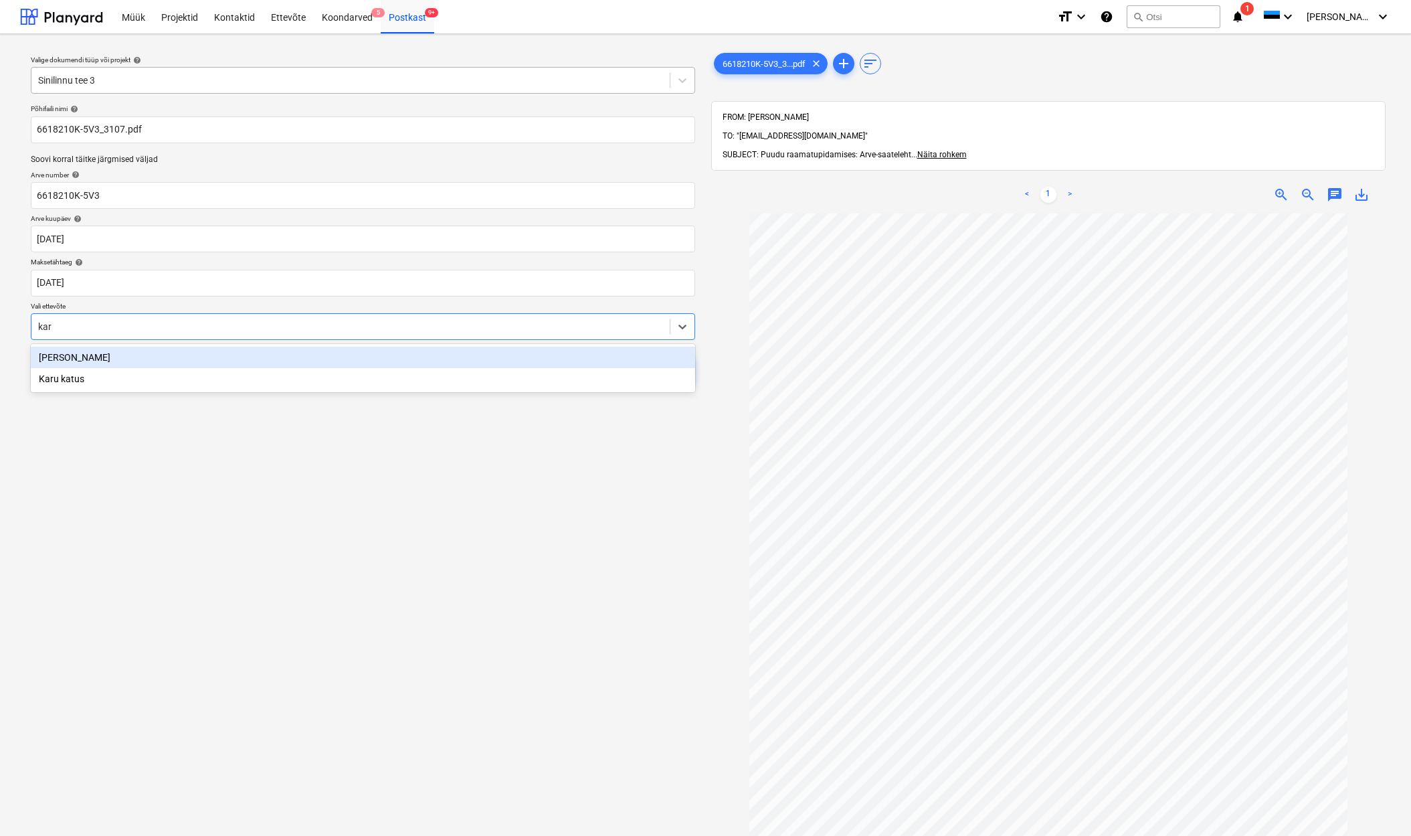
click at [68, 357] on div "[PERSON_NAME]" at bounding box center [363, 357] width 664 height 21
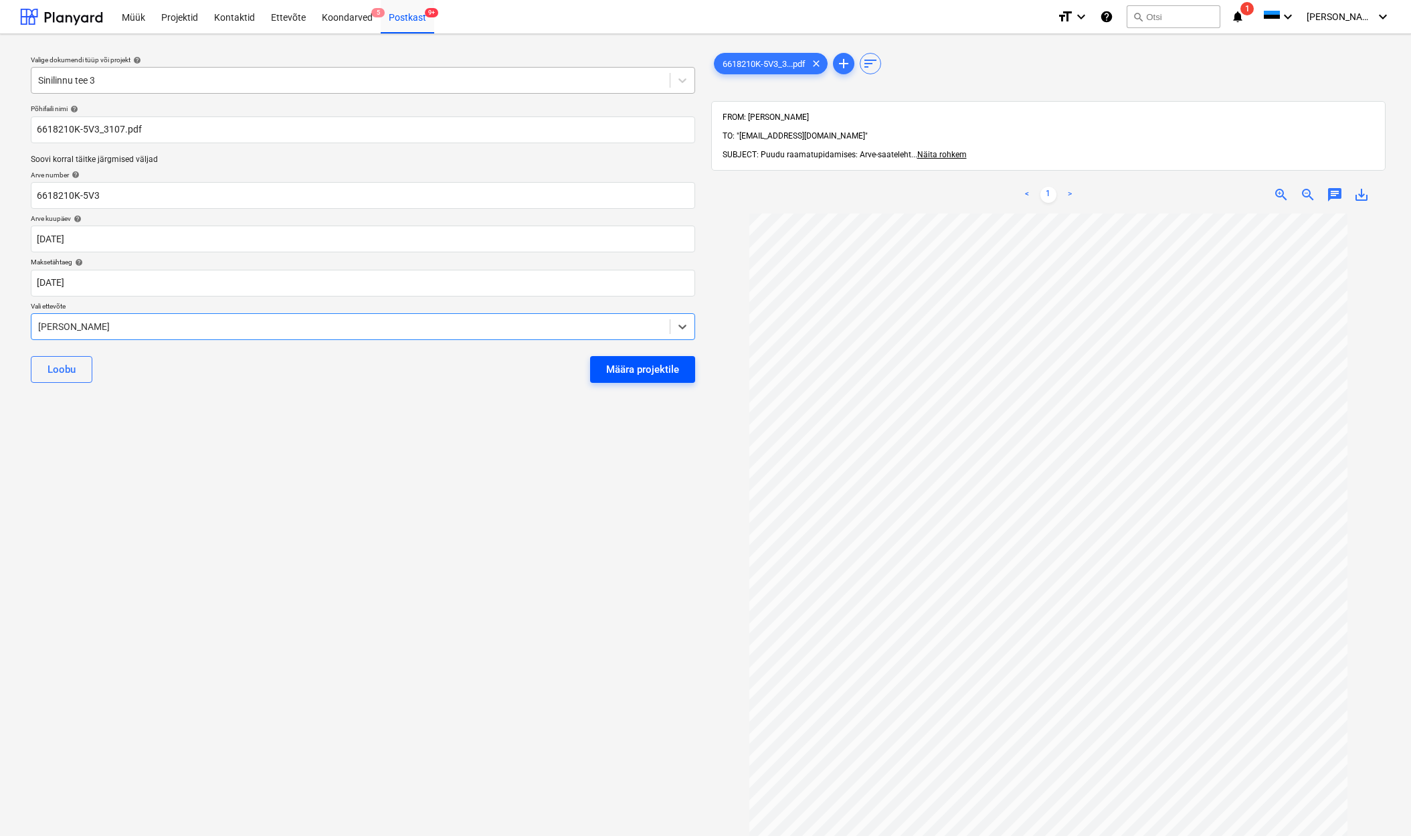
click at [606, 372] on button "Määra projektile" at bounding box center [642, 369] width 105 height 27
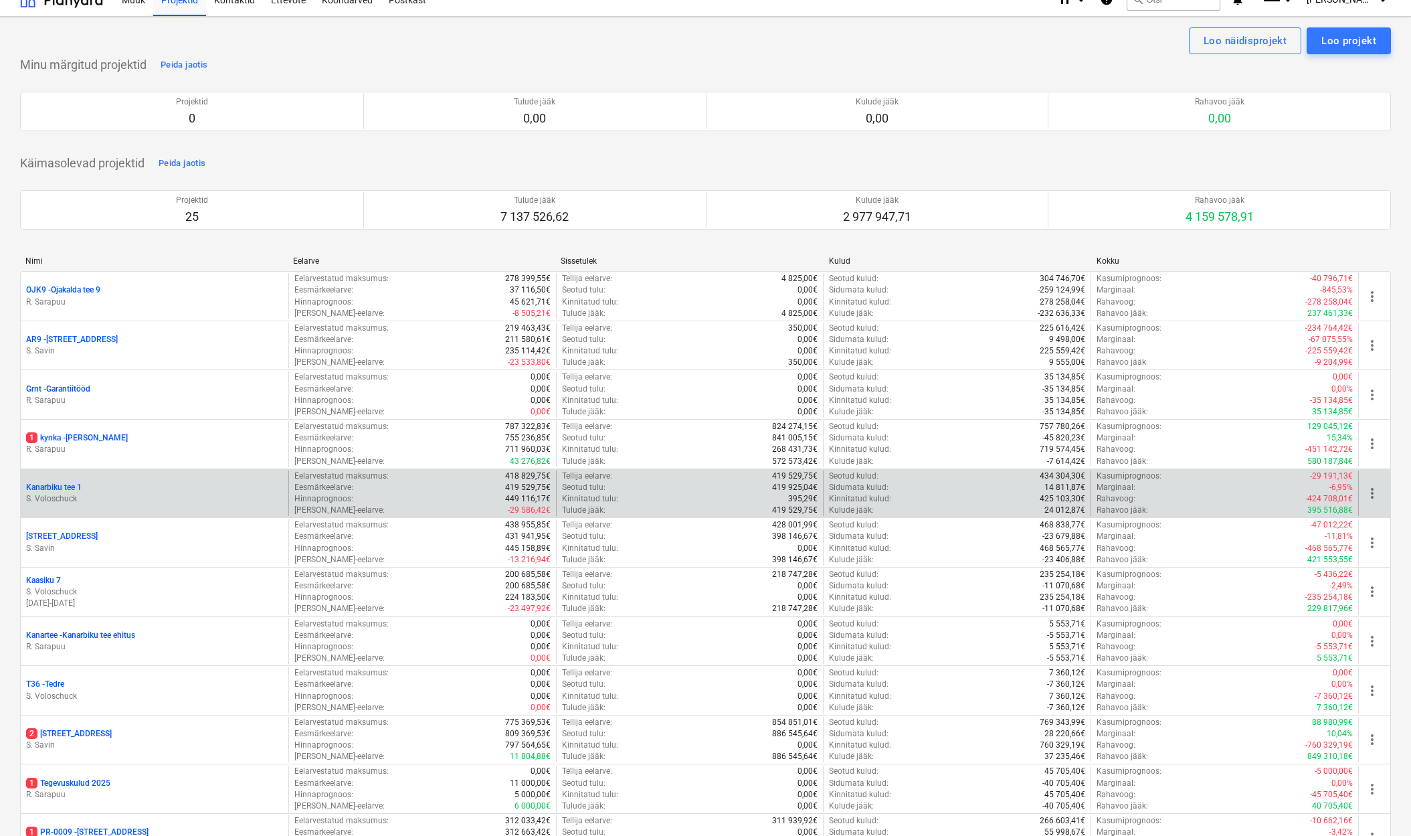
scroll to position [258, 0]
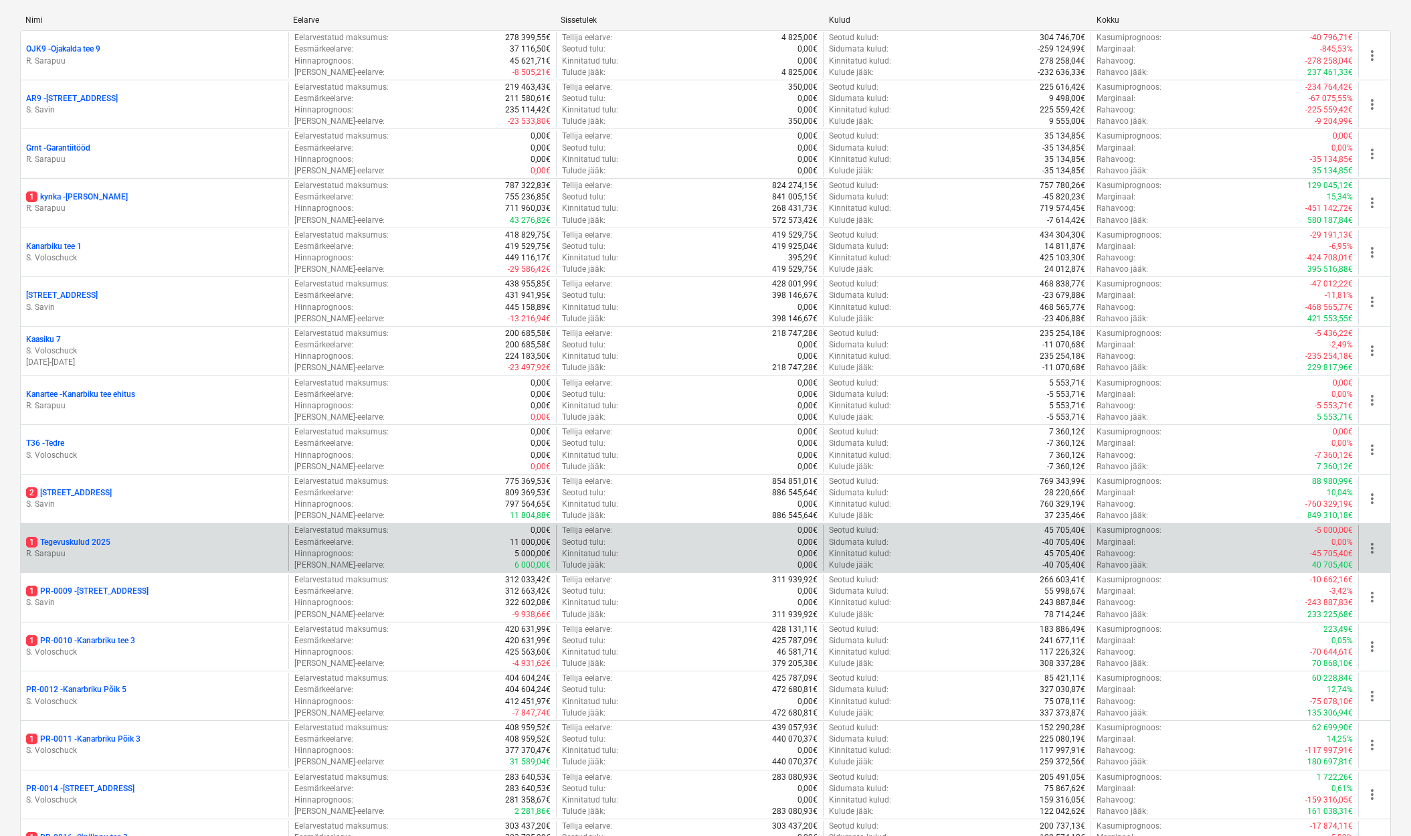
click at [86, 537] on p "1 Tegevuskulud 2025" at bounding box center [68, 542] width 84 height 11
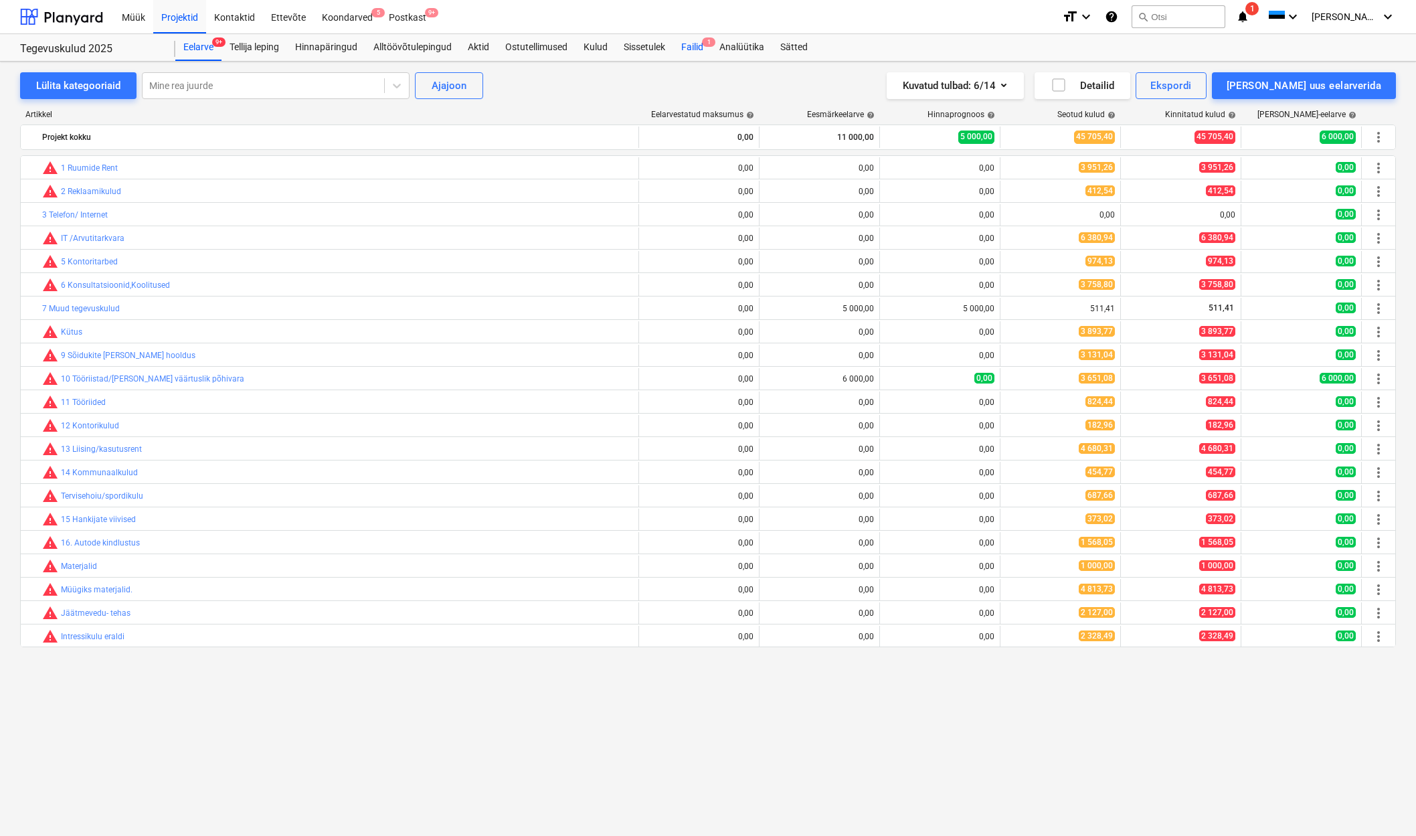
click at [698, 45] on div "Failid 1" at bounding box center [692, 47] width 38 height 27
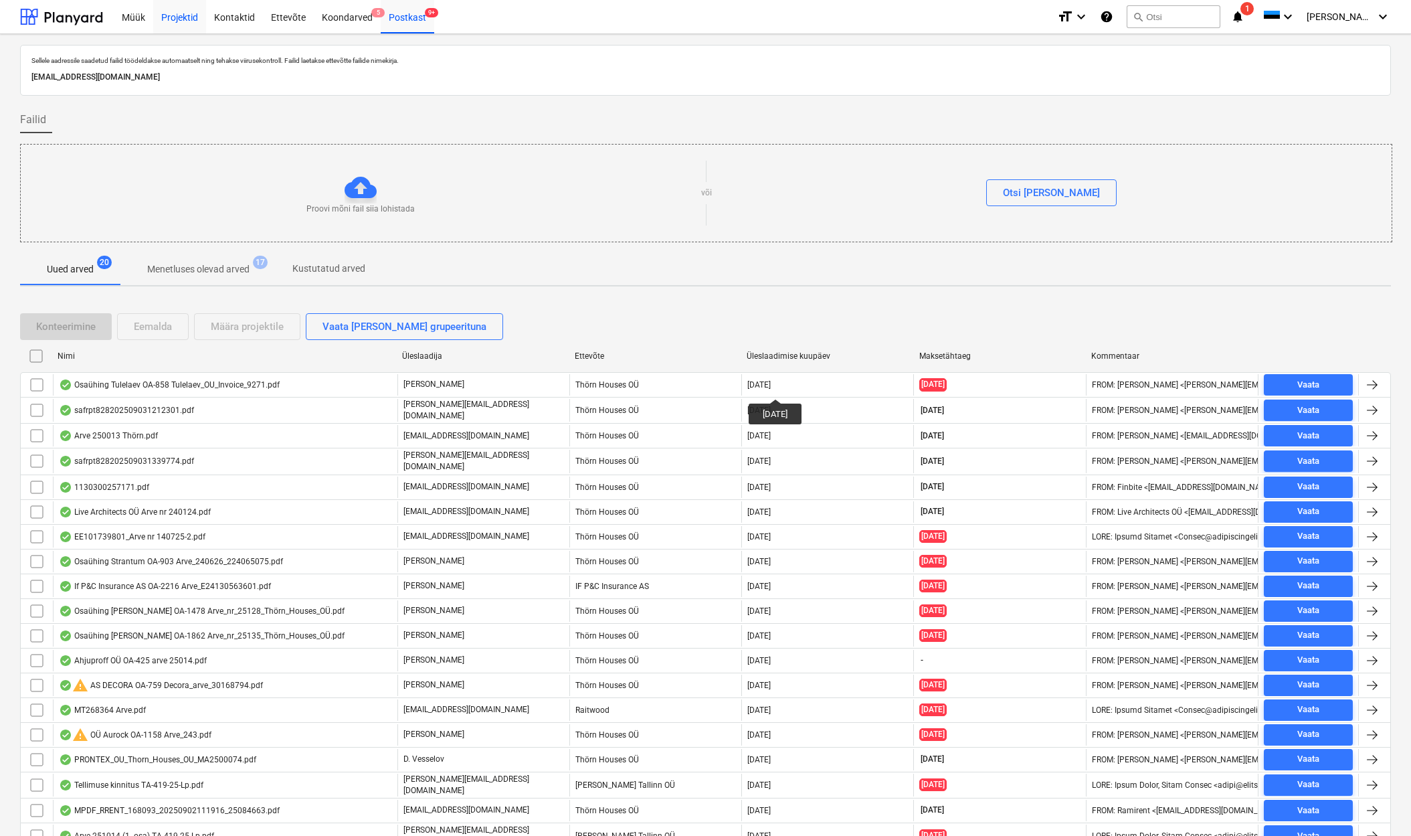
click at [170, 21] on div "Projektid" at bounding box center [179, 16] width 53 height 34
